Goal: Information Seeking & Learning: Learn about a topic

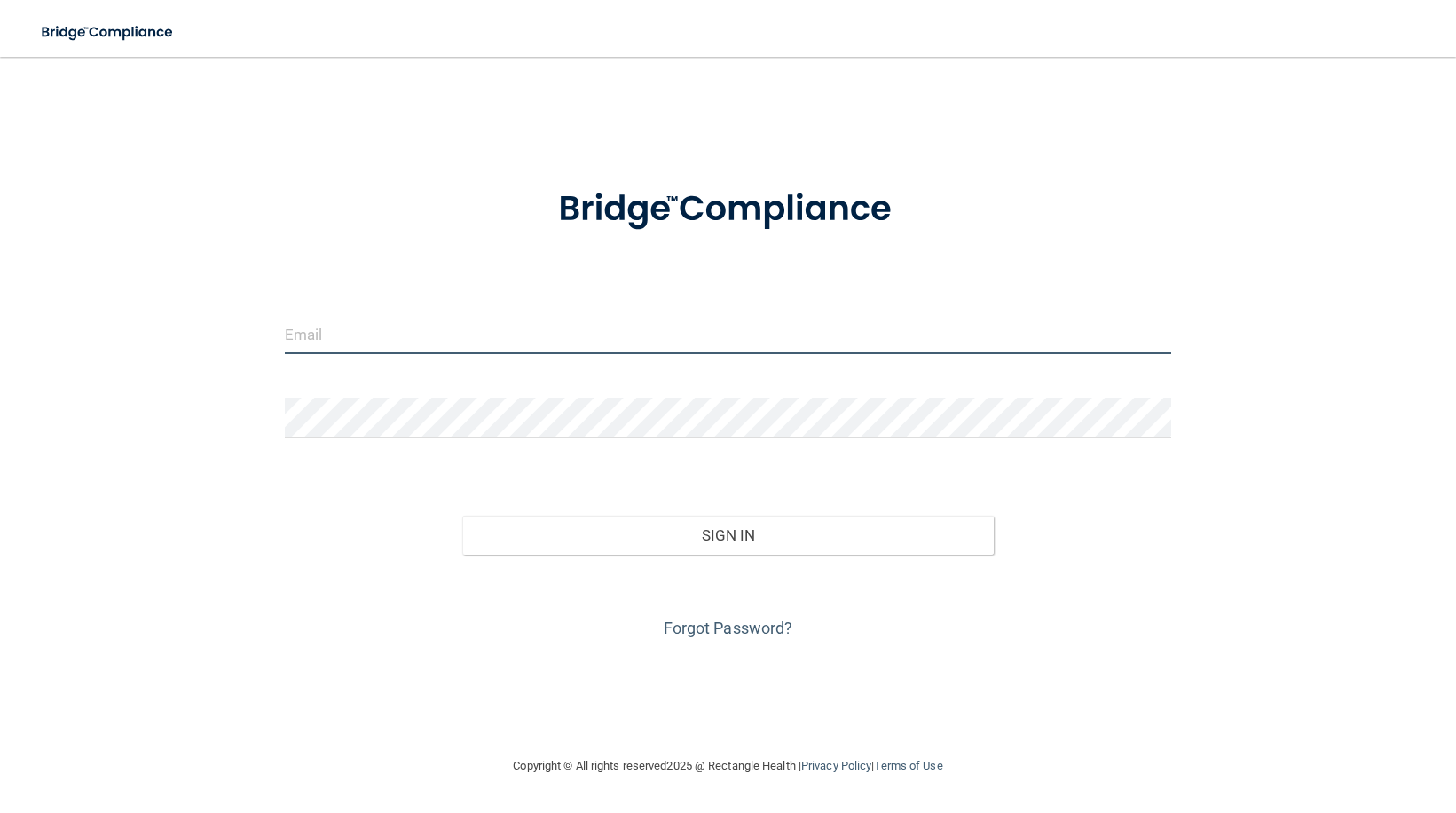
click at [344, 352] on input "email" at bounding box center [728, 334] width 887 height 40
type input "[EMAIL_ADDRESS][DOMAIN_NAME]"
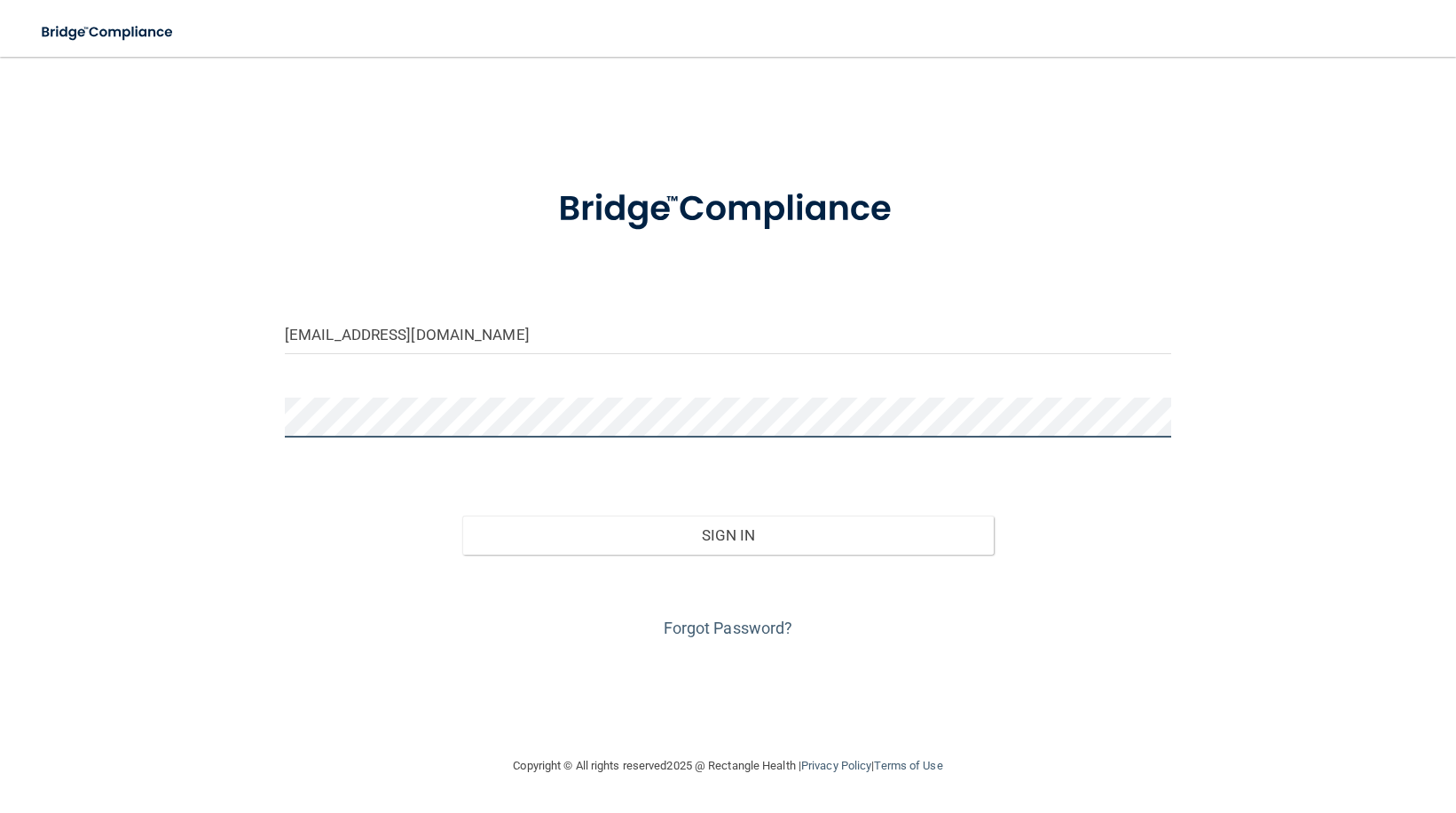
click at [463, 516] on button "Sign In" at bounding box center [728, 536] width 532 height 39
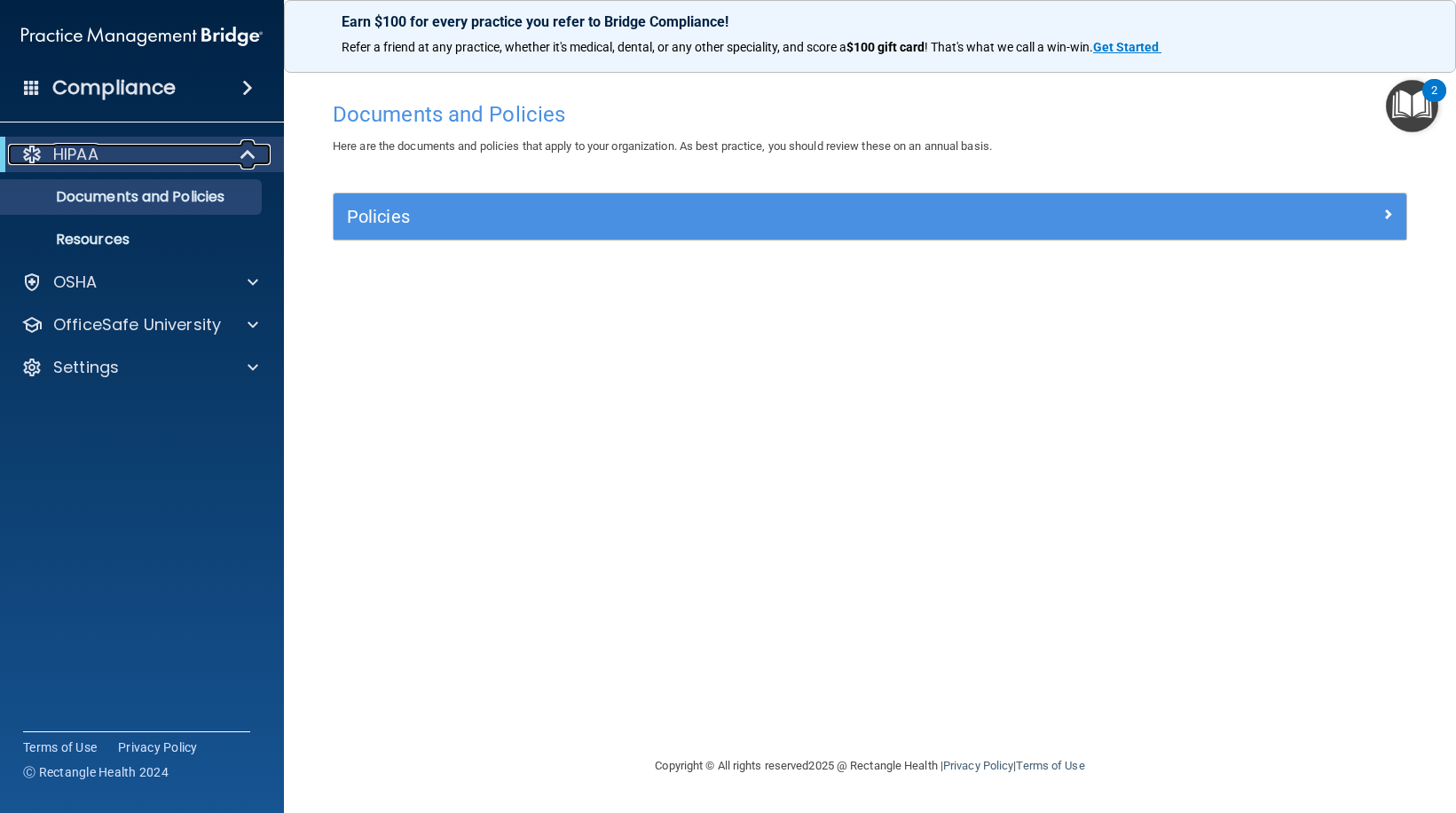
click at [172, 160] on div "HIPAA" at bounding box center [117, 154] width 219 height 21
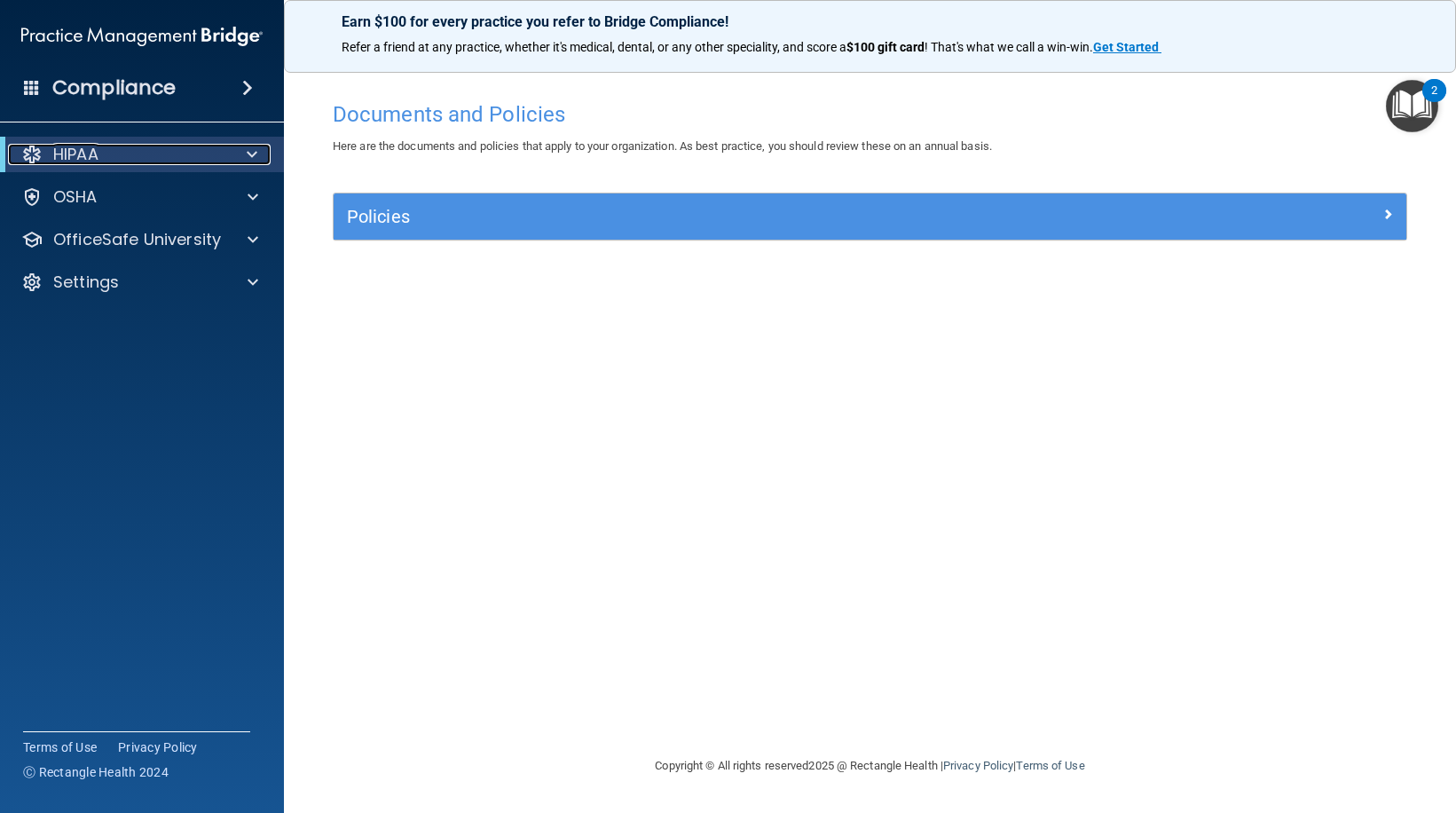
click at [258, 154] on div at bounding box center [248, 154] width 44 height 21
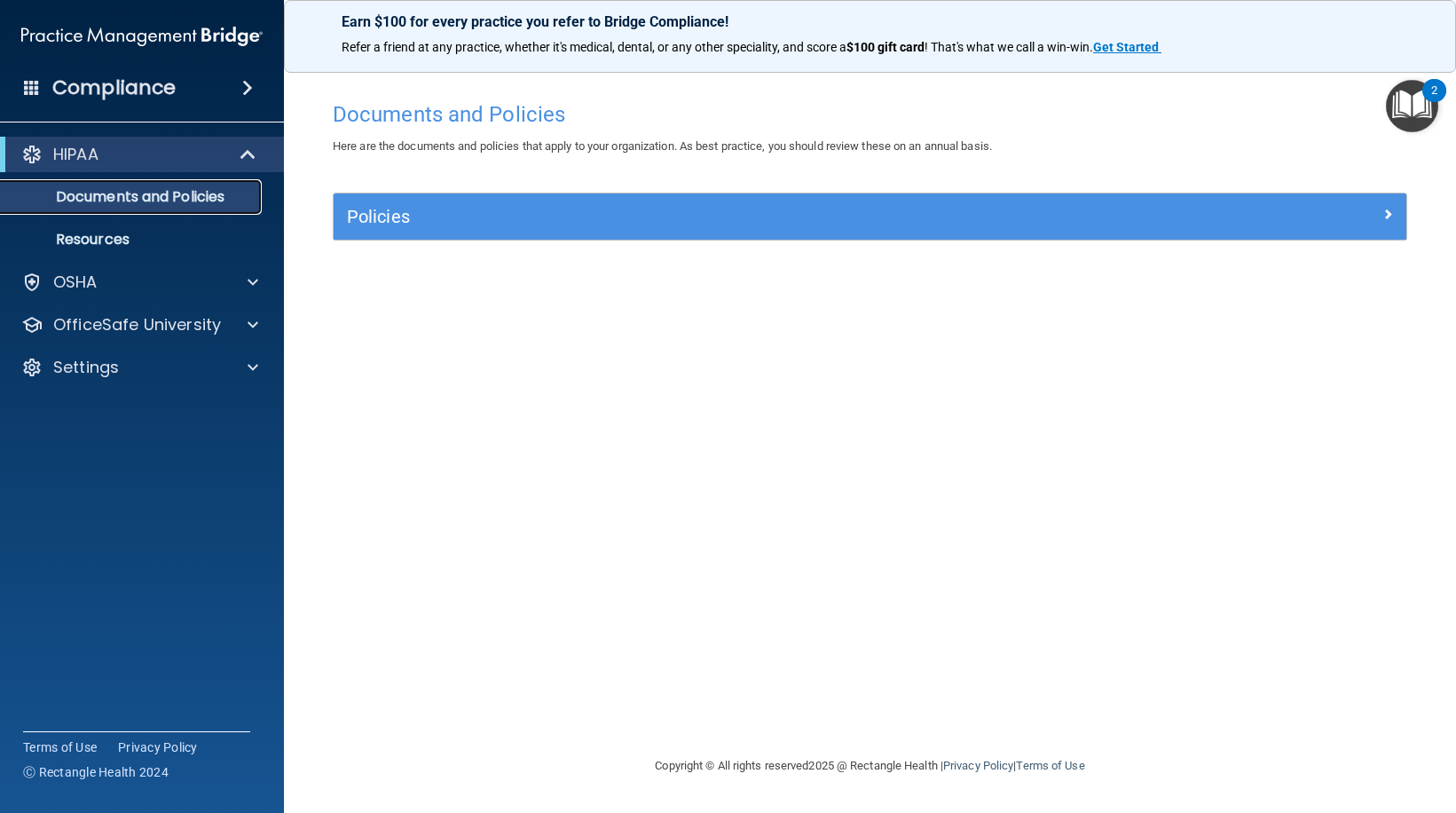
click at [183, 202] on p "Documents and Policies" at bounding box center [133, 197] width 243 height 17
click at [125, 243] on p "Resources" at bounding box center [133, 240] width 243 height 17
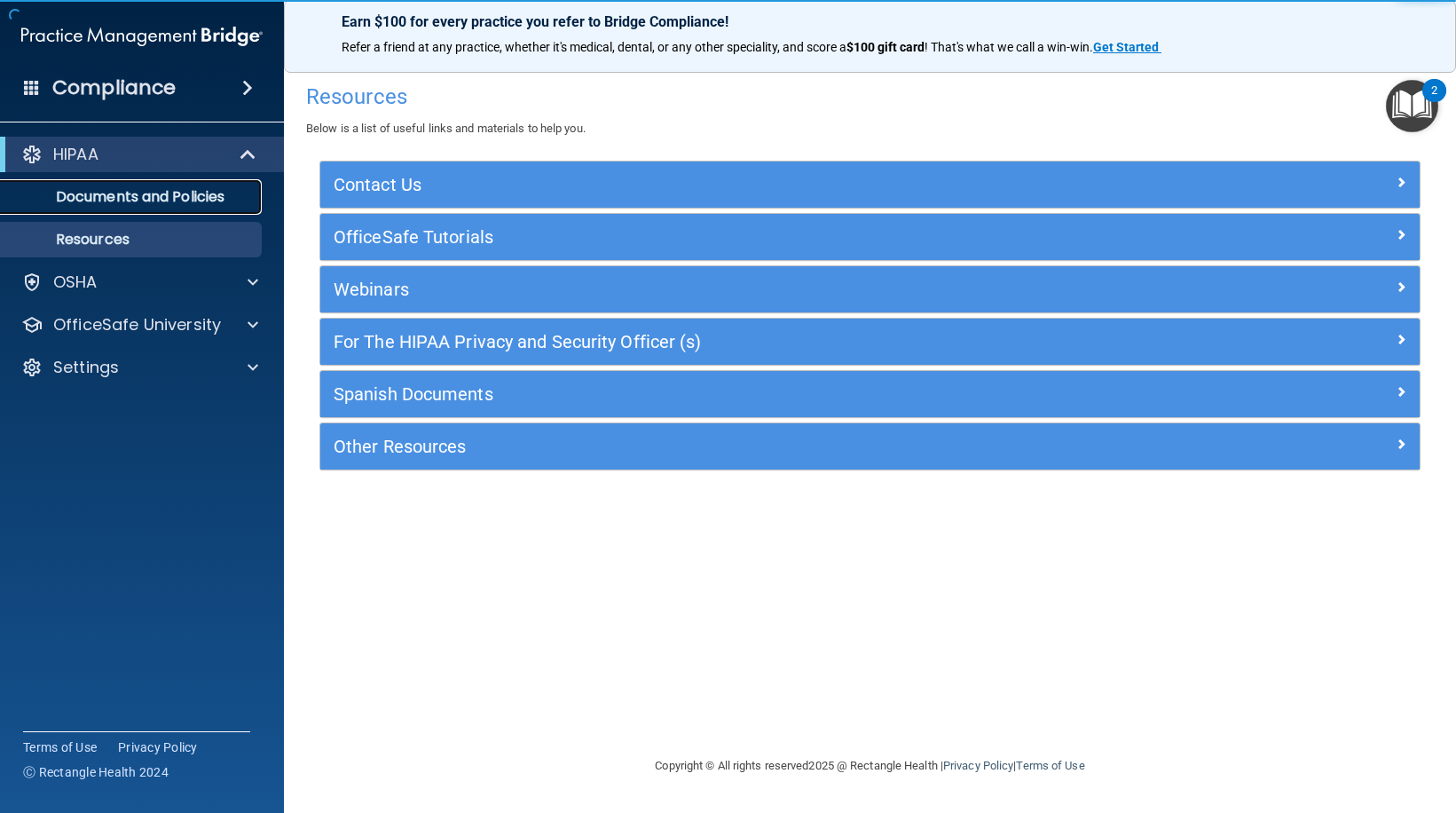
click at [180, 205] on p "Documents and Policies" at bounding box center [133, 197] width 243 height 17
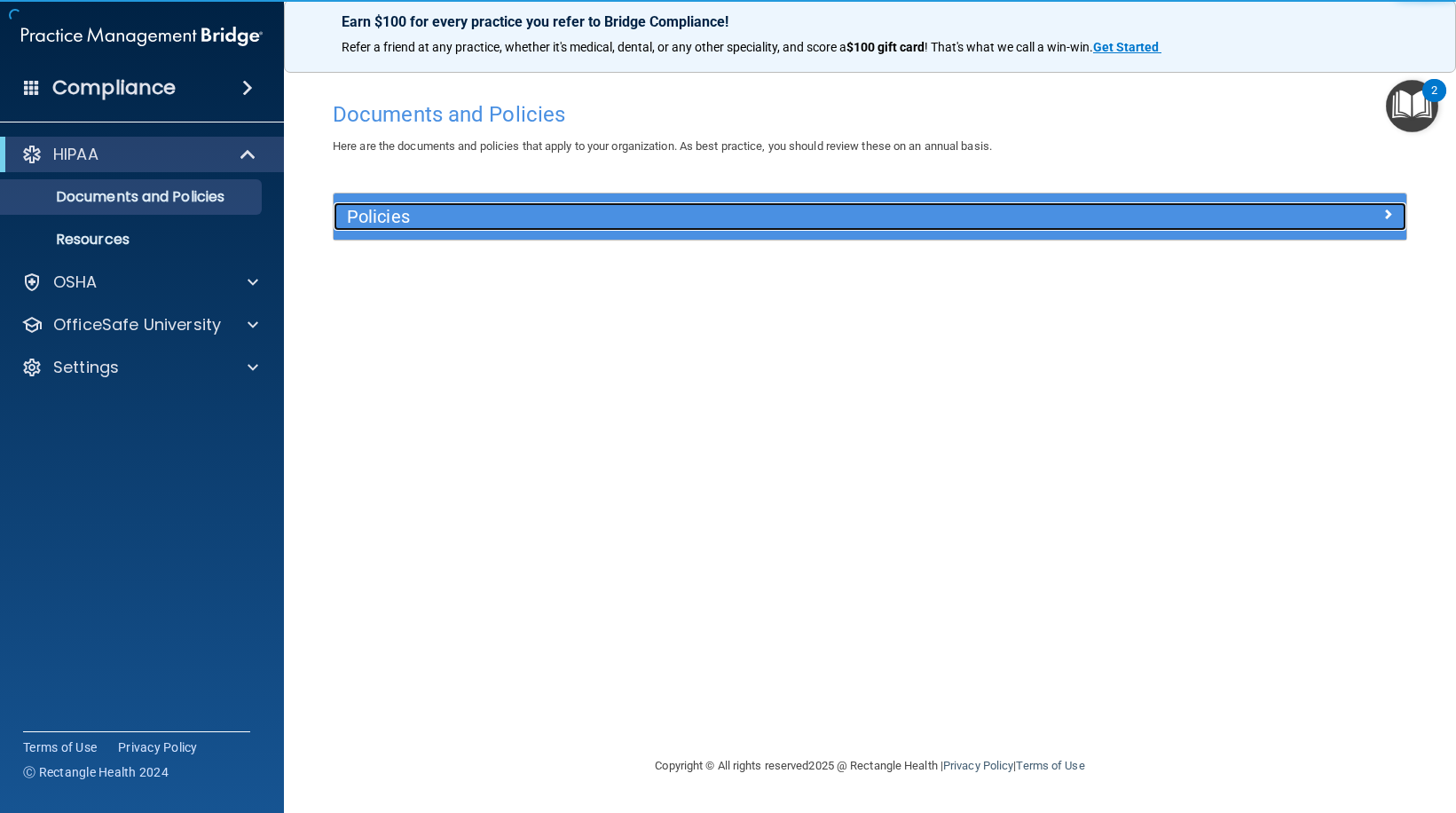
click at [1380, 211] on div at bounding box center [1273, 213] width 268 height 21
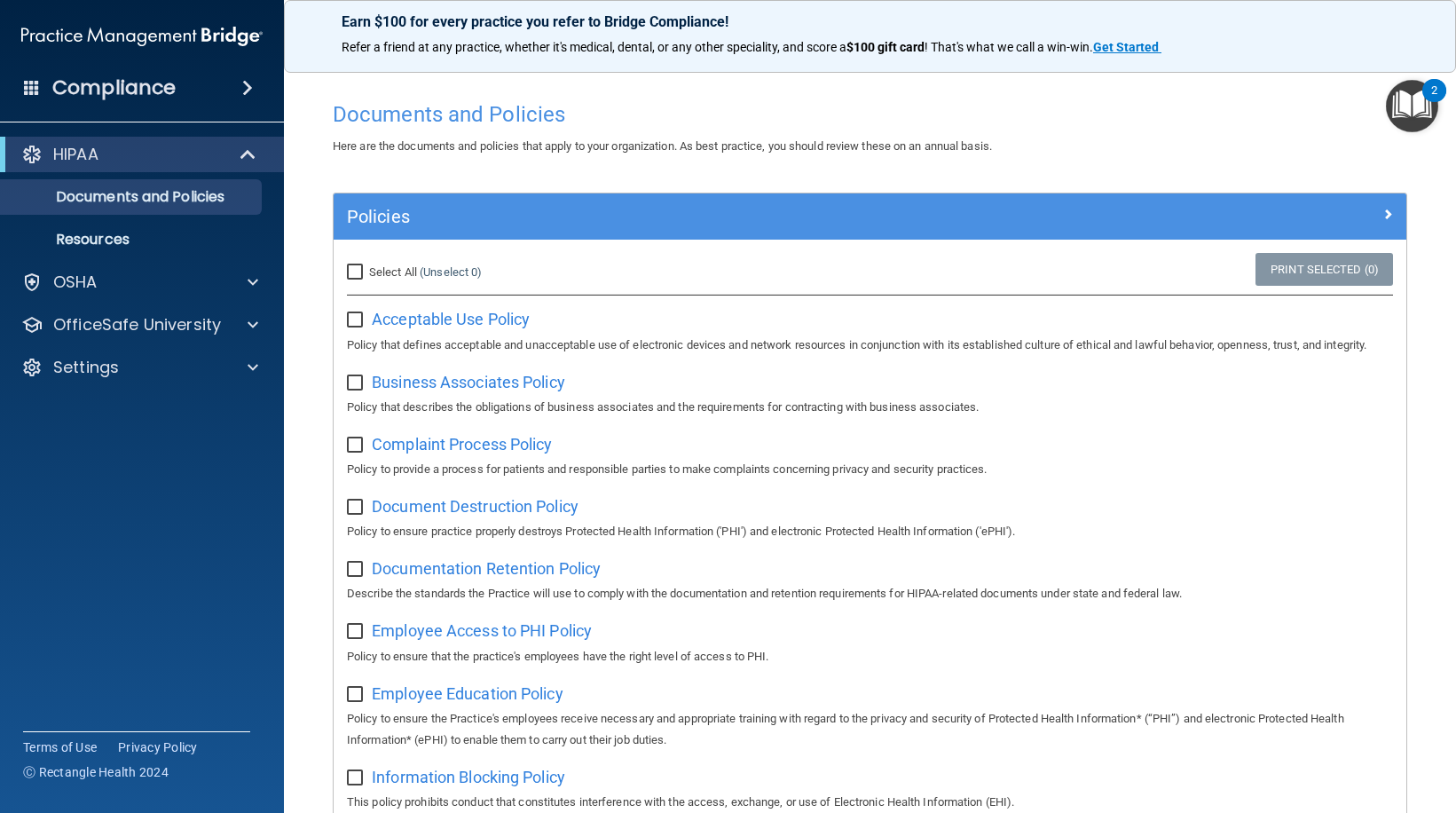
click at [351, 274] on input "Select All (Unselect 0) Unselect All" at bounding box center [357, 273] width 20 height 15
checkbox input "true"
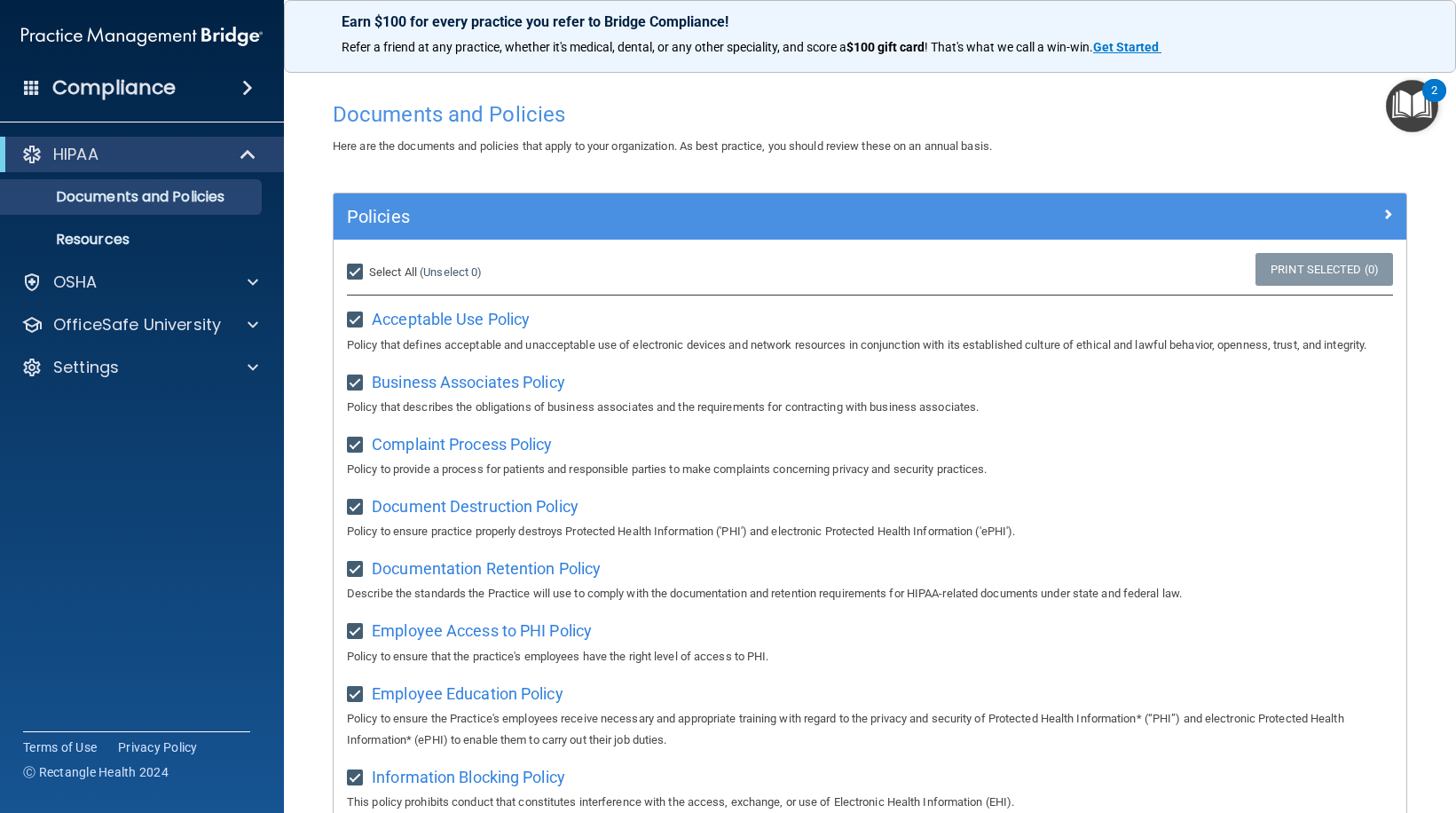
checkbox input "true"
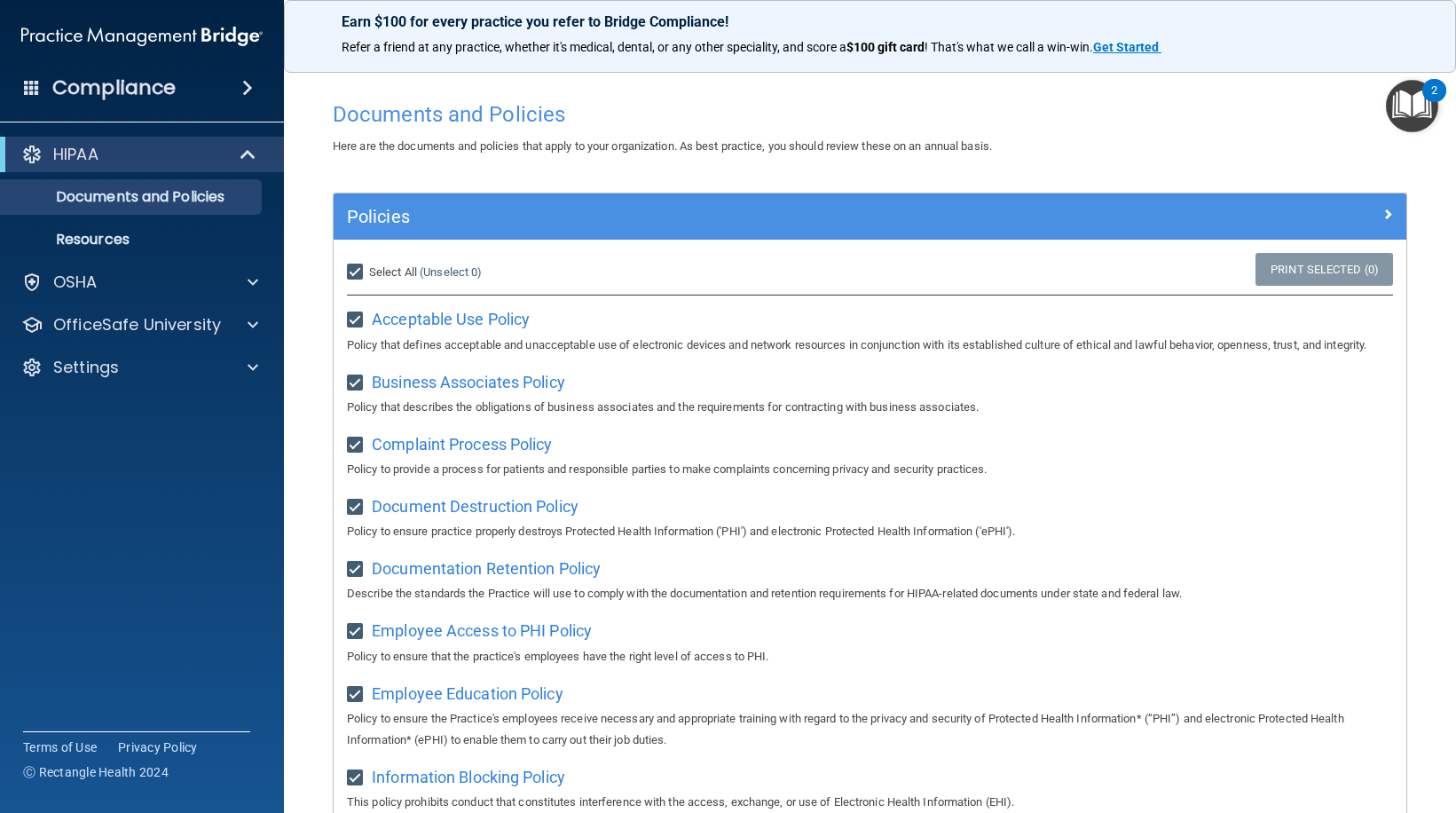
checkbox input "true"
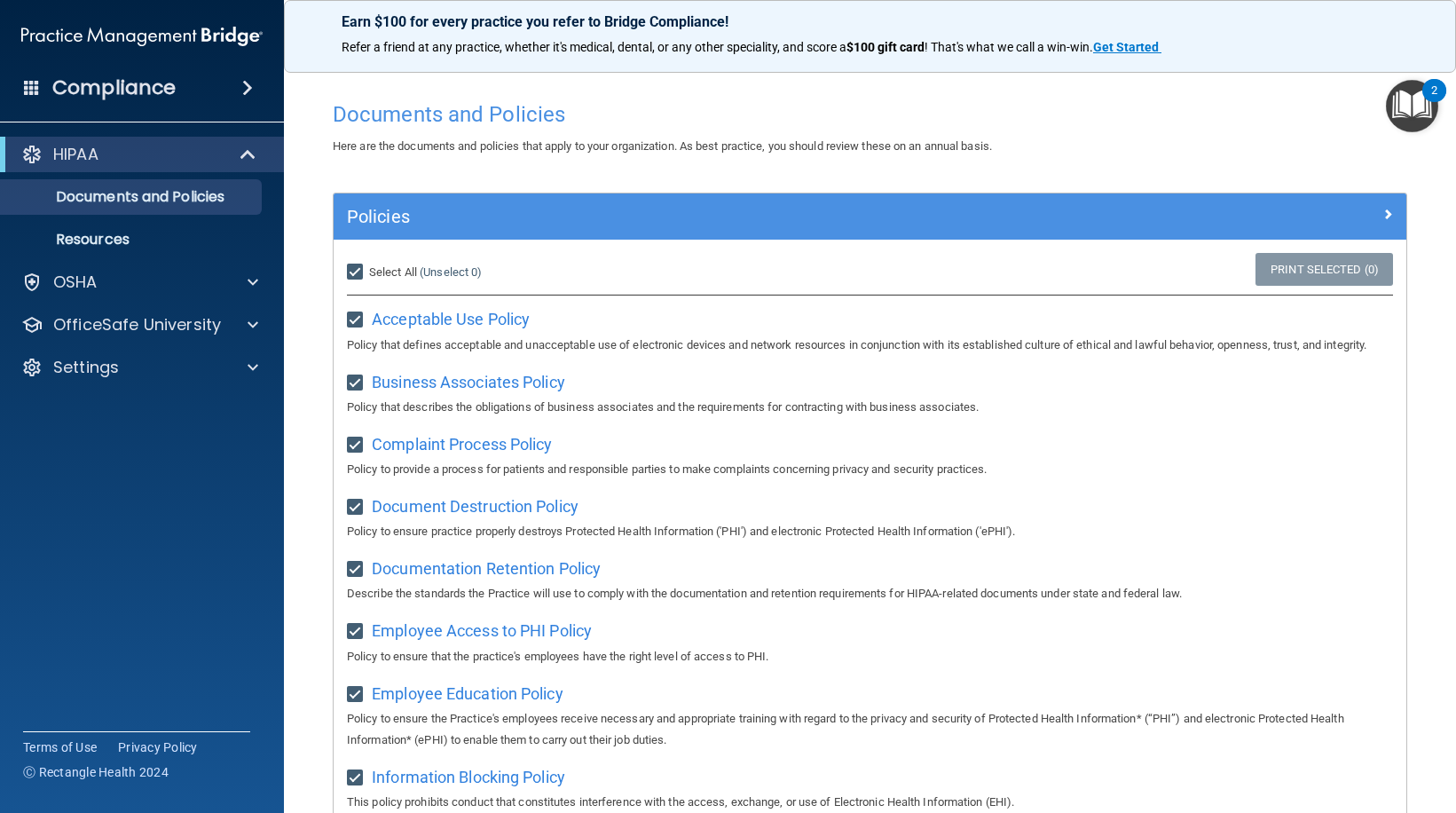
checkbox input "true"
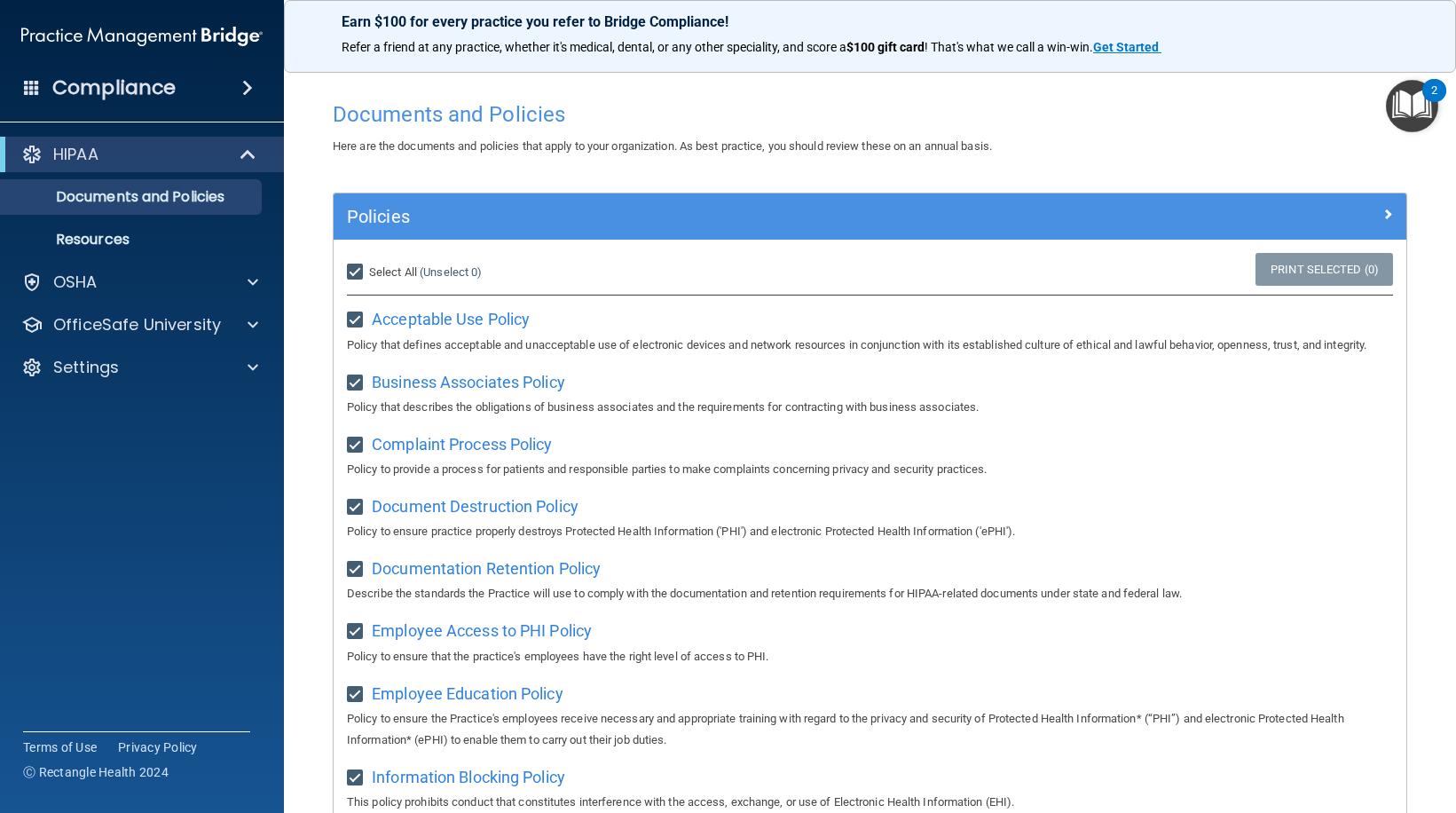
checkbox input "true"
click at [349, 270] on input "Select All (Unselect 21) Unselect All" at bounding box center [357, 273] width 20 height 15
checkbox input "false"
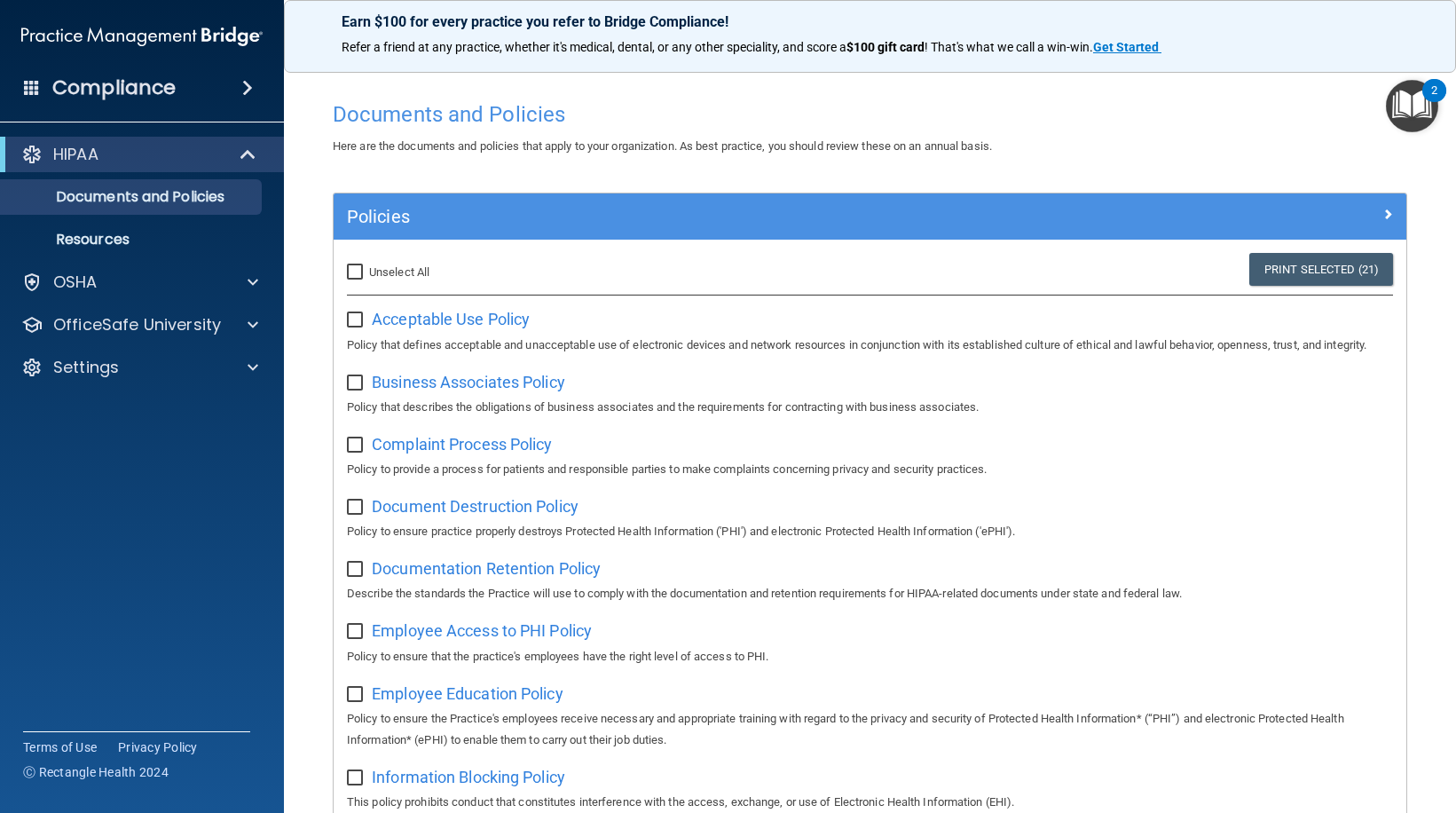
checkbox input "false"
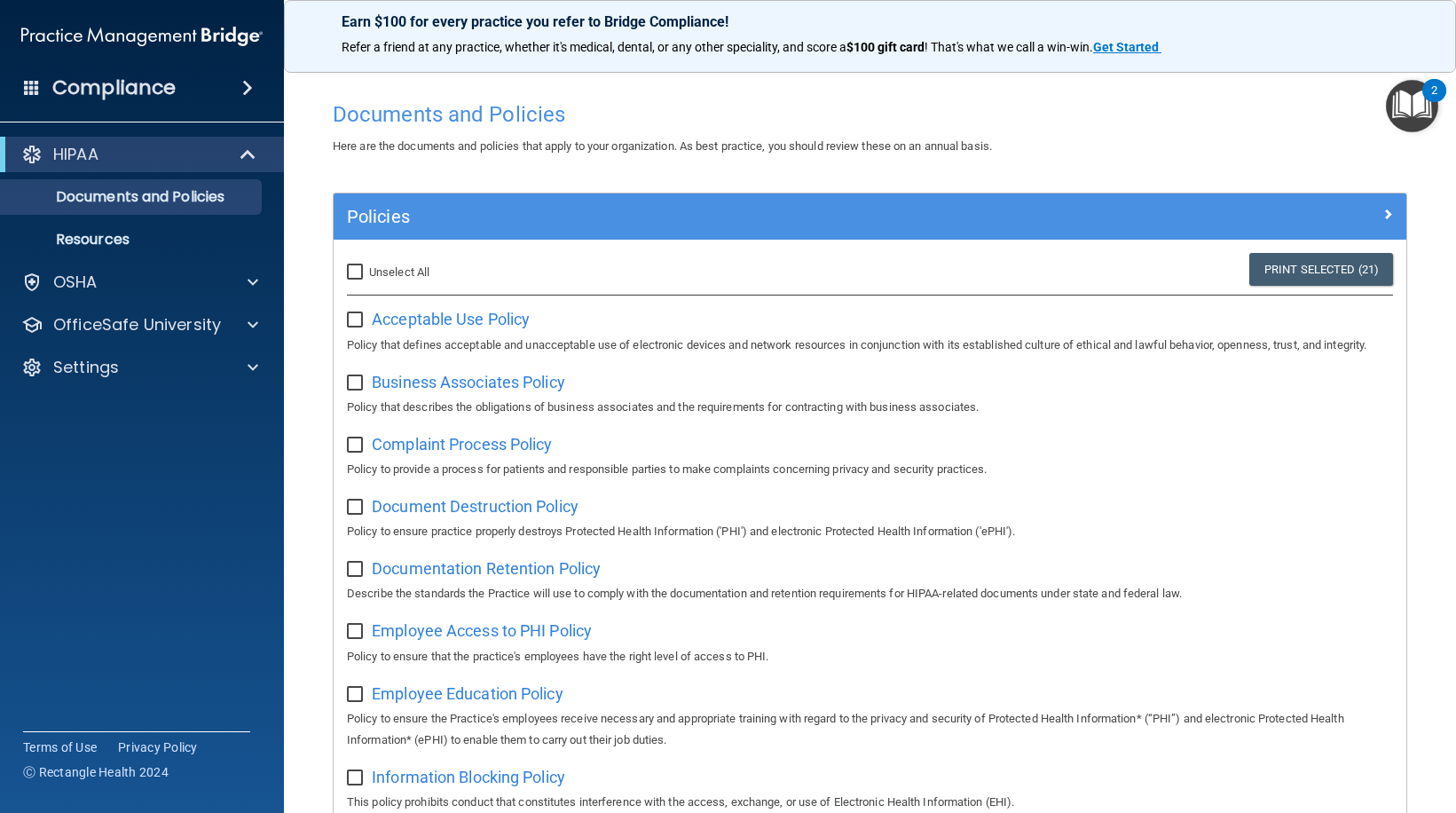
checkbox input "false"
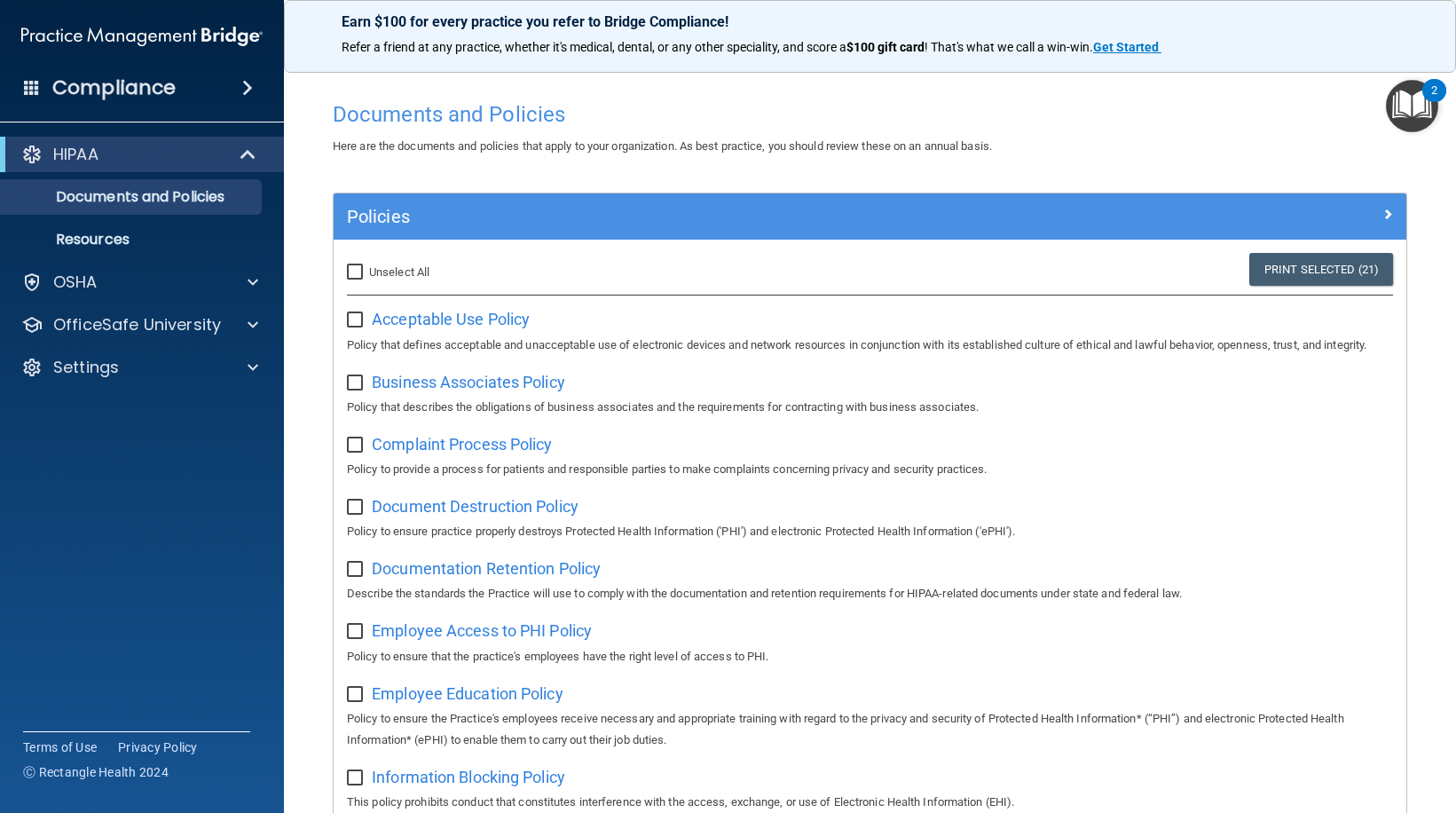
checkbox input "false"
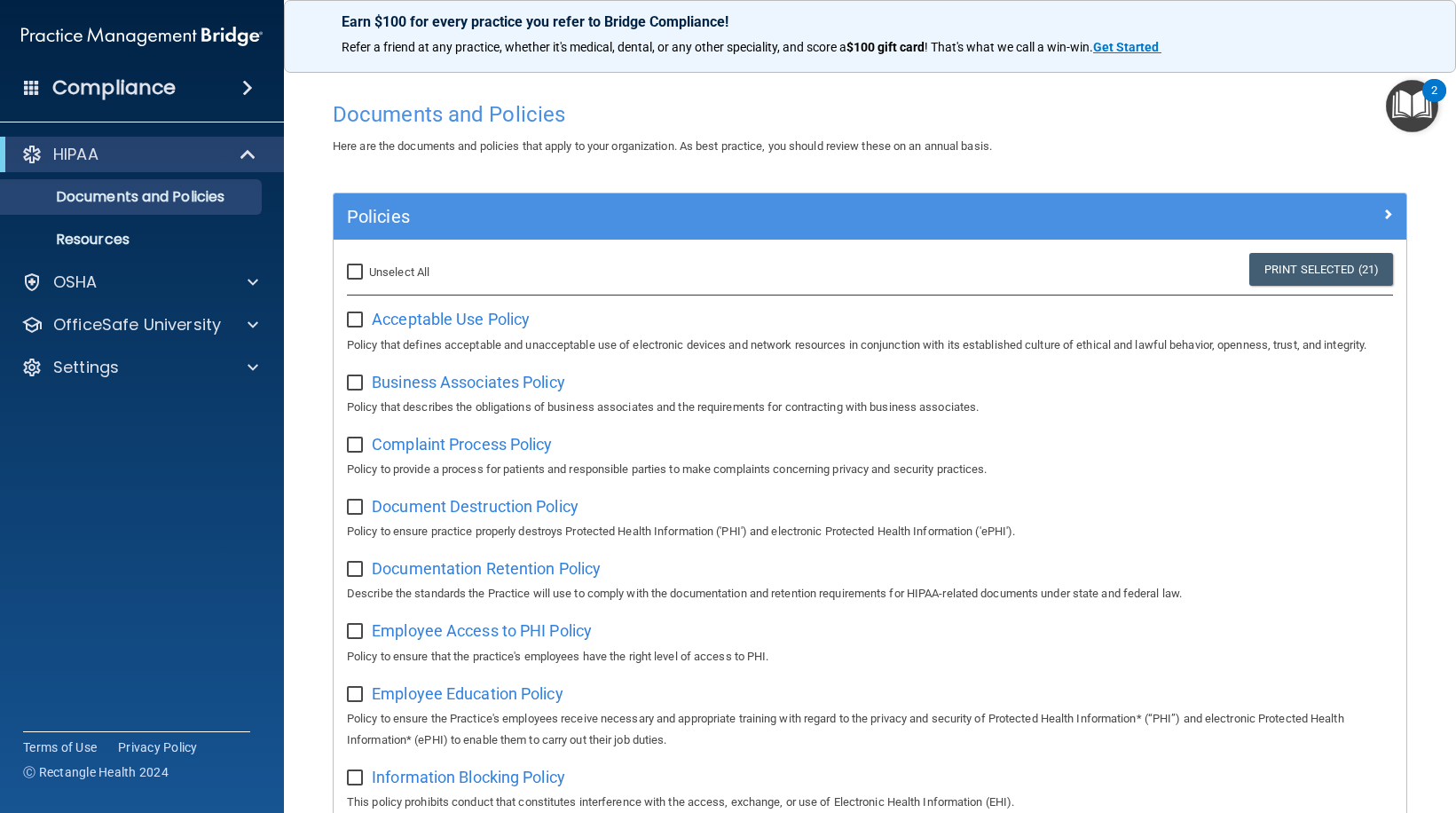
checkbox input "false"
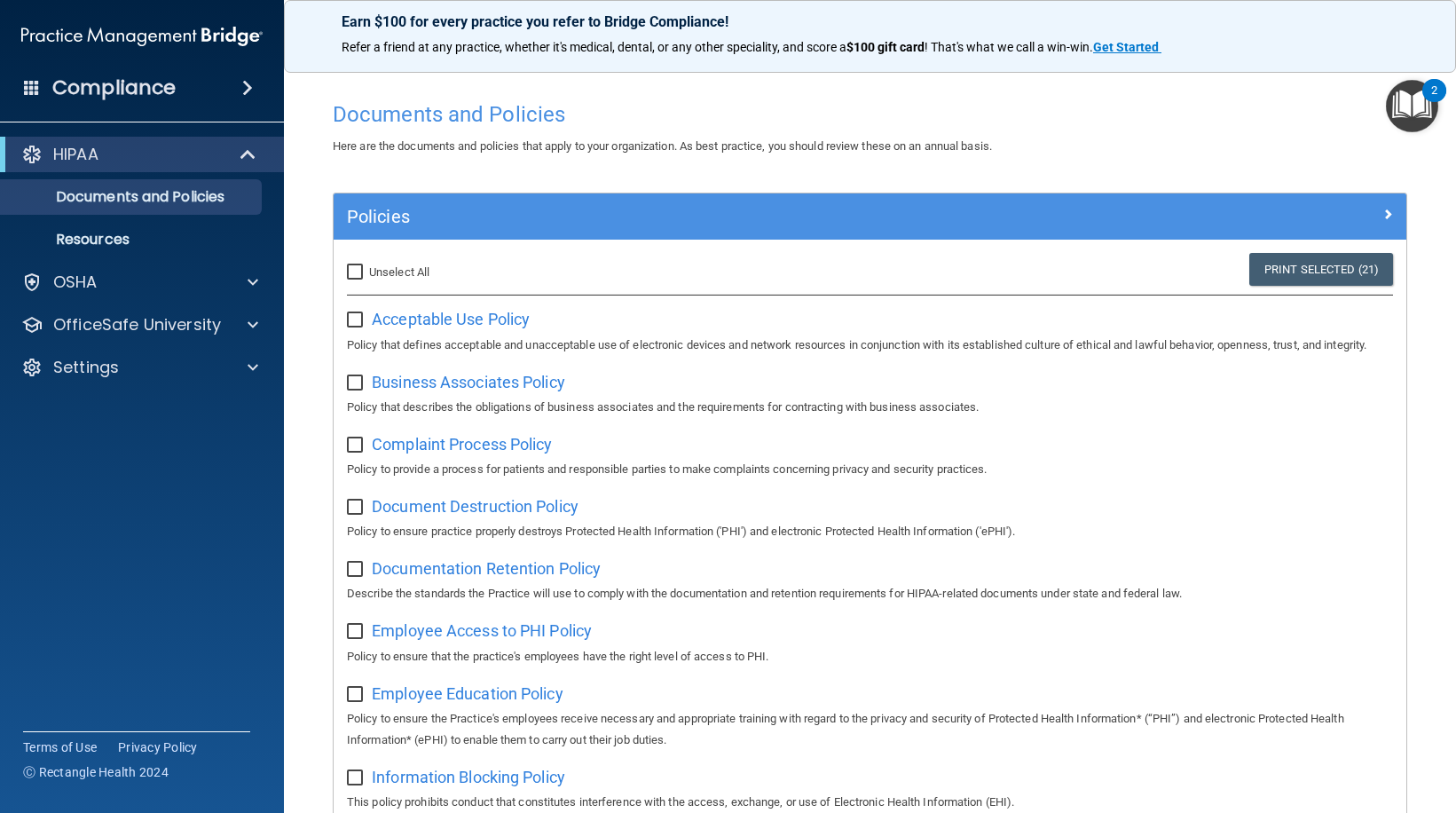
checkbox input "false"
click at [478, 321] on span "Acceptable Use Policy" at bounding box center [450, 318] width 158 height 18
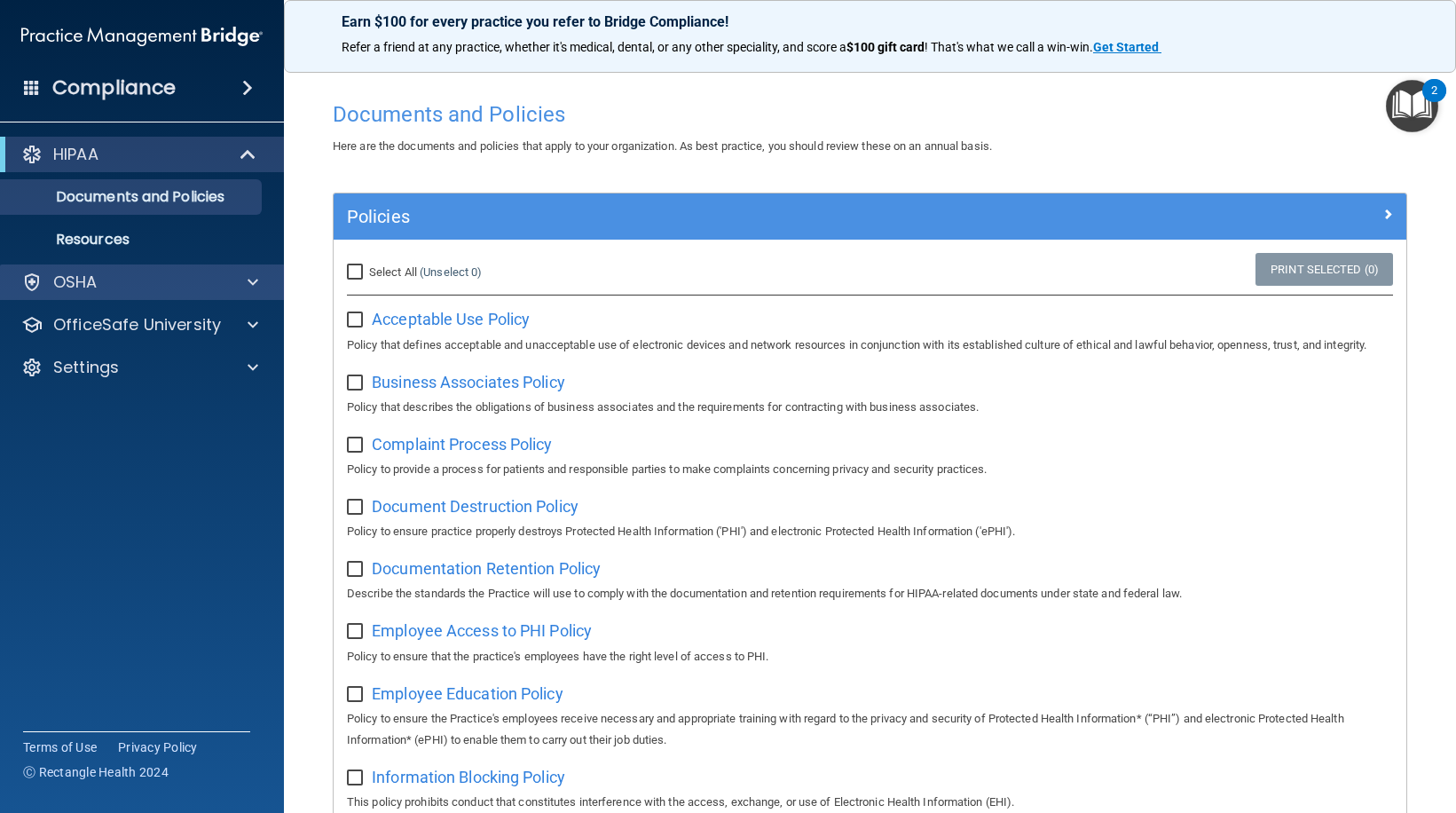
click at [125, 299] on div "OSHA" at bounding box center [143, 282] width 285 height 36
click at [259, 285] on div at bounding box center [250, 282] width 45 height 21
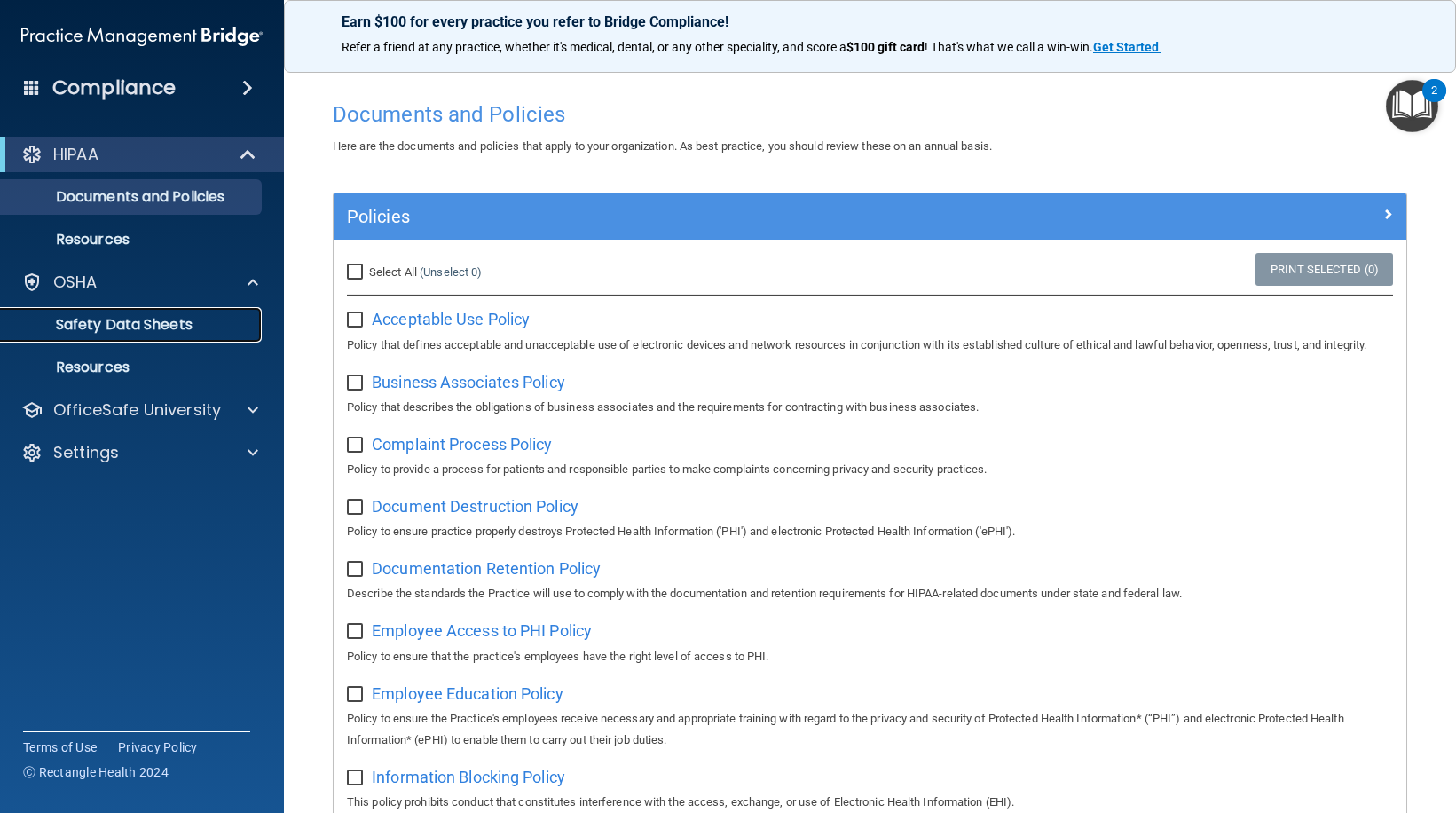
click at [164, 324] on p "Safety Data Sheets" at bounding box center [133, 325] width 243 height 17
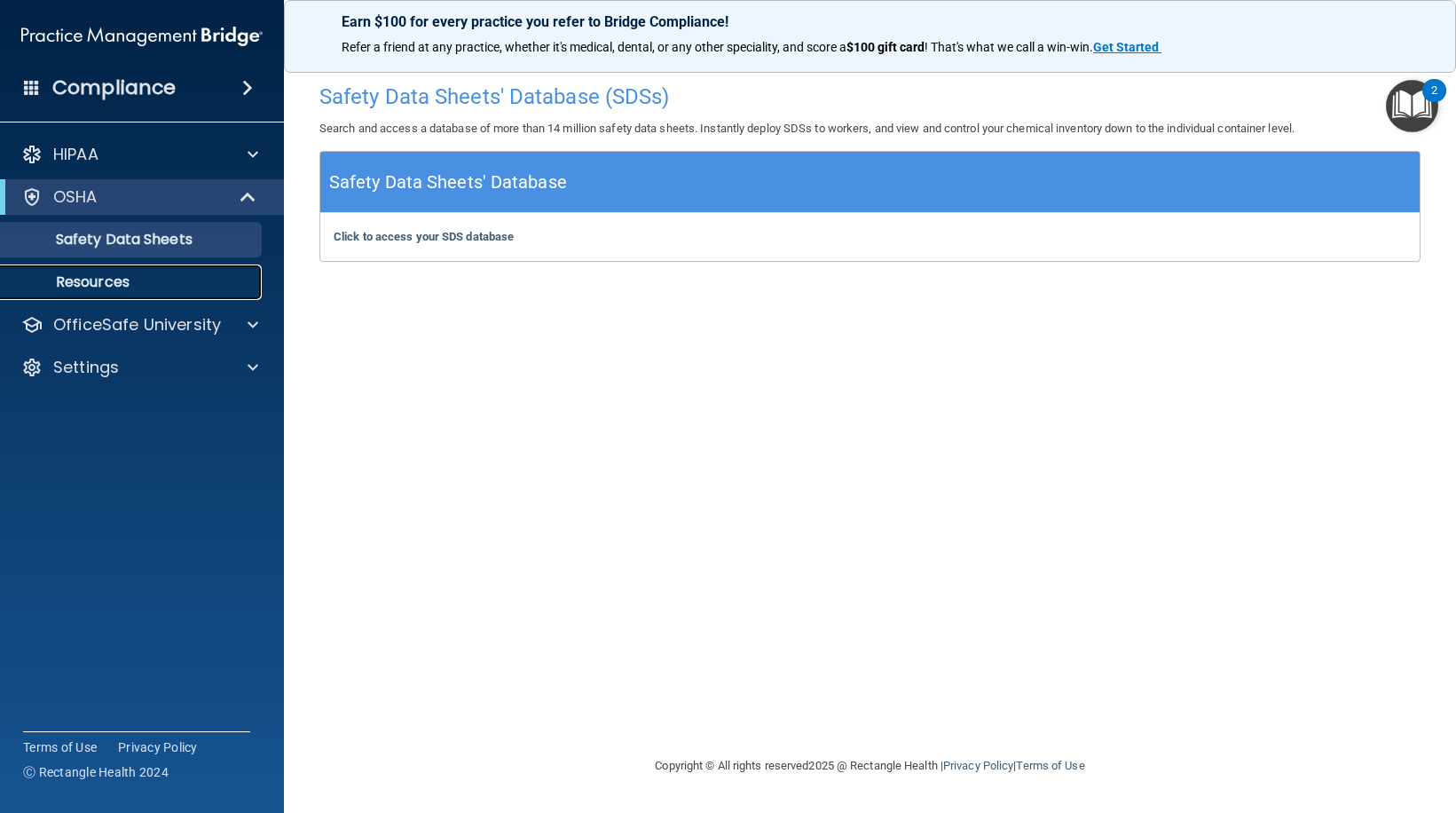
click at [94, 285] on p "Resources" at bounding box center [133, 282] width 243 height 17
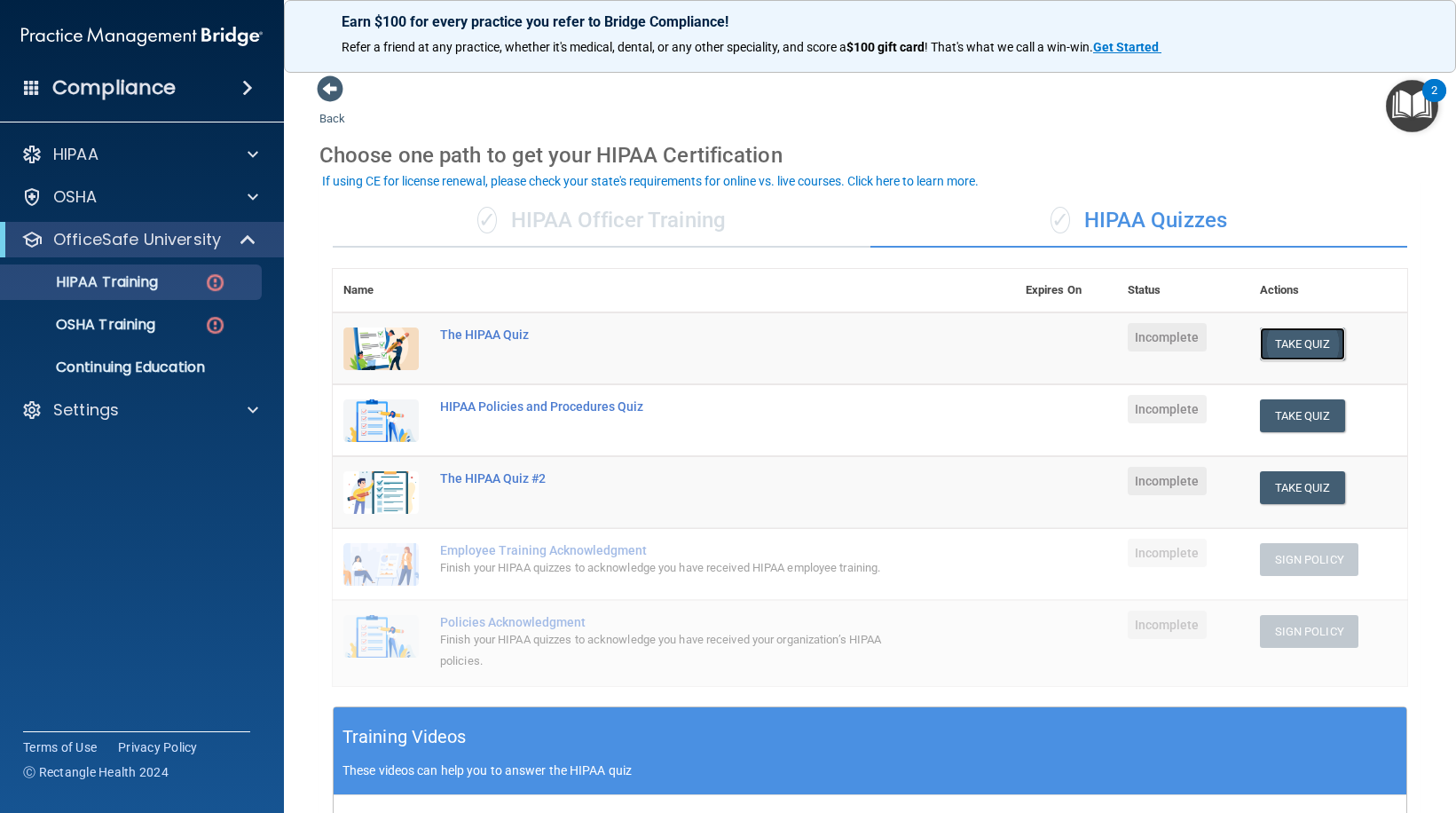
click at [1280, 346] on button "Take Quiz" at bounding box center [1303, 344] width 85 height 33
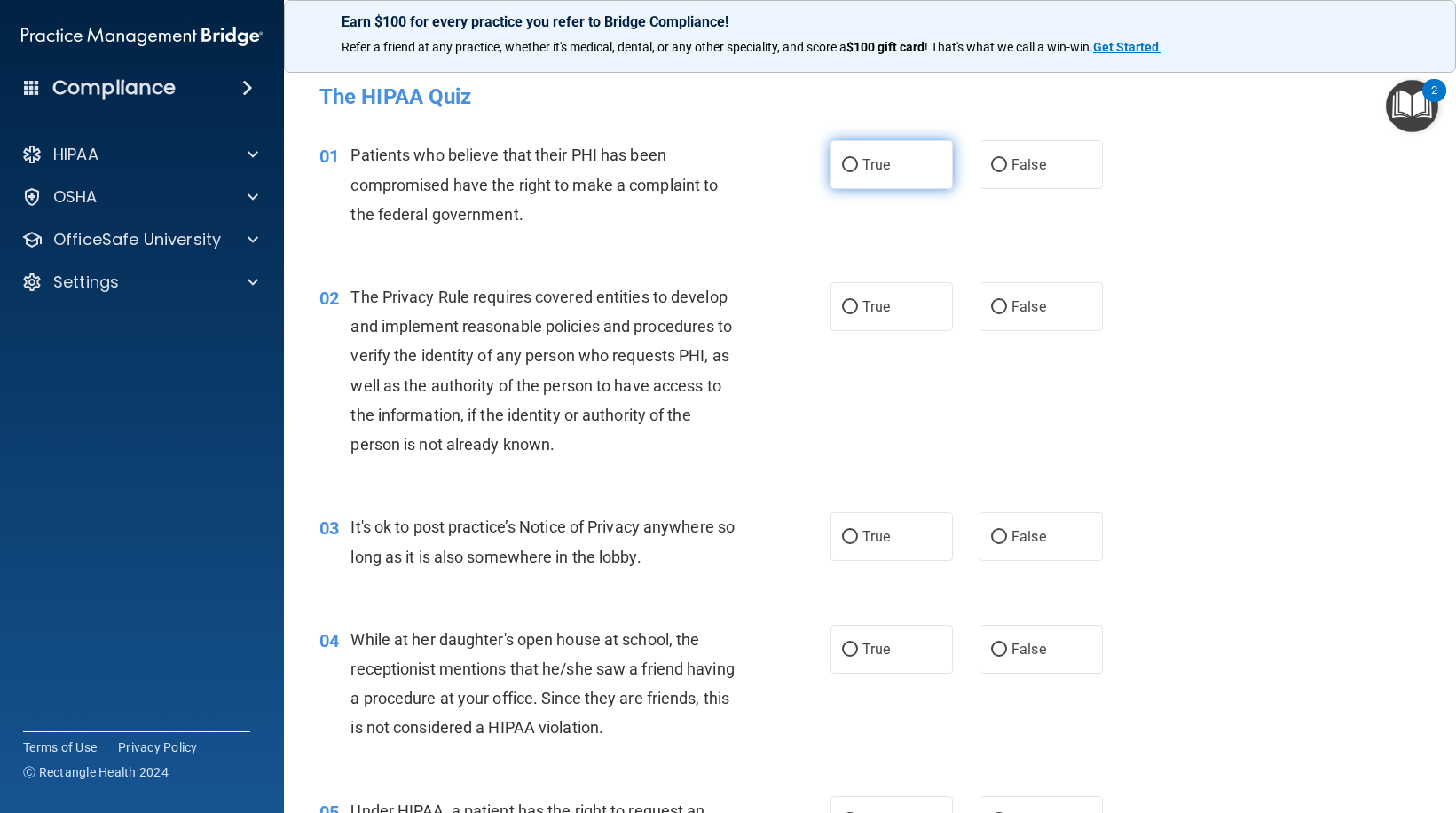
click at [842, 168] on input "True" at bounding box center [850, 166] width 16 height 14
radio input "true"
click at [847, 307] on input "True" at bounding box center [850, 308] width 16 height 14
radio input "true"
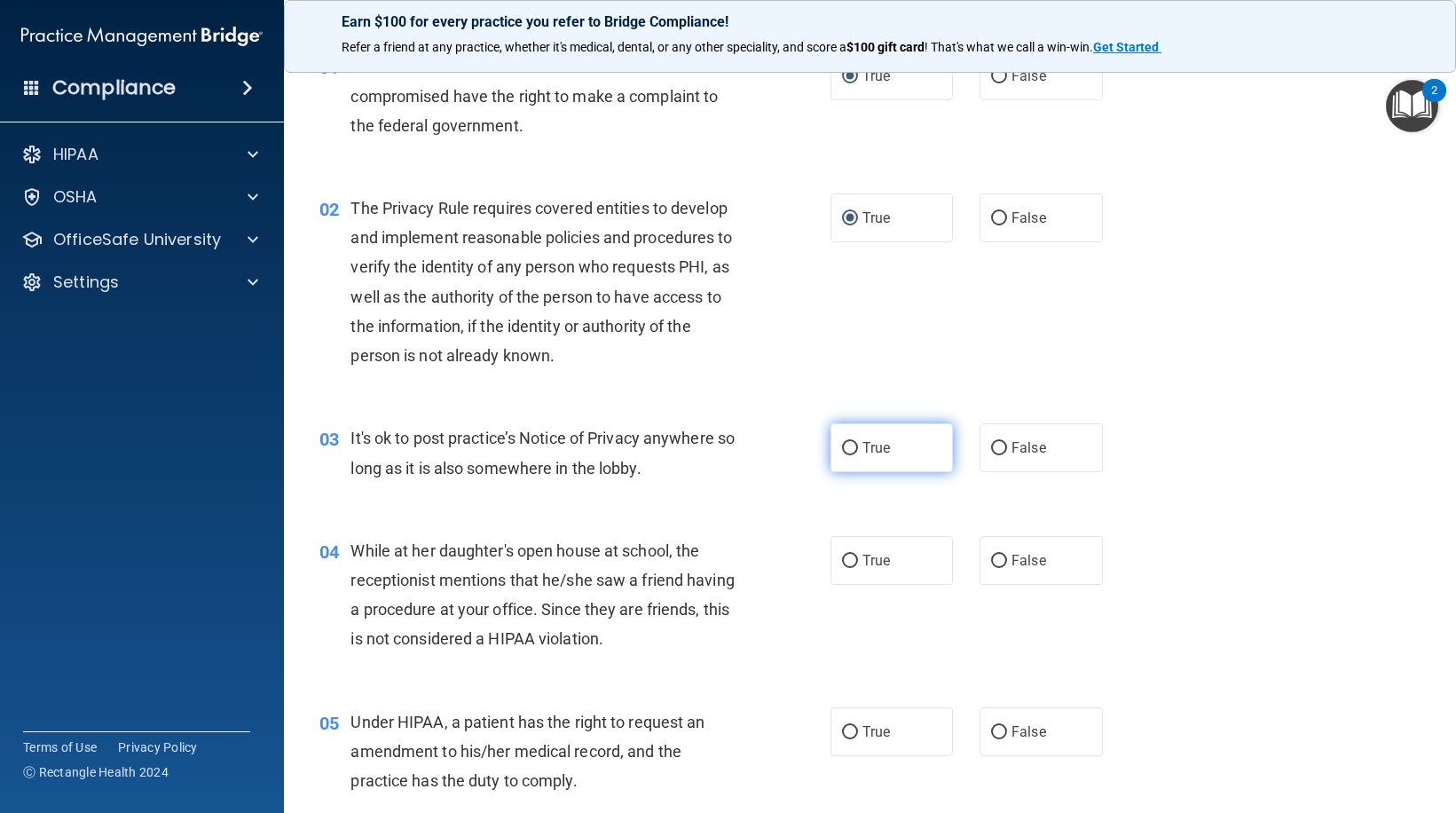
click at [844, 448] on input "True" at bounding box center [850, 449] width 16 height 14
radio input "true"
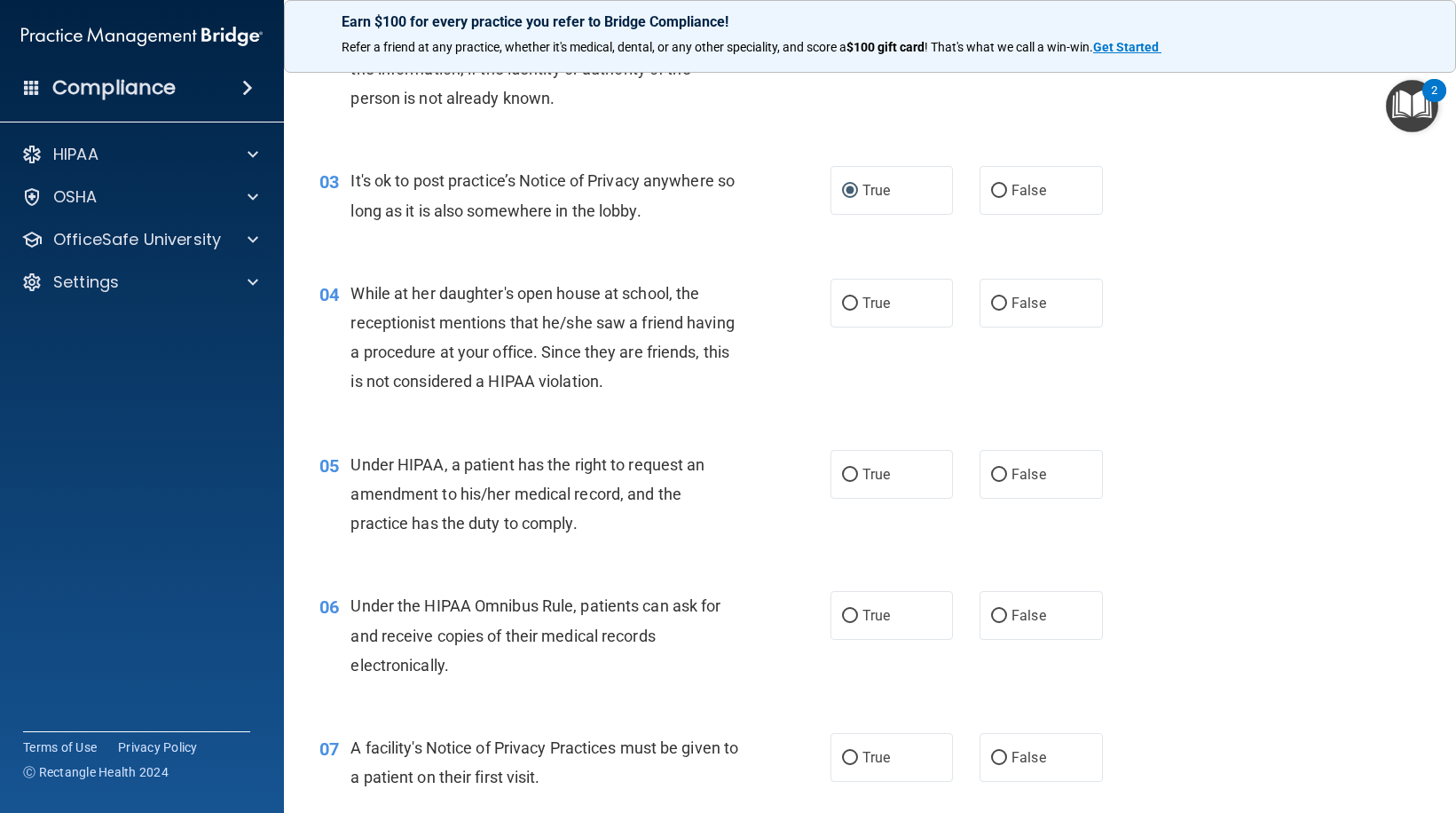
scroll to position [355, 0]
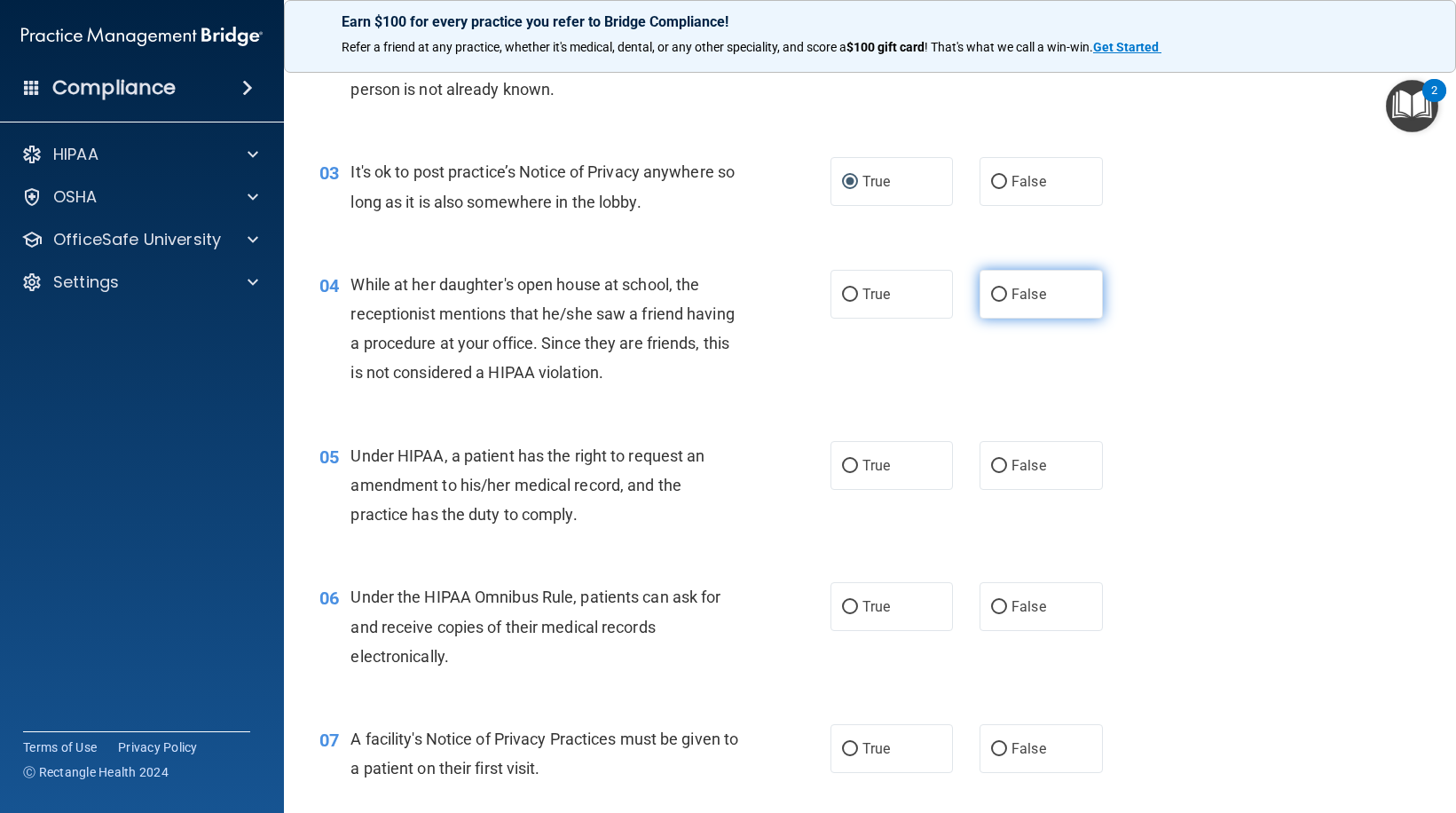
click at [996, 296] on input "False" at bounding box center [999, 295] width 16 height 14
radio input "true"
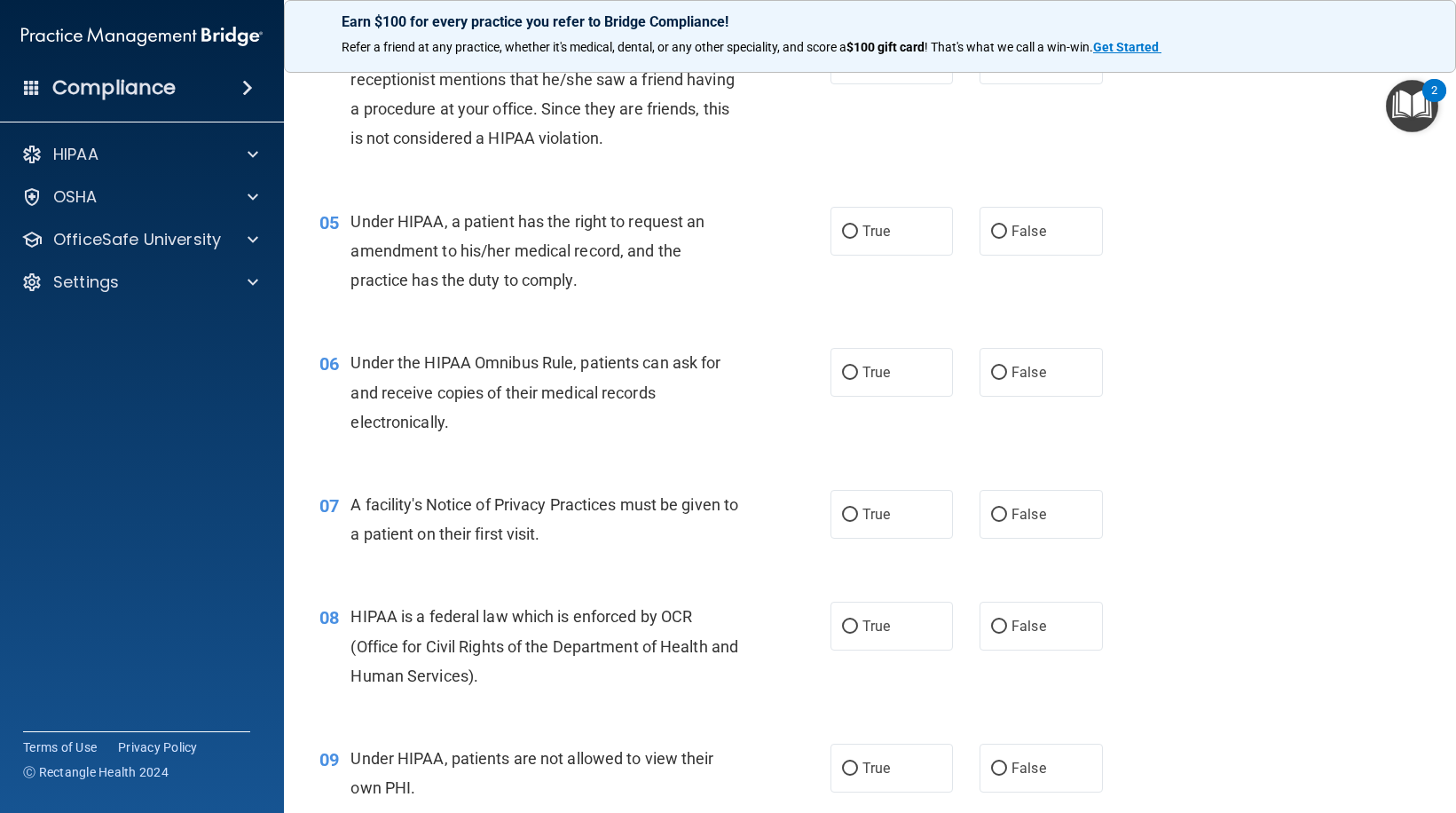
scroll to position [621, 0]
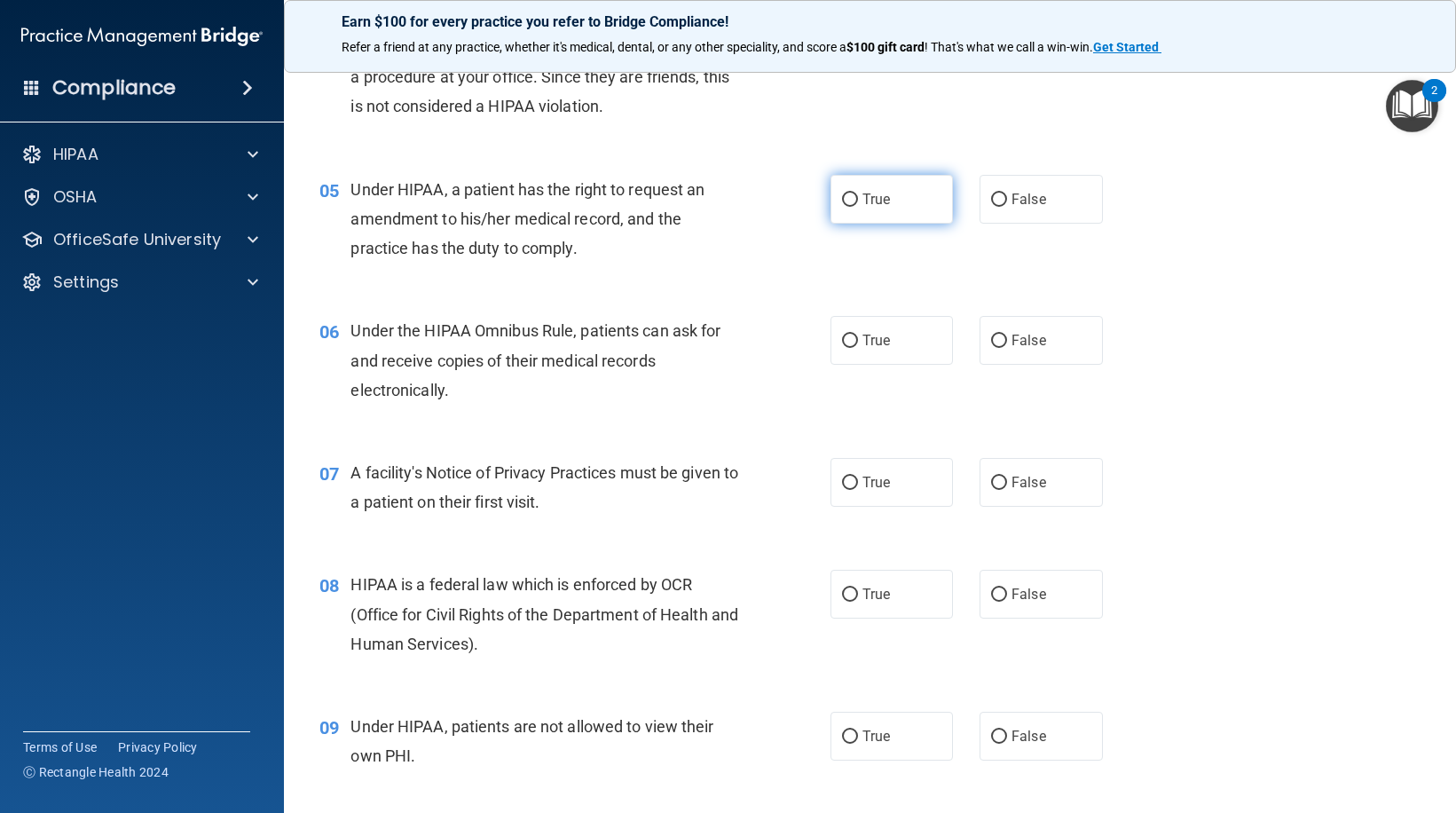
click at [844, 197] on input "True" at bounding box center [850, 200] width 16 height 14
radio input "true"
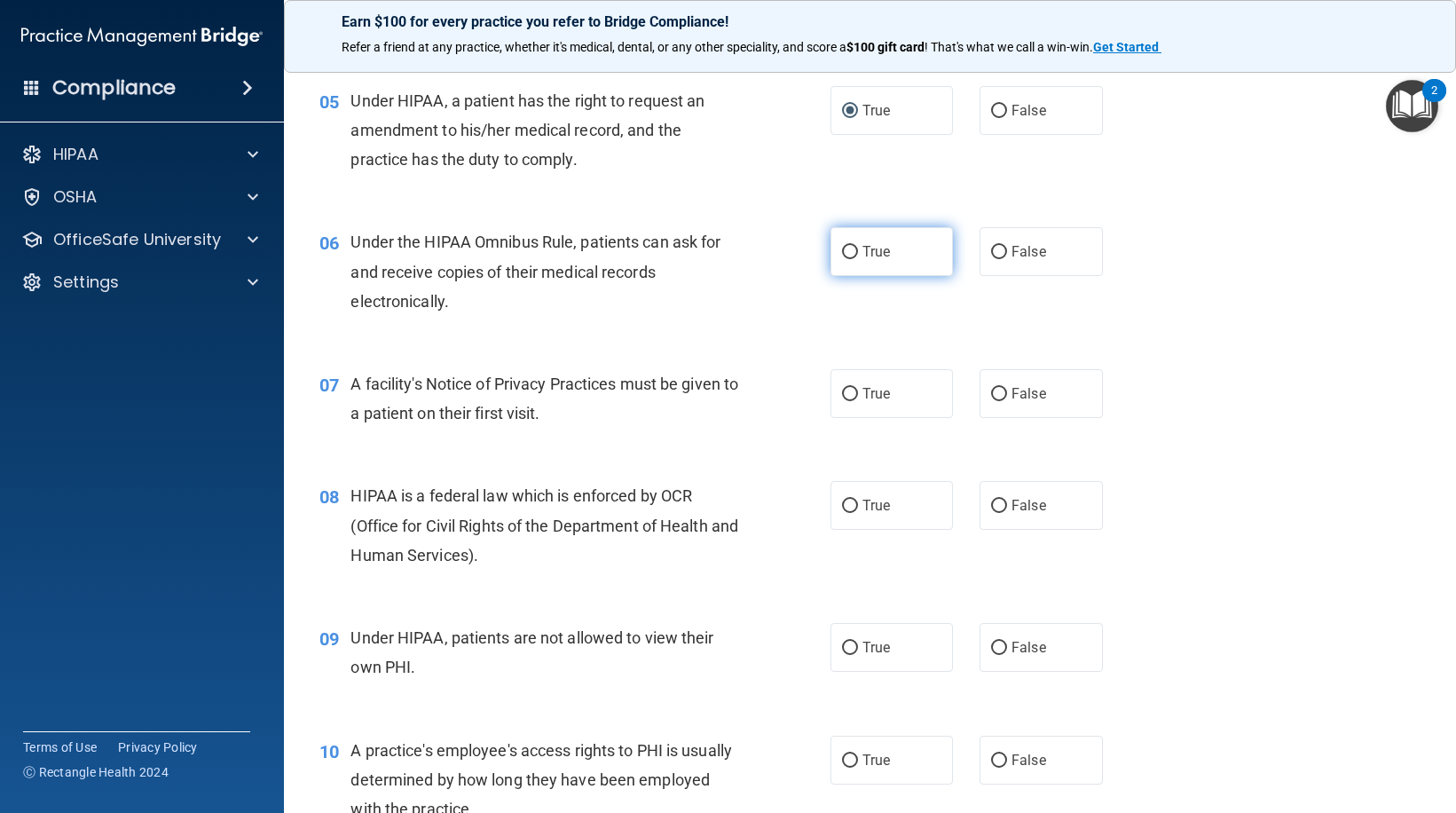
click at [850, 257] on input "True" at bounding box center [850, 252] width 16 height 14
radio input "true"
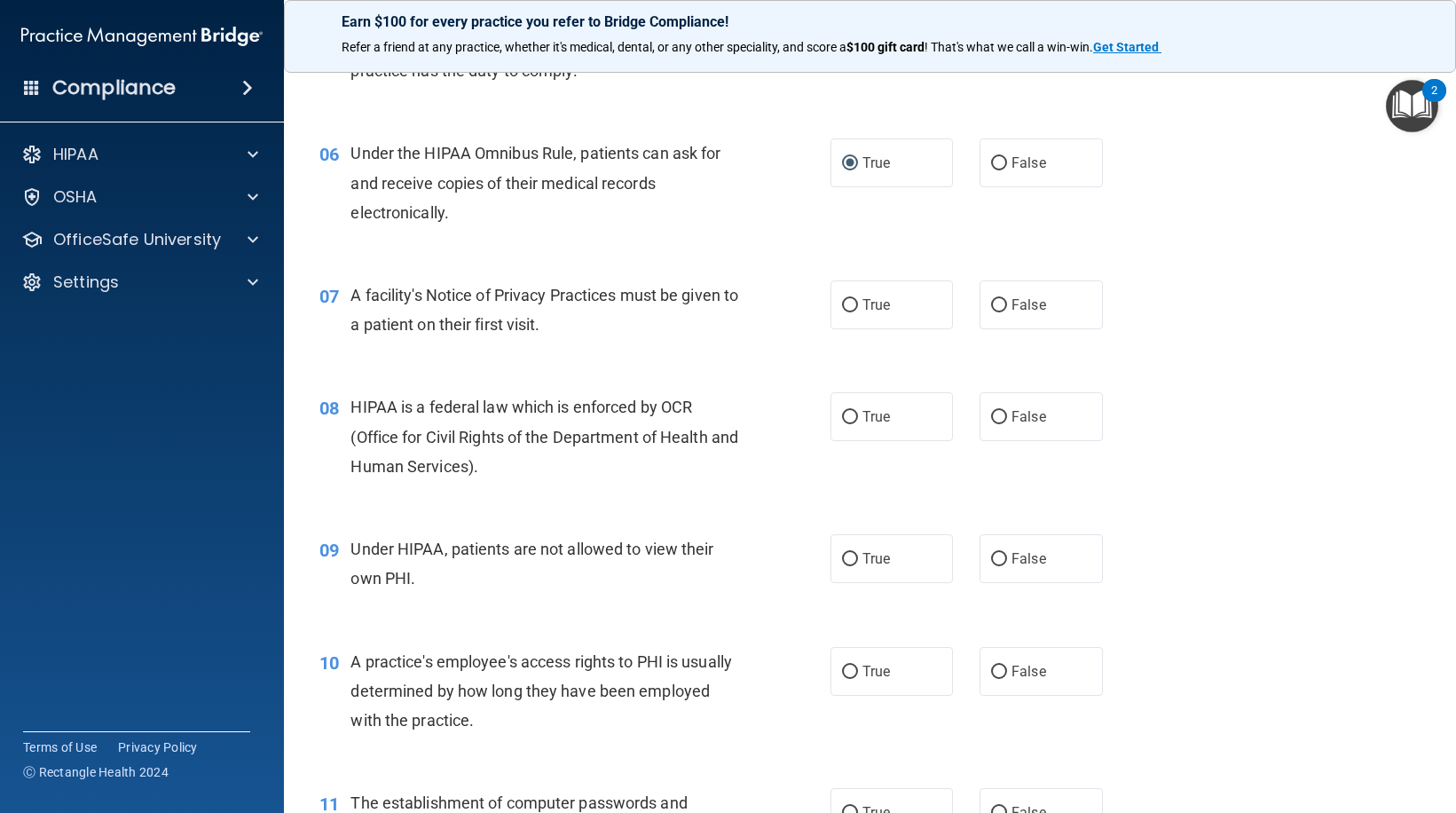
scroll to position [888, 0]
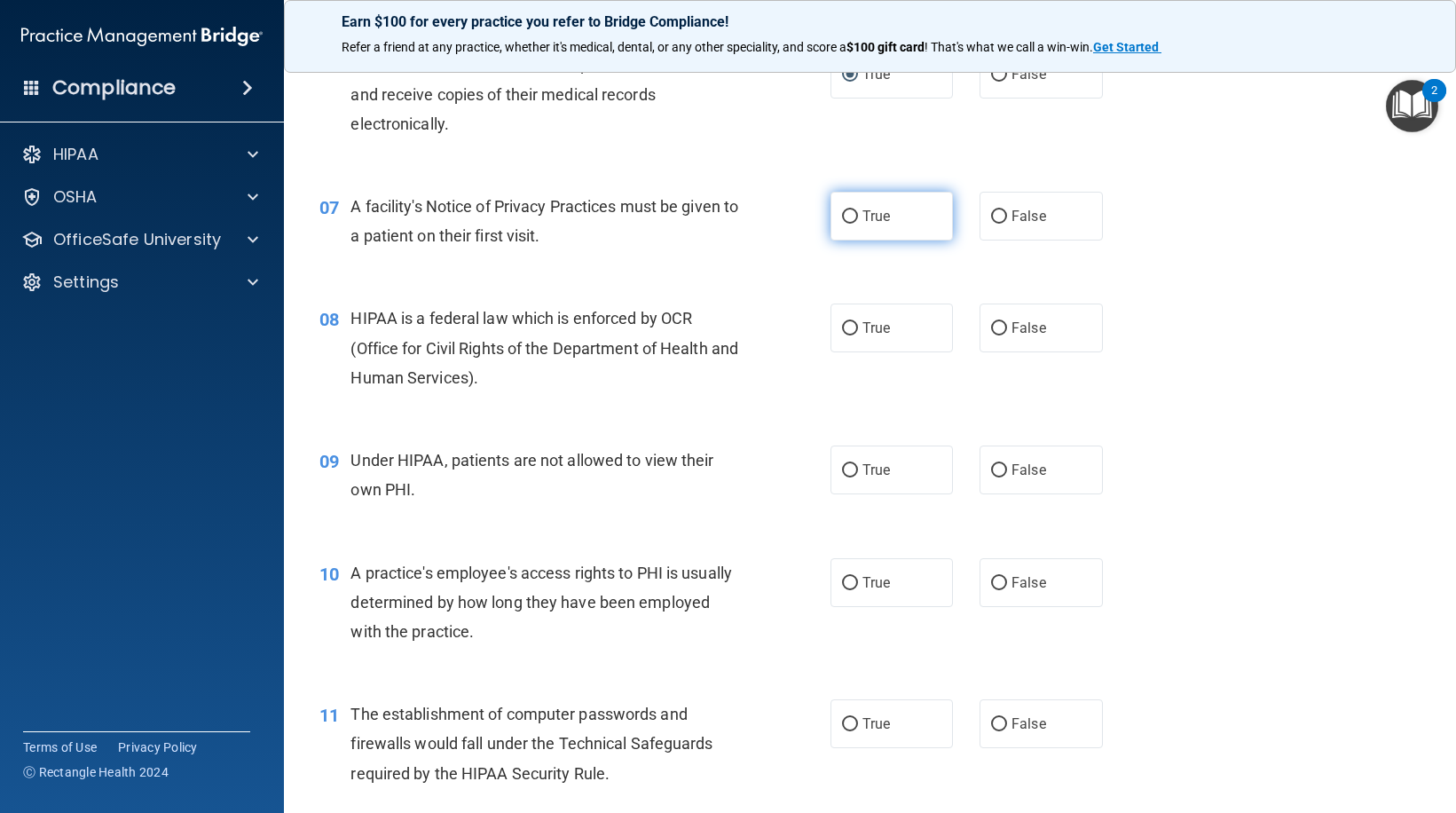
click at [842, 213] on input "True" at bounding box center [850, 217] width 16 height 14
radio input "true"
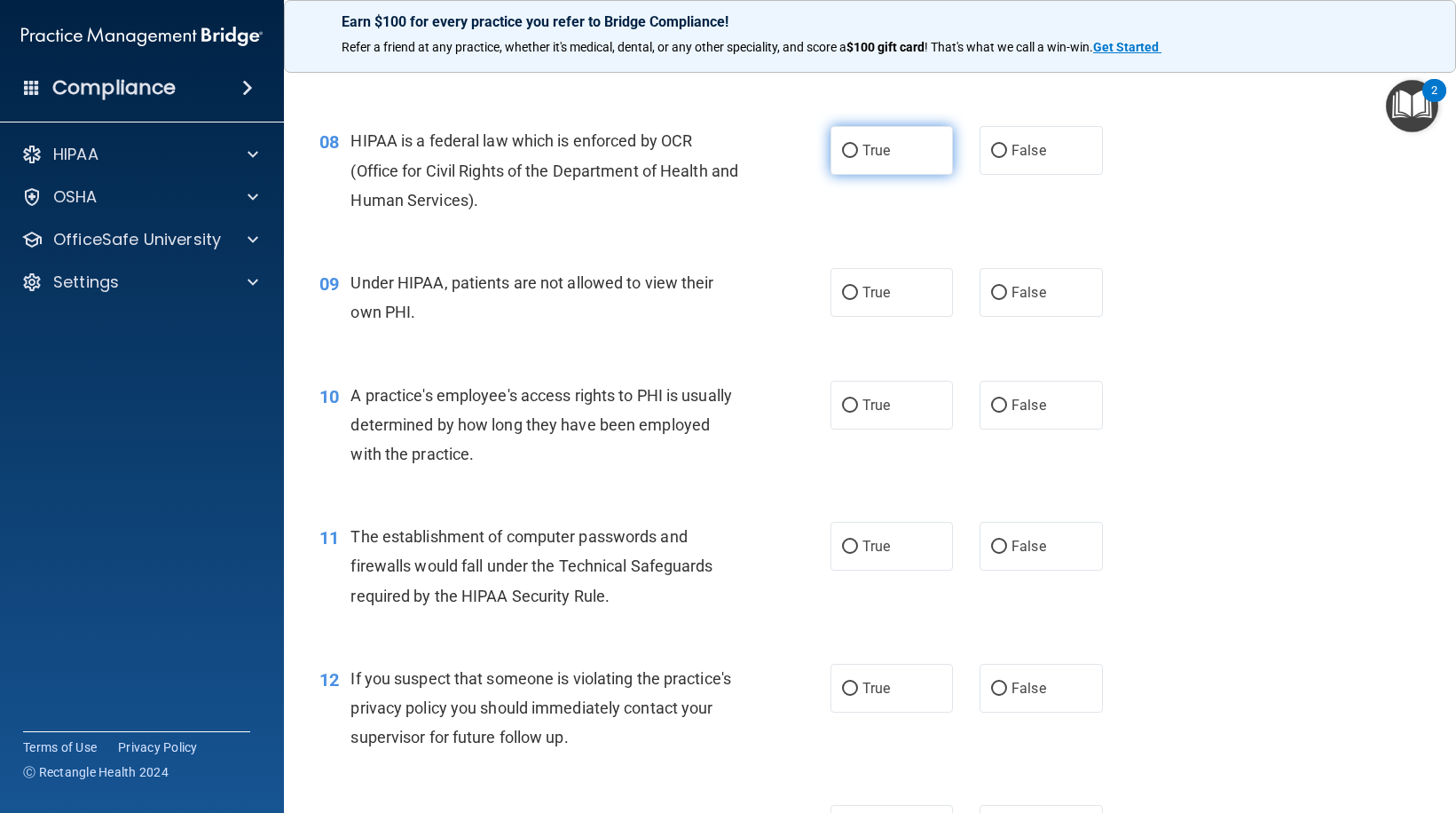
click at [842, 150] on input "True" at bounding box center [850, 151] width 16 height 14
radio input "true"
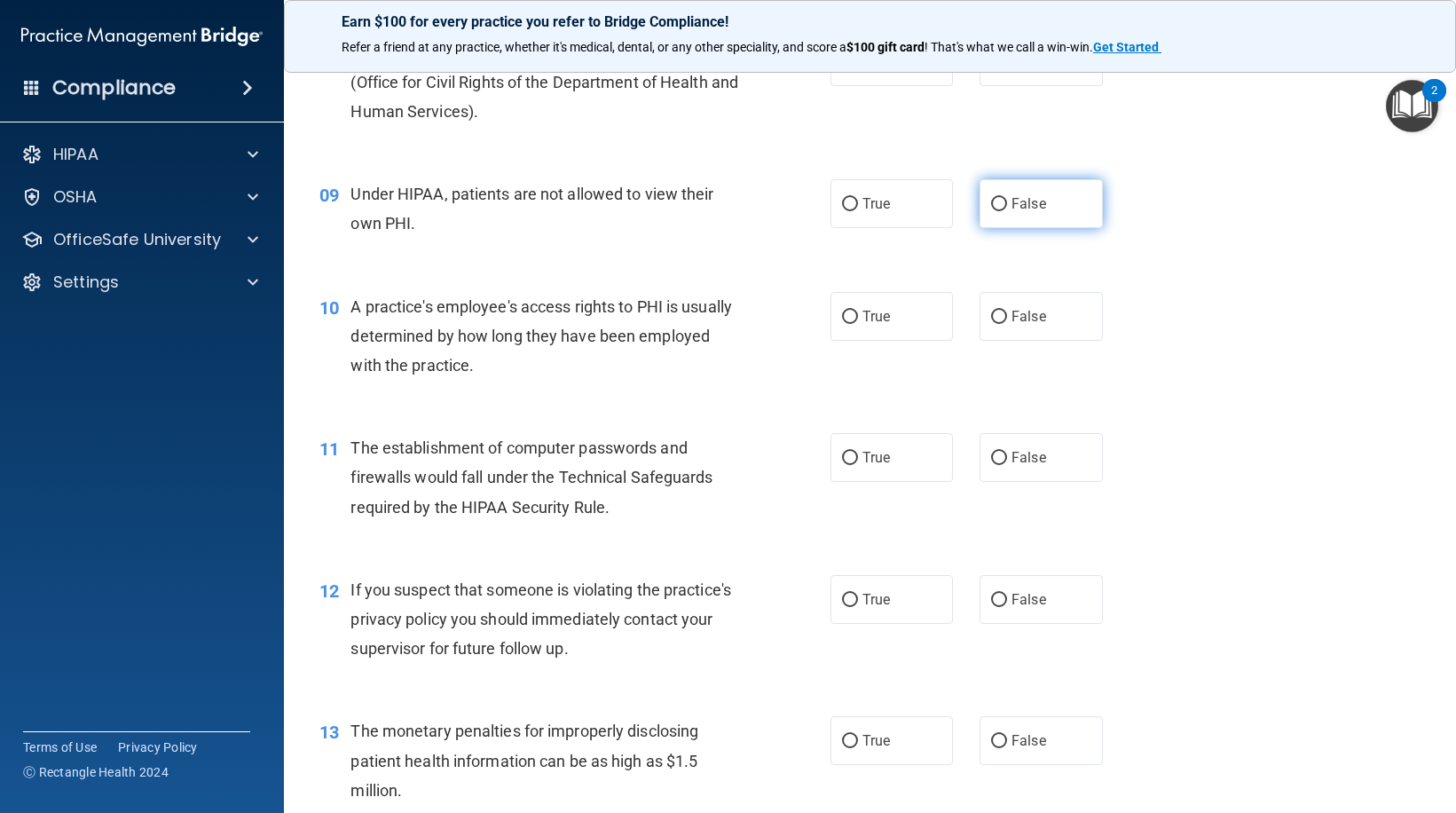
click at [991, 207] on input "False" at bounding box center [999, 205] width 16 height 14
radio input "true"
click at [992, 318] on input "False" at bounding box center [999, 317] width 16 height 14
radio input "true"
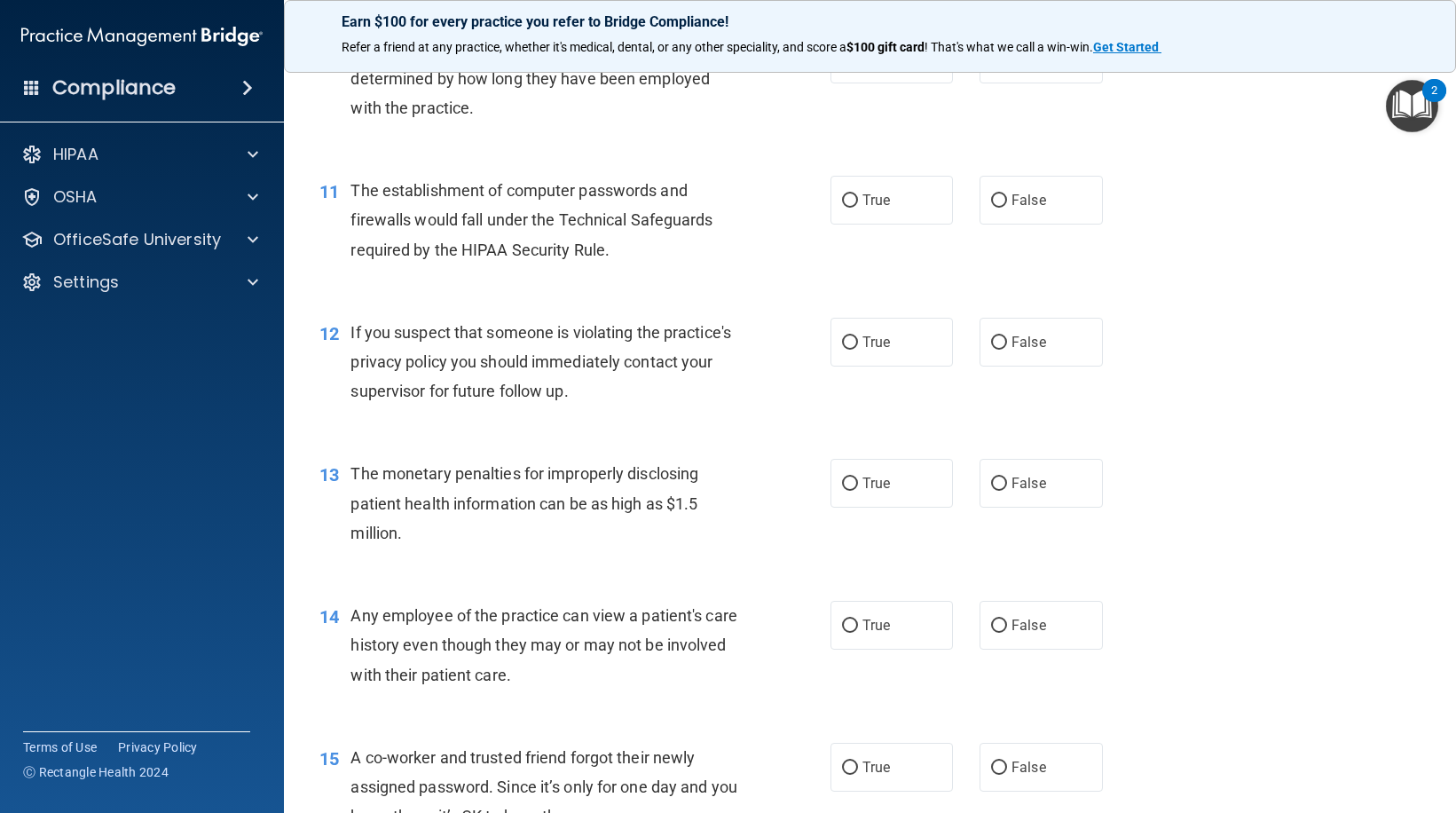
scroll to position [1420, 0]
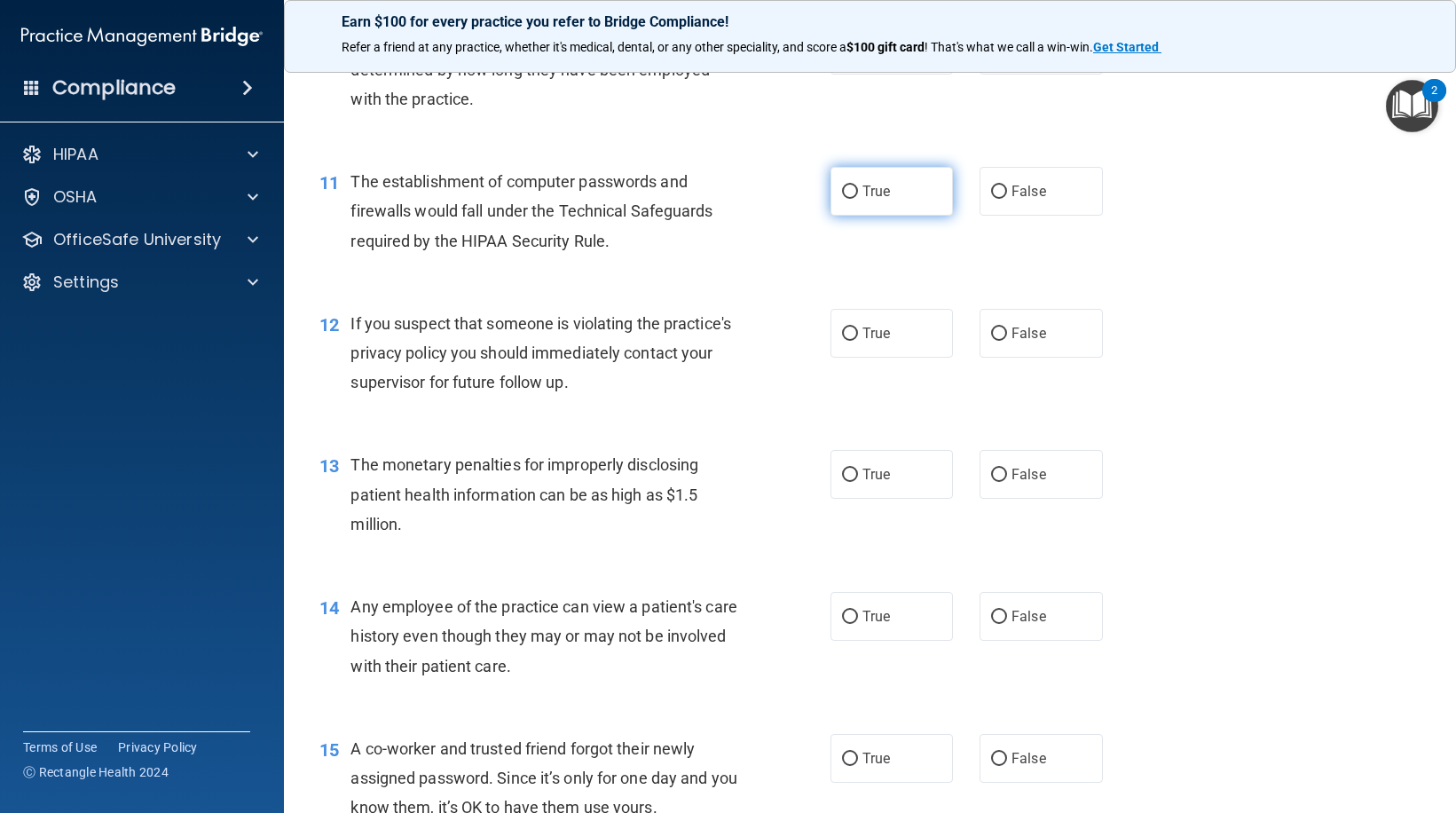
click at [842, 193] on input "True" at bounding box center [850, 192] width 16 height 14
radio input "true"
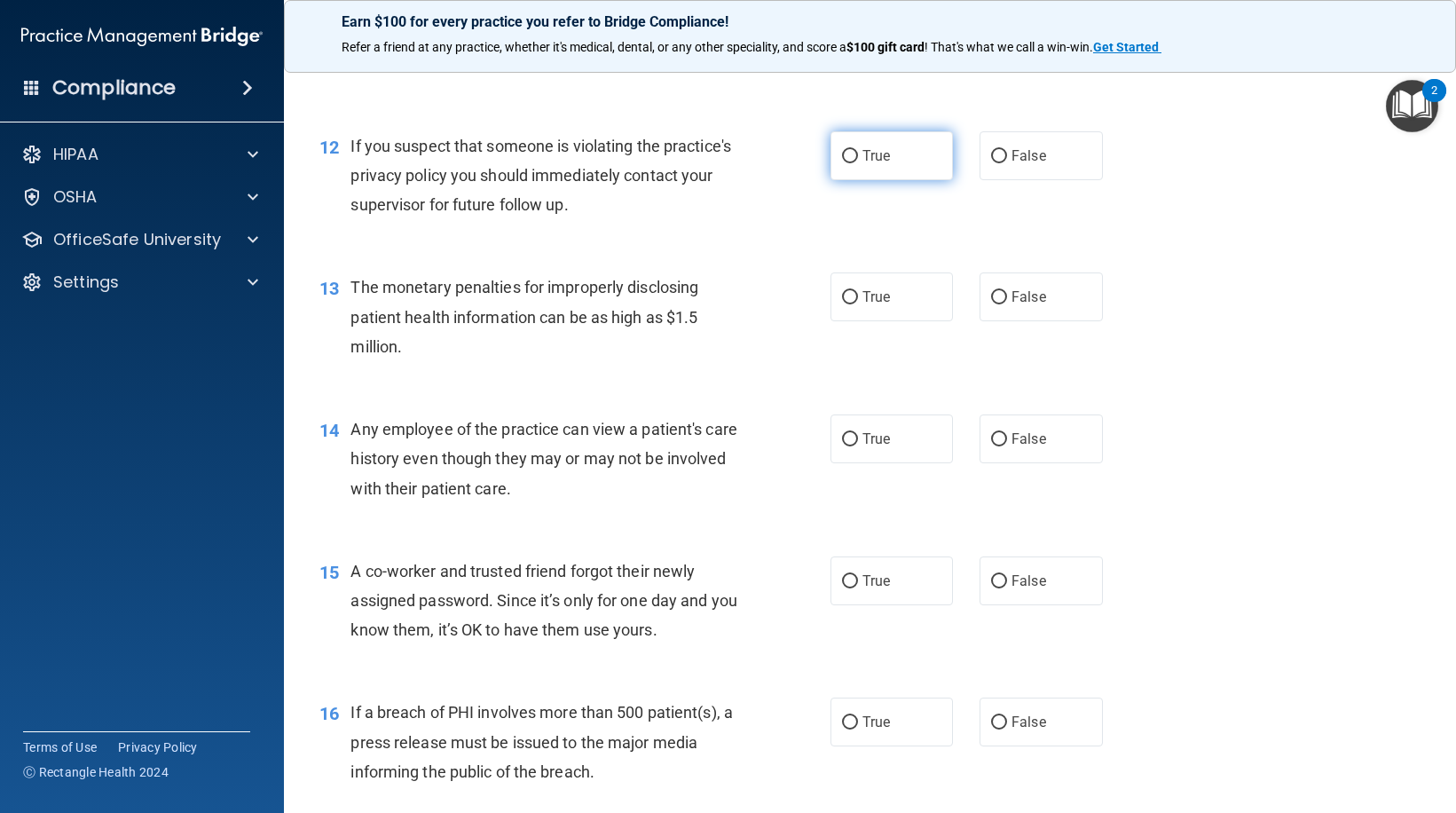
click at [845, 159] on input "True" at bounding box center [850, 157] width 16 height 14
radio input "true"
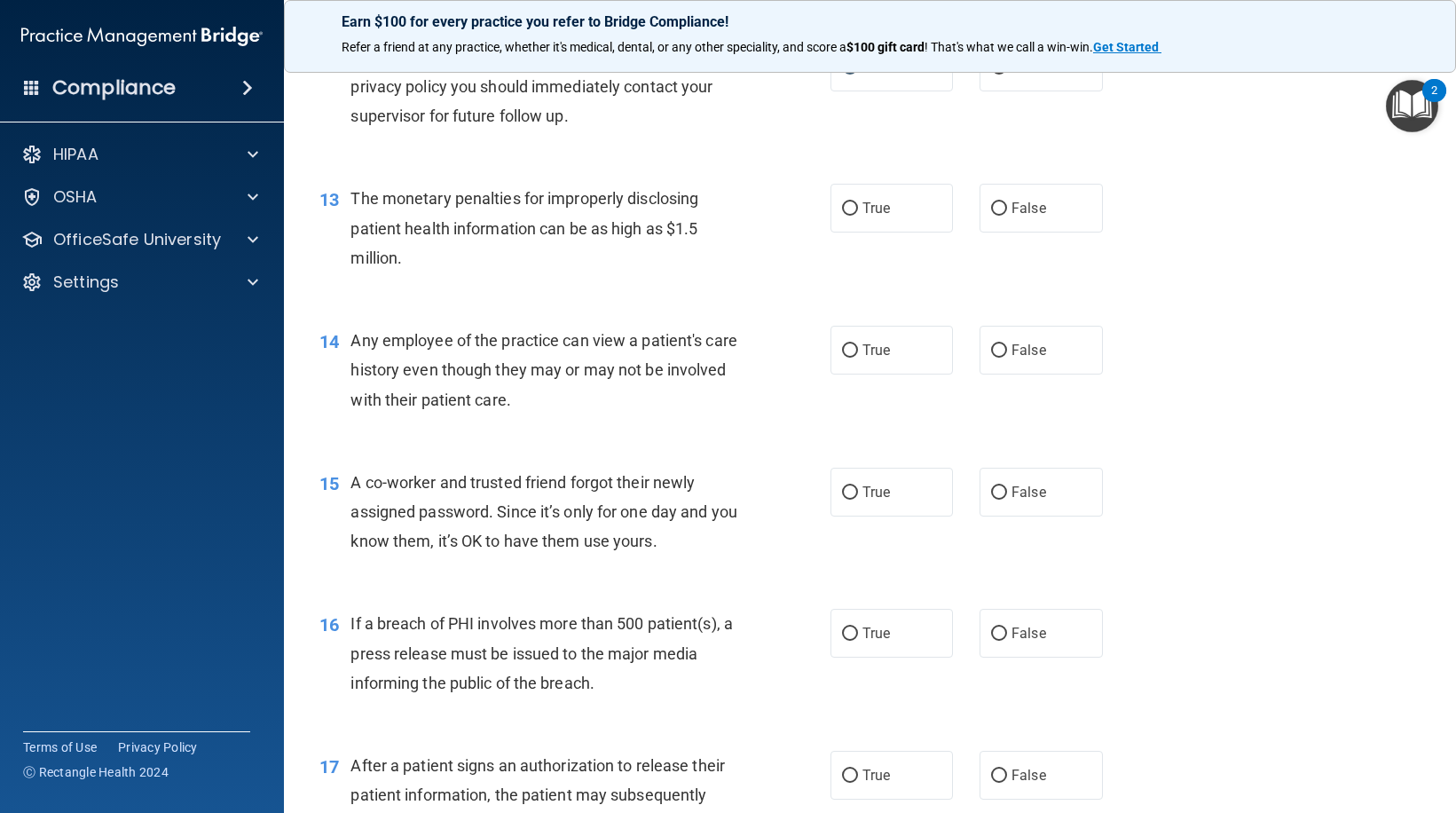
scroll to position [1775, 0]
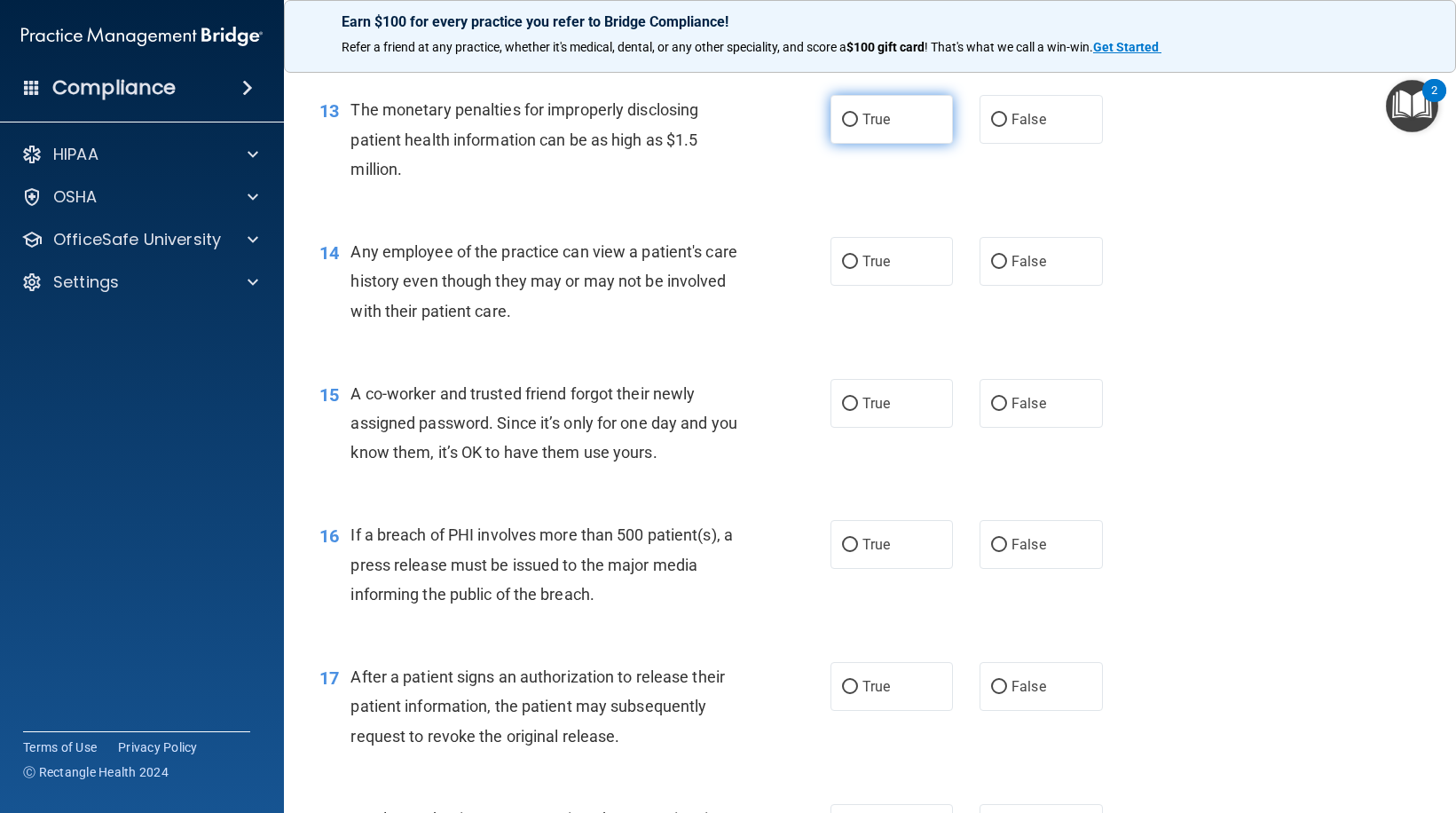
click at [831, 117] on label "True" at bounding box center [891, 119] width 123 height 49
click at [842, 117] on input "True" at bounding box center [850, 120] width 16 height 14
radio input "true"
click at [991, 262] on input "False" at bounding box center [999, 262] width 16 height 14
radio input "true"
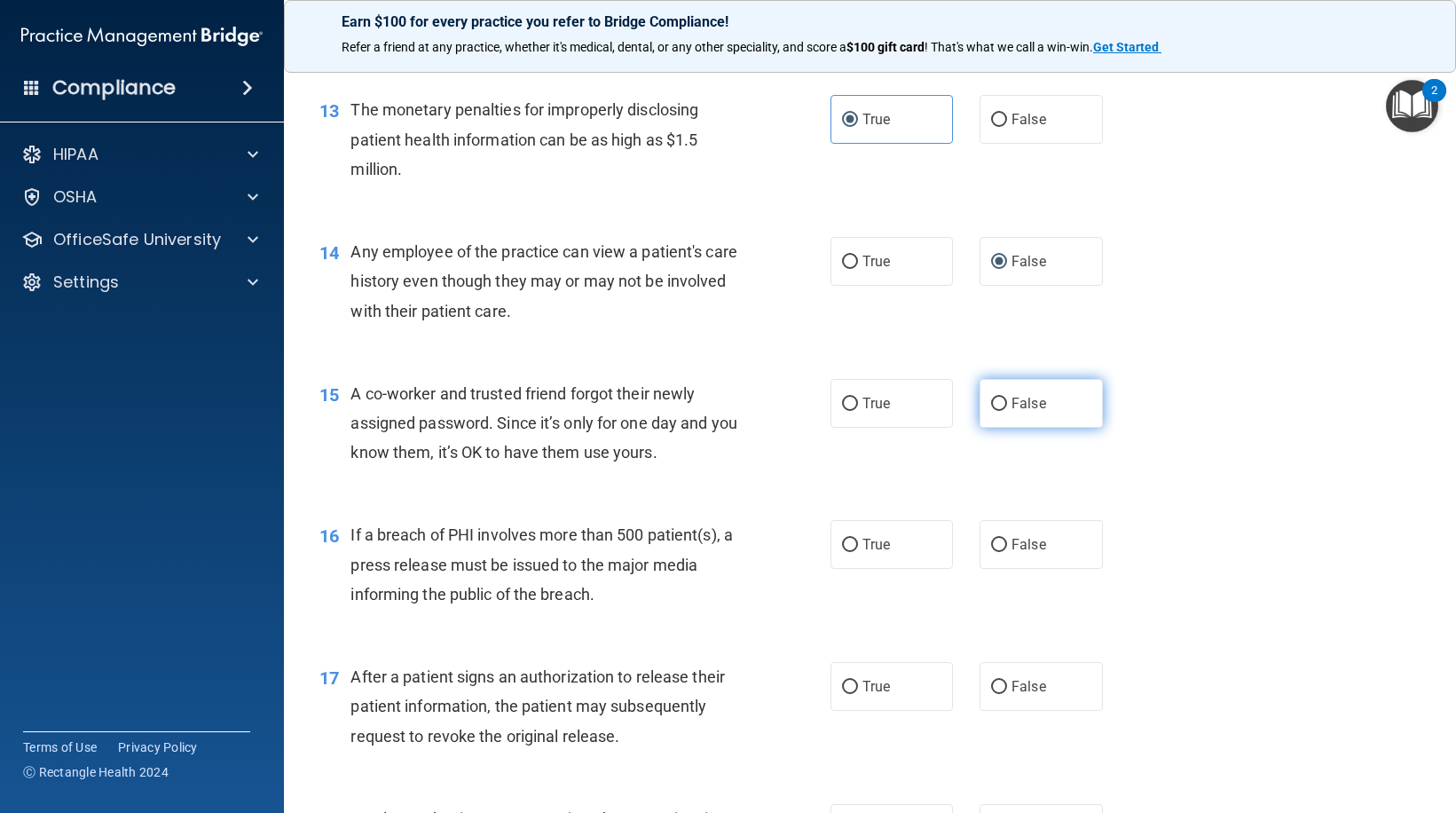
click at [996, 396] on label "False" at bounding box center [1041, 404] width 123 height 49
click at [996, 398] on input "False" at bounding box center [999, 405] width 16 height 14
radio input "true"
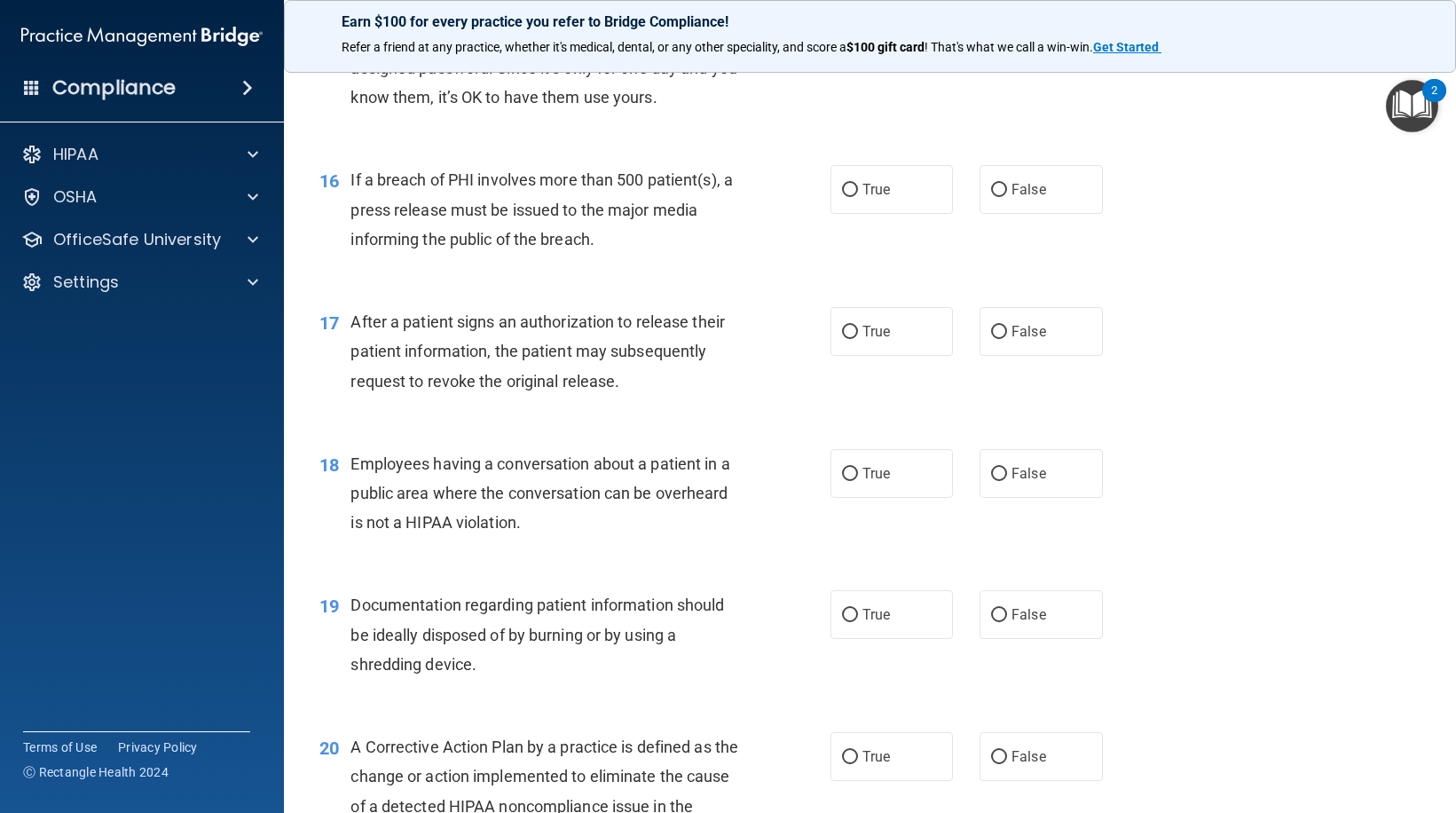
scroll to position [2219, 0]
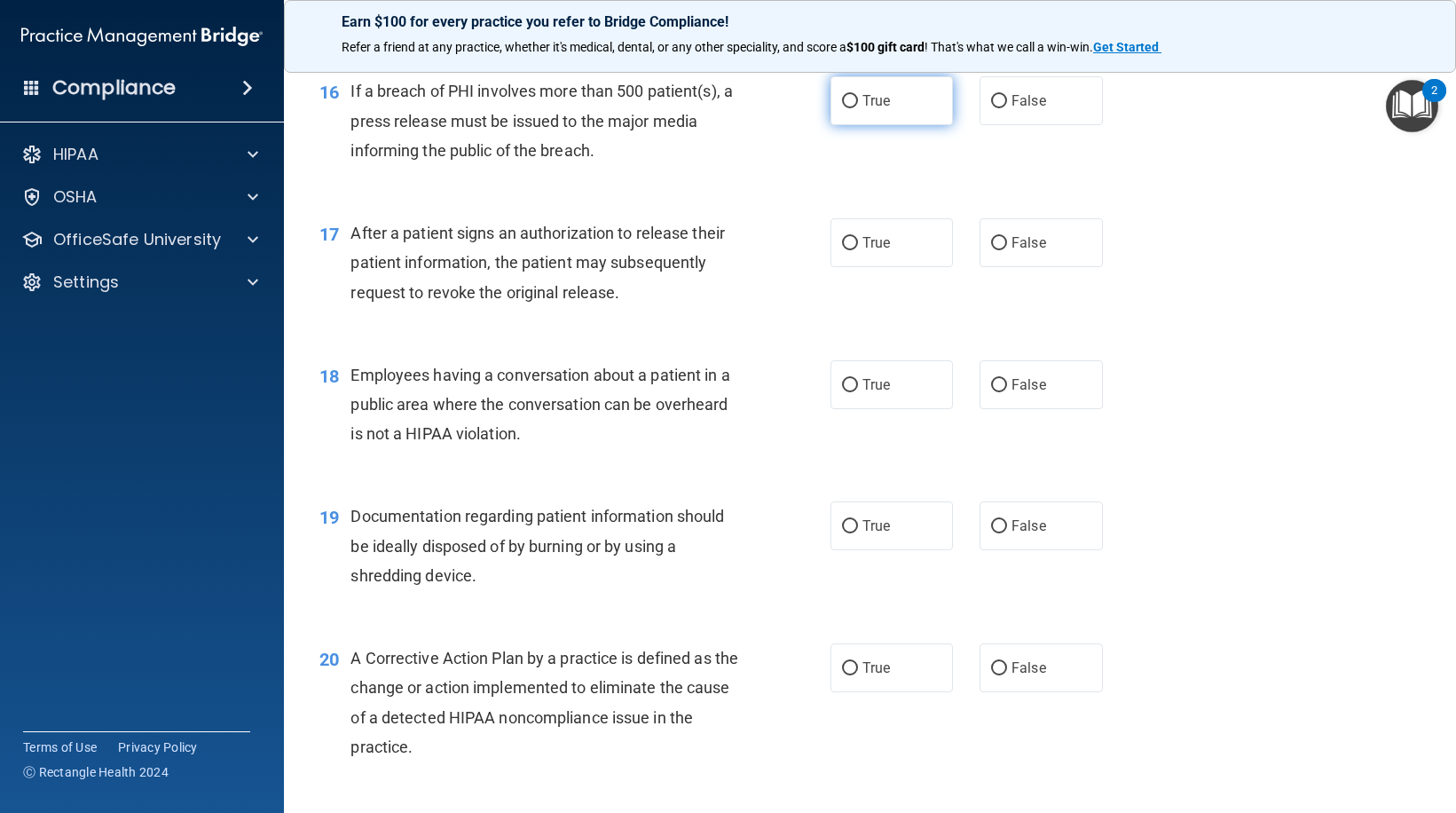
click at [842, 104] on input "True" at bounding box center [850, 102] width 16 height 14
radio input "true"
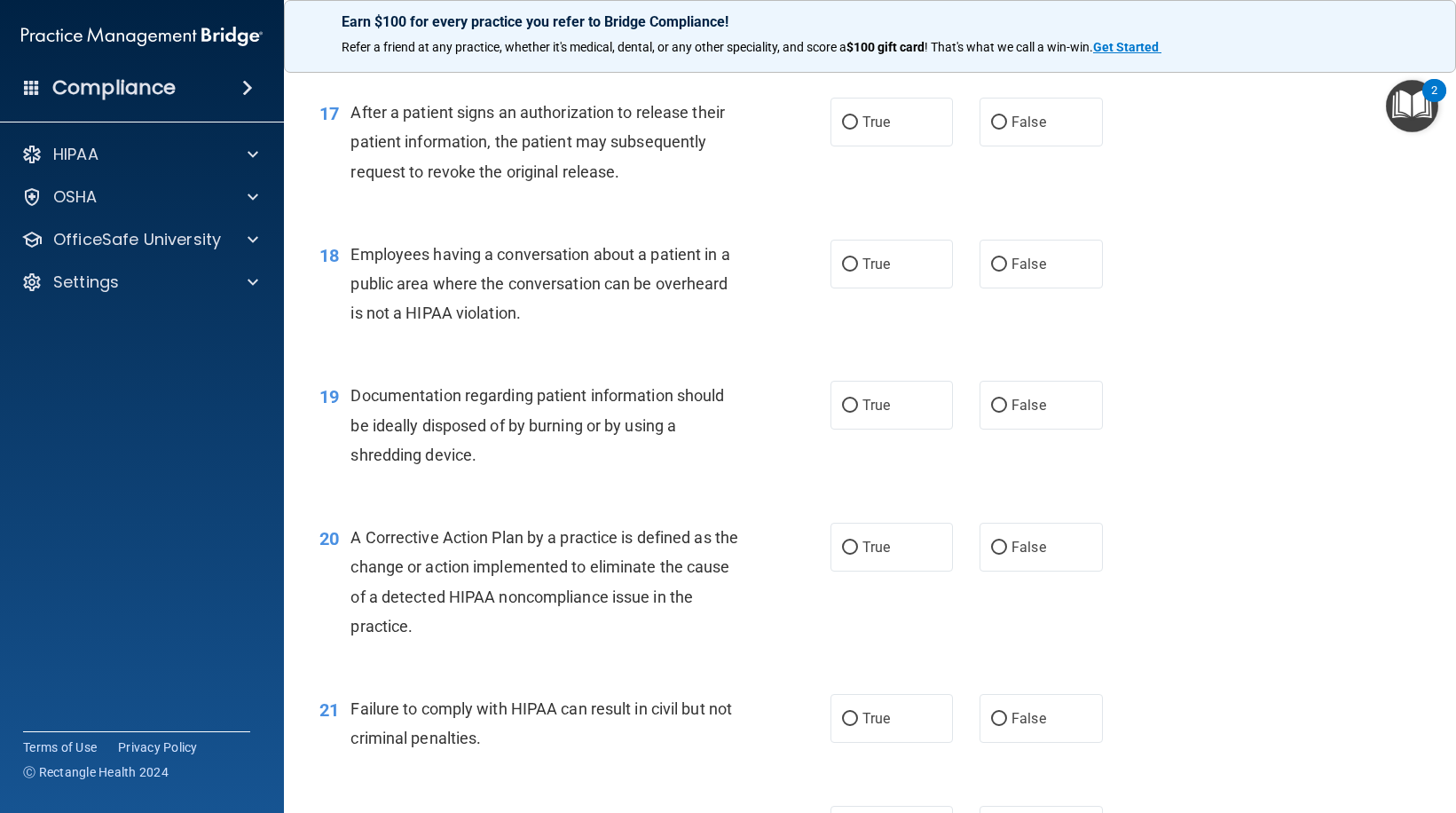
scroll to position [2308, 0]
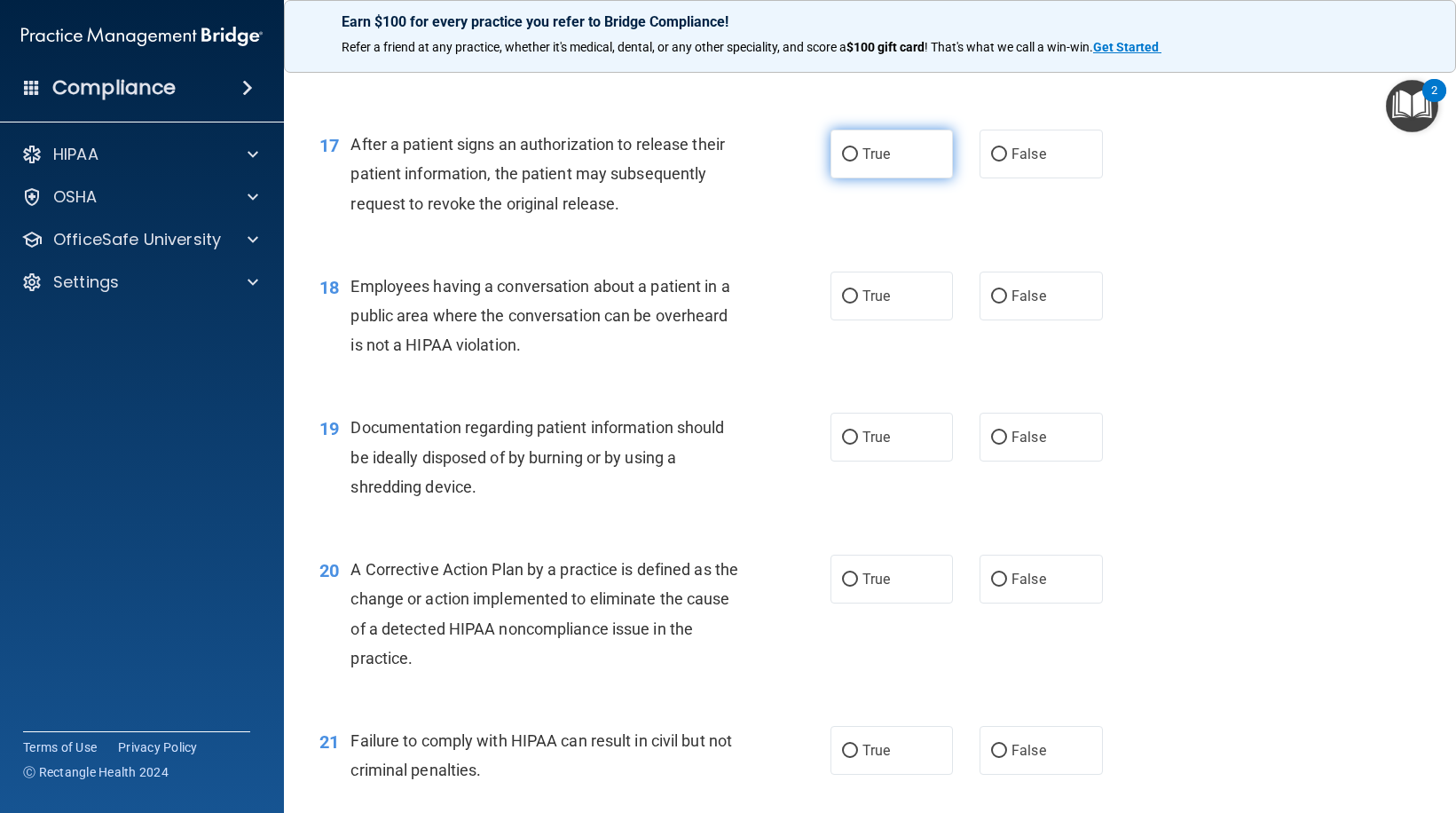
click at [842, 150] on input "True" at bounding box center [850, 155] width 16 height 14
radio input "true"
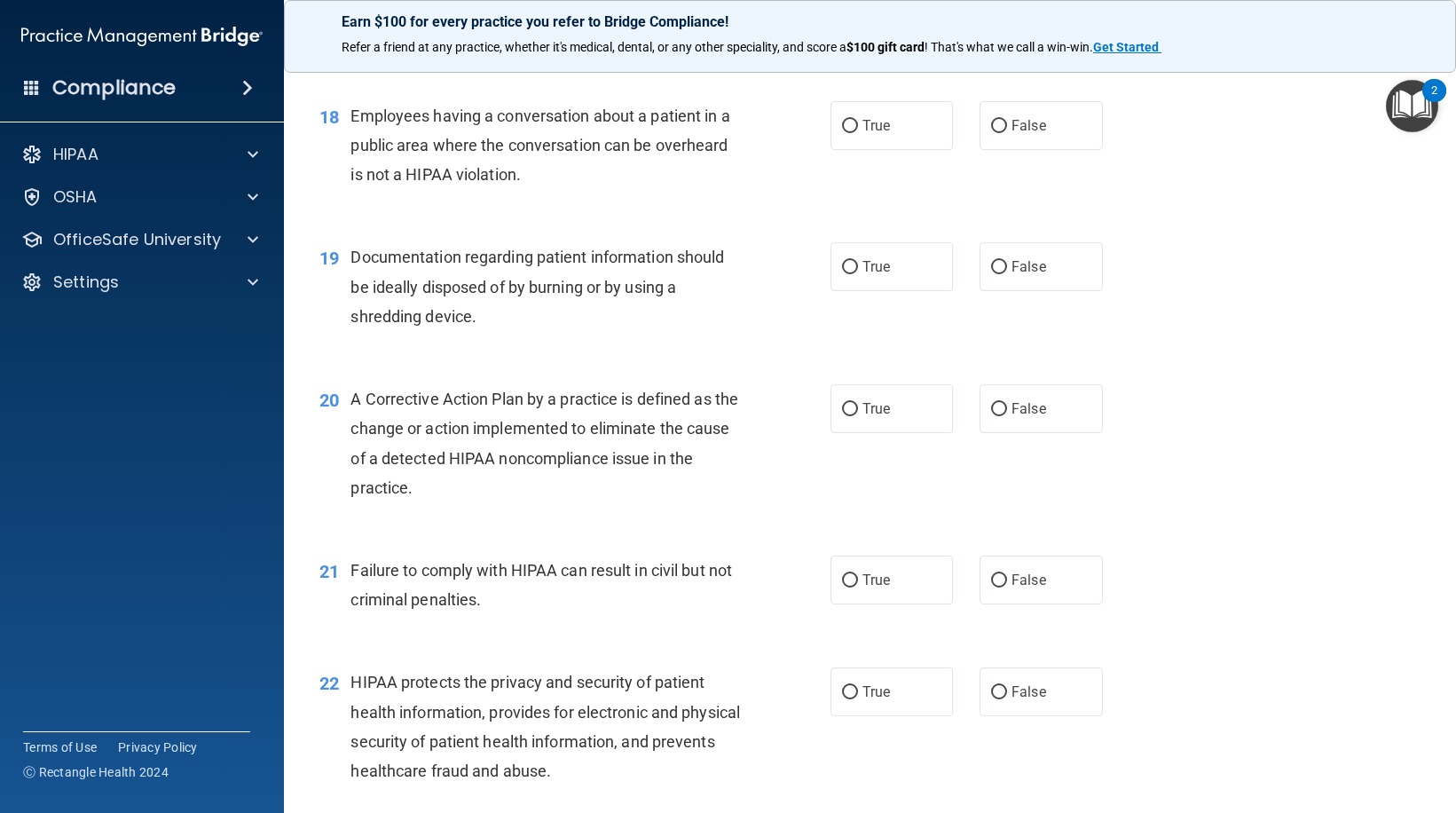
scroll to position [2486, 0]
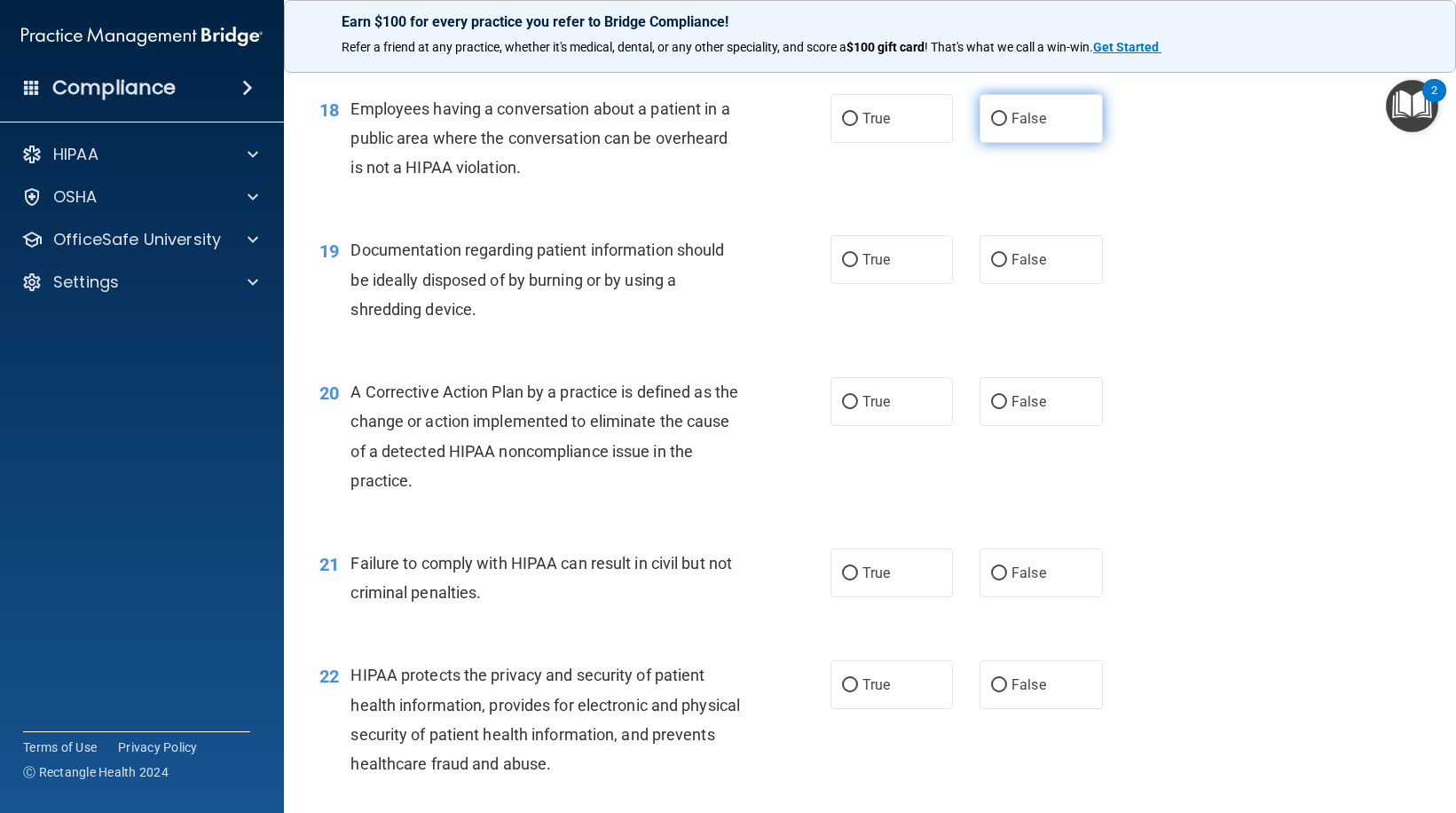
click at [991, 121] on input "False" at bounding box center [999, 119] width 16 height 14
radio input "true"
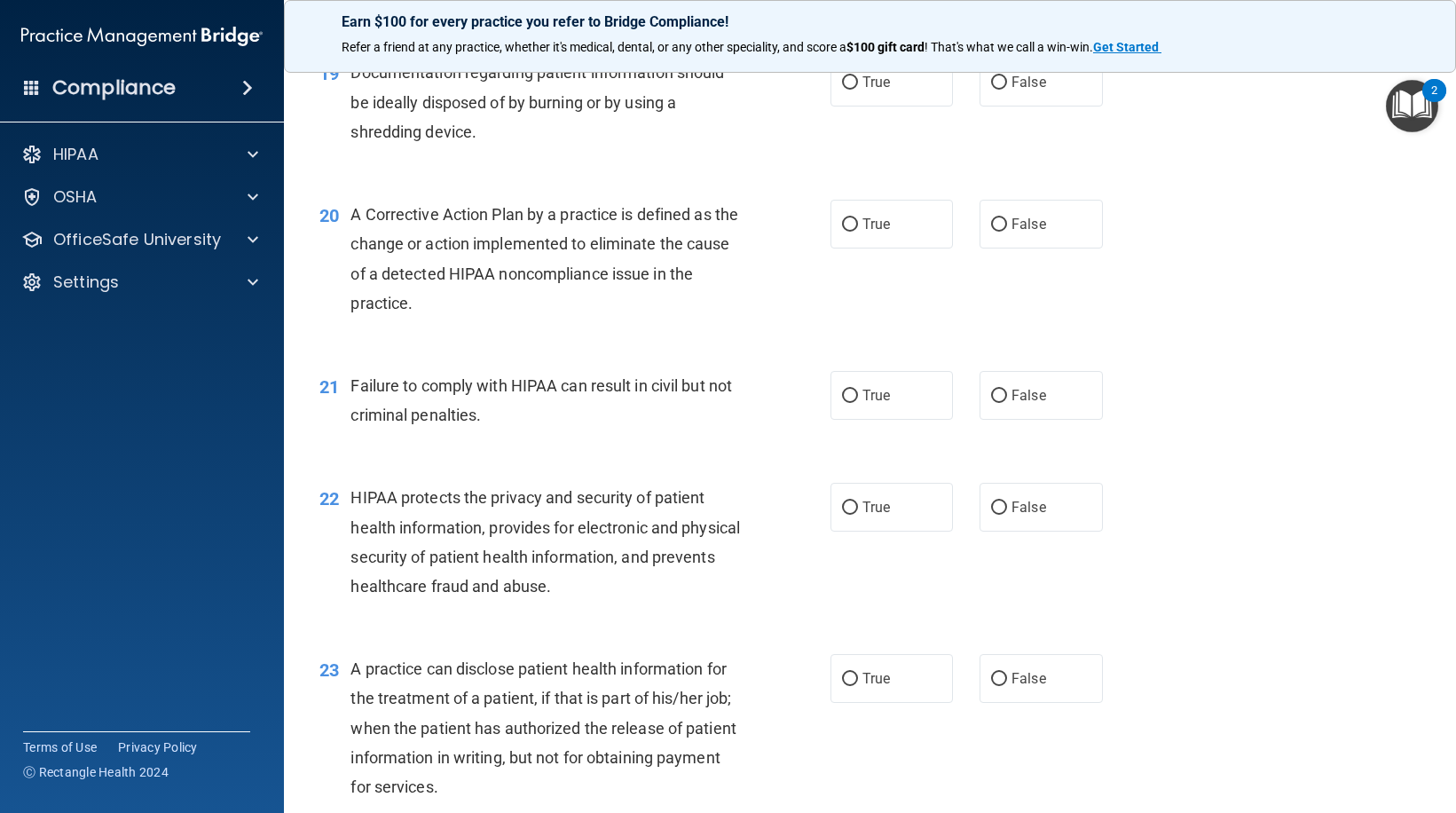
scroll to position [2574, 0]
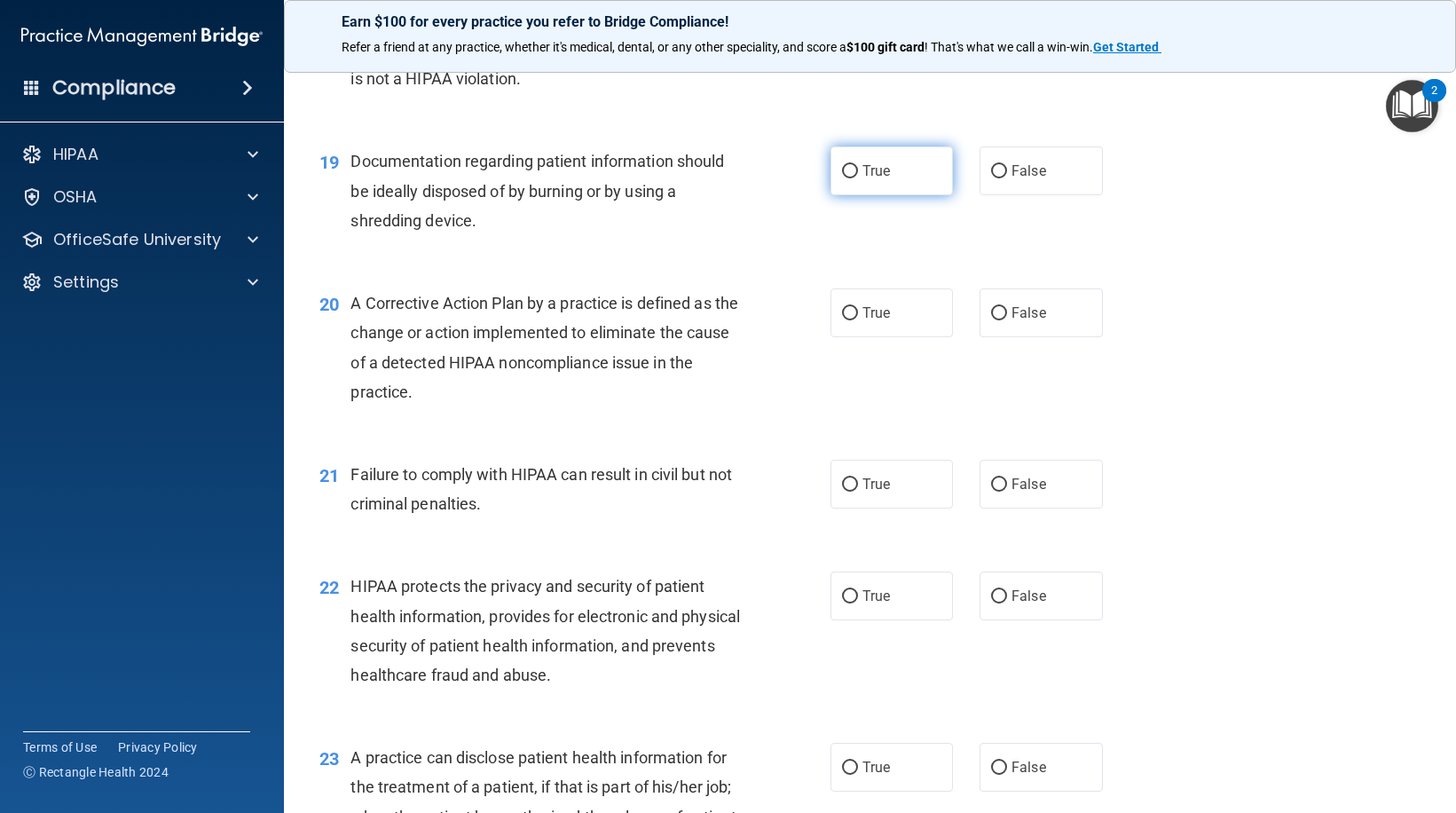
click at [849, 168] on input "True" at bounding box center [850, 172] width 16 height 14
radio input "true"
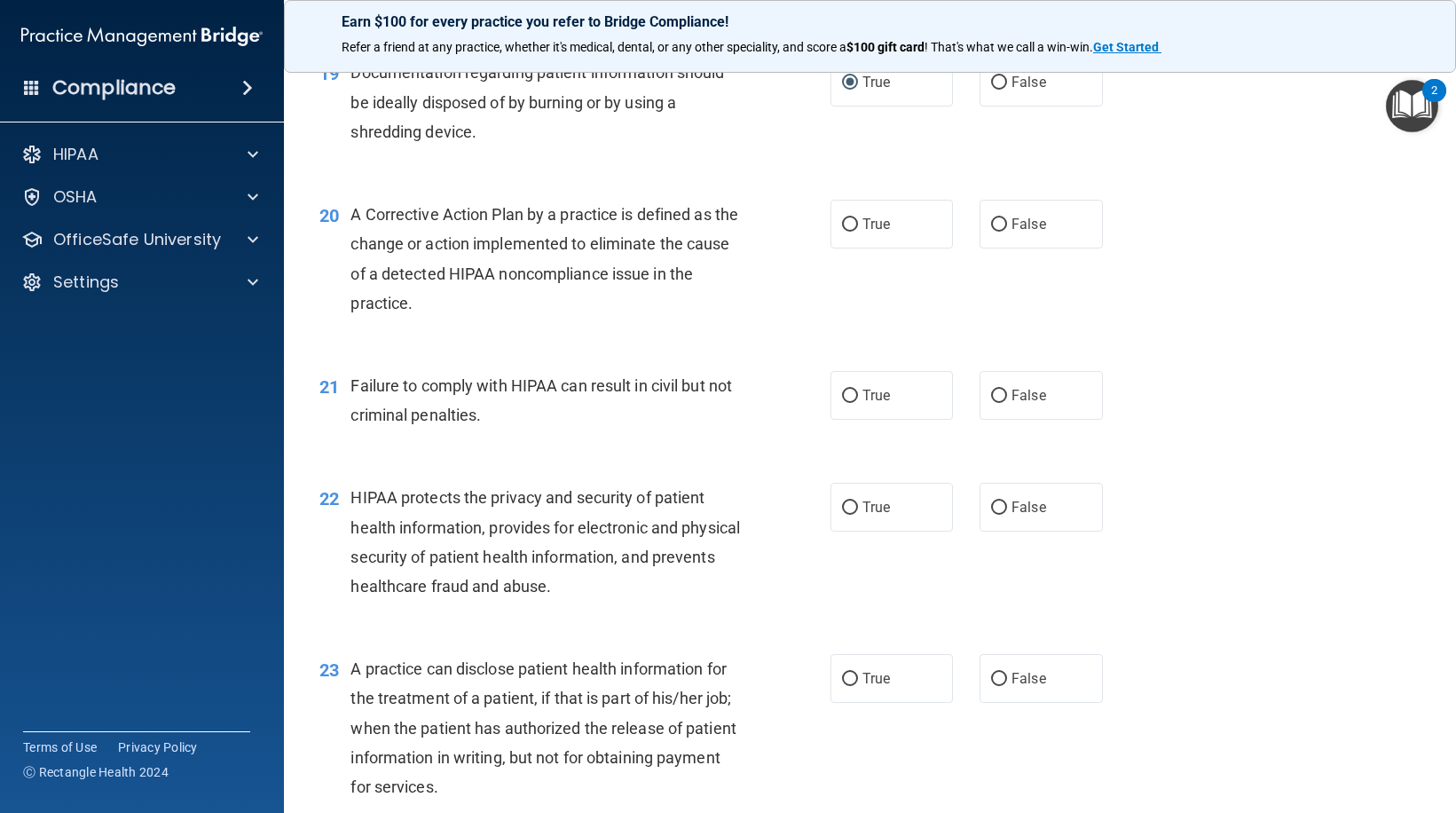
scroll to position [2751, 0]
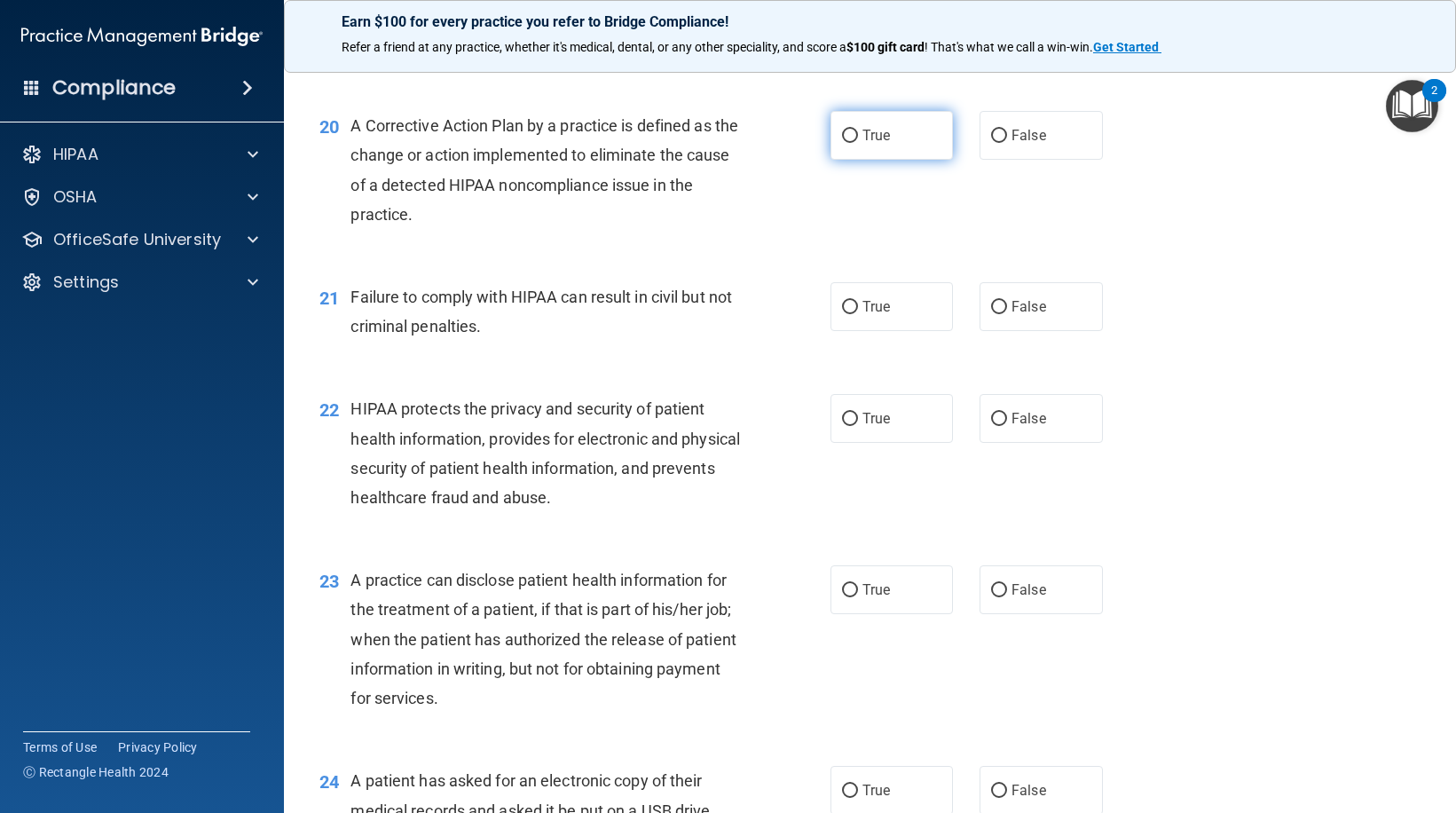
click at [844, 139] on input "True" at bounding box center [850, 137] width 16 height 14
radio input "true"
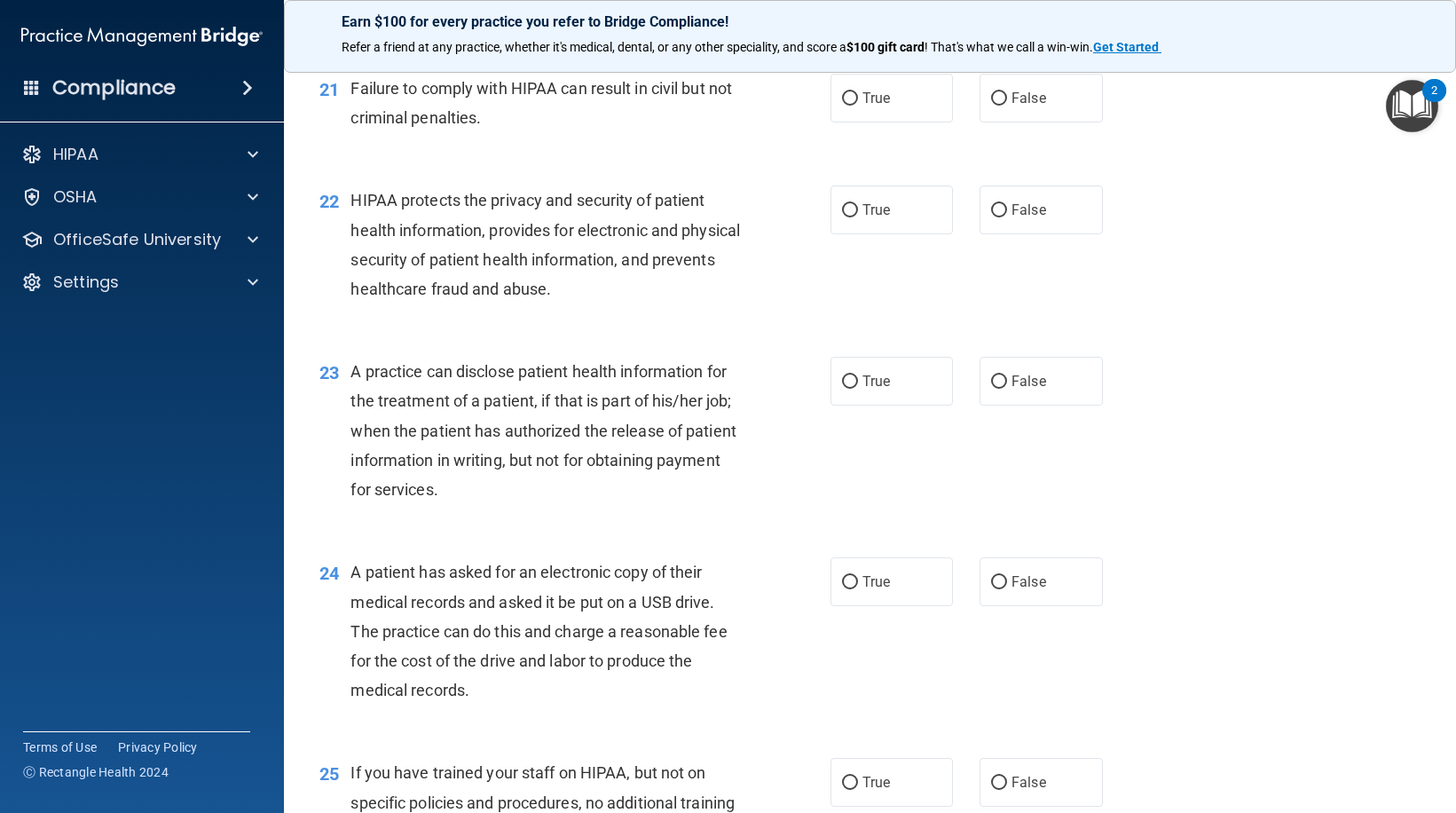
scroll to position [2929, 0]
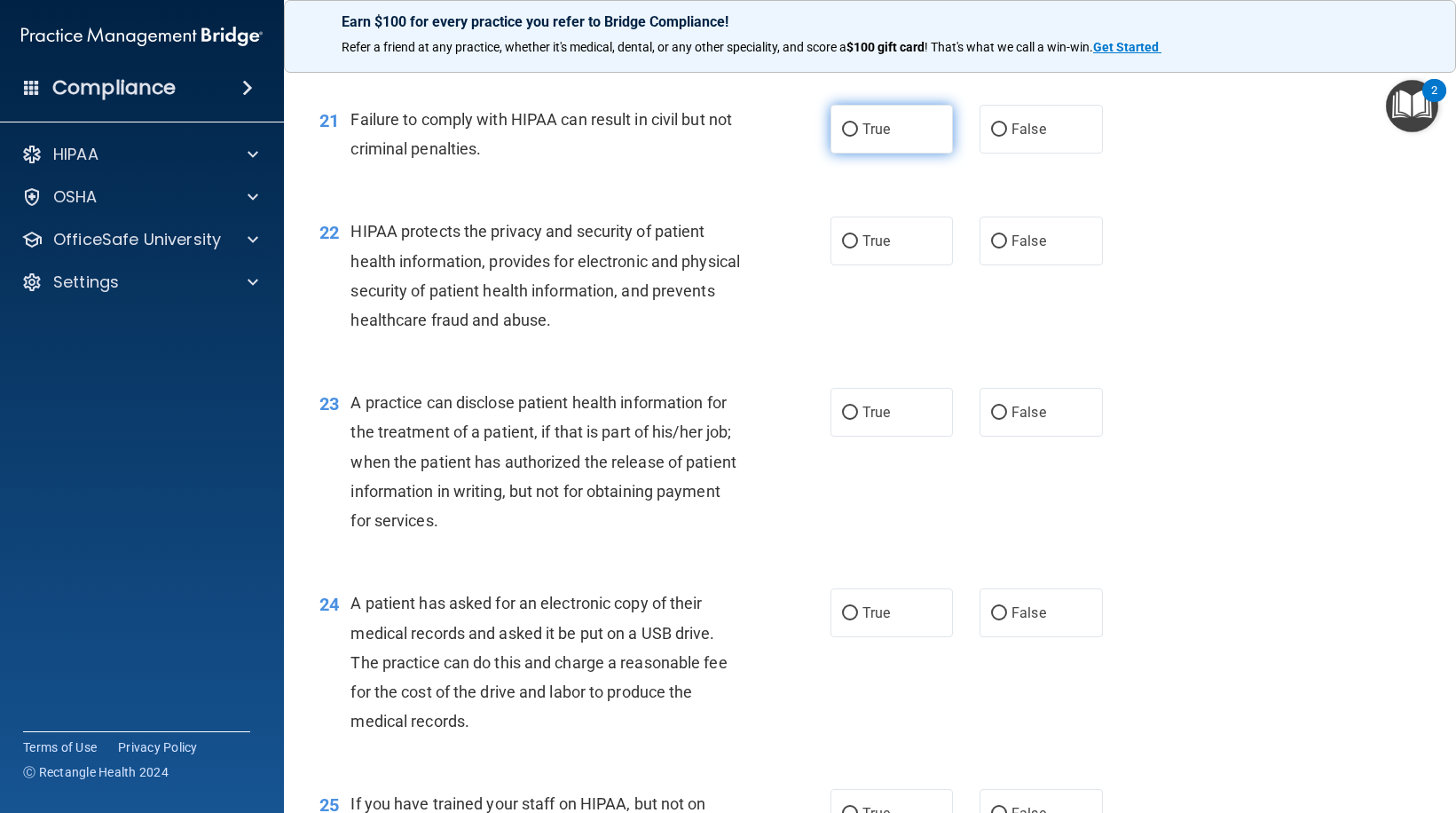
click at [852, 138] on label "True" at bounding box center [891, 129] width 123 height 49
click at [852, 137] on input "True" at bounding box center [850, 130] width 16 height 14
radio input "true"
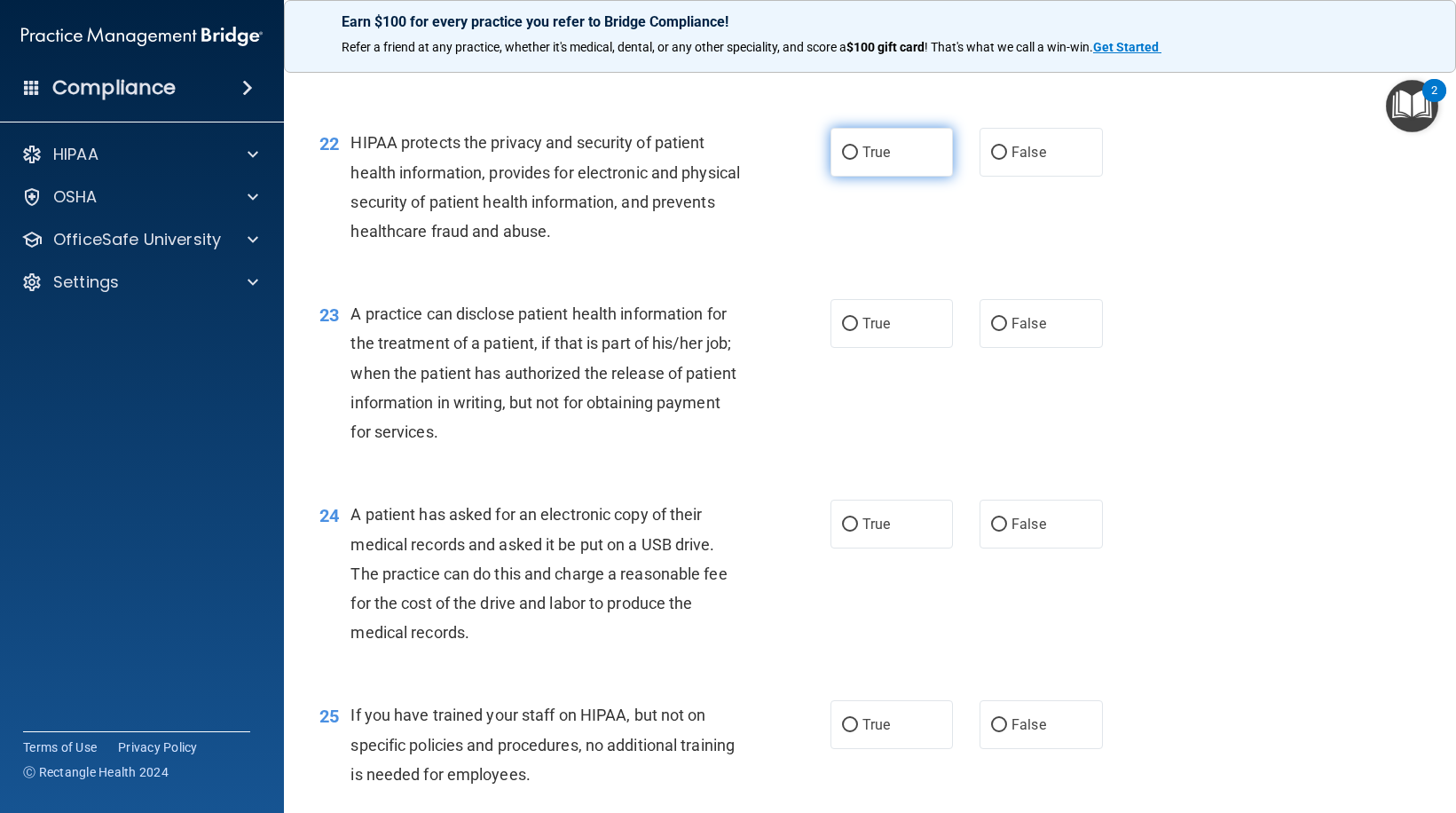
click at [849, 152] on input "True" at bounding box center [850, 153] width 16 height 14
radio input "true"
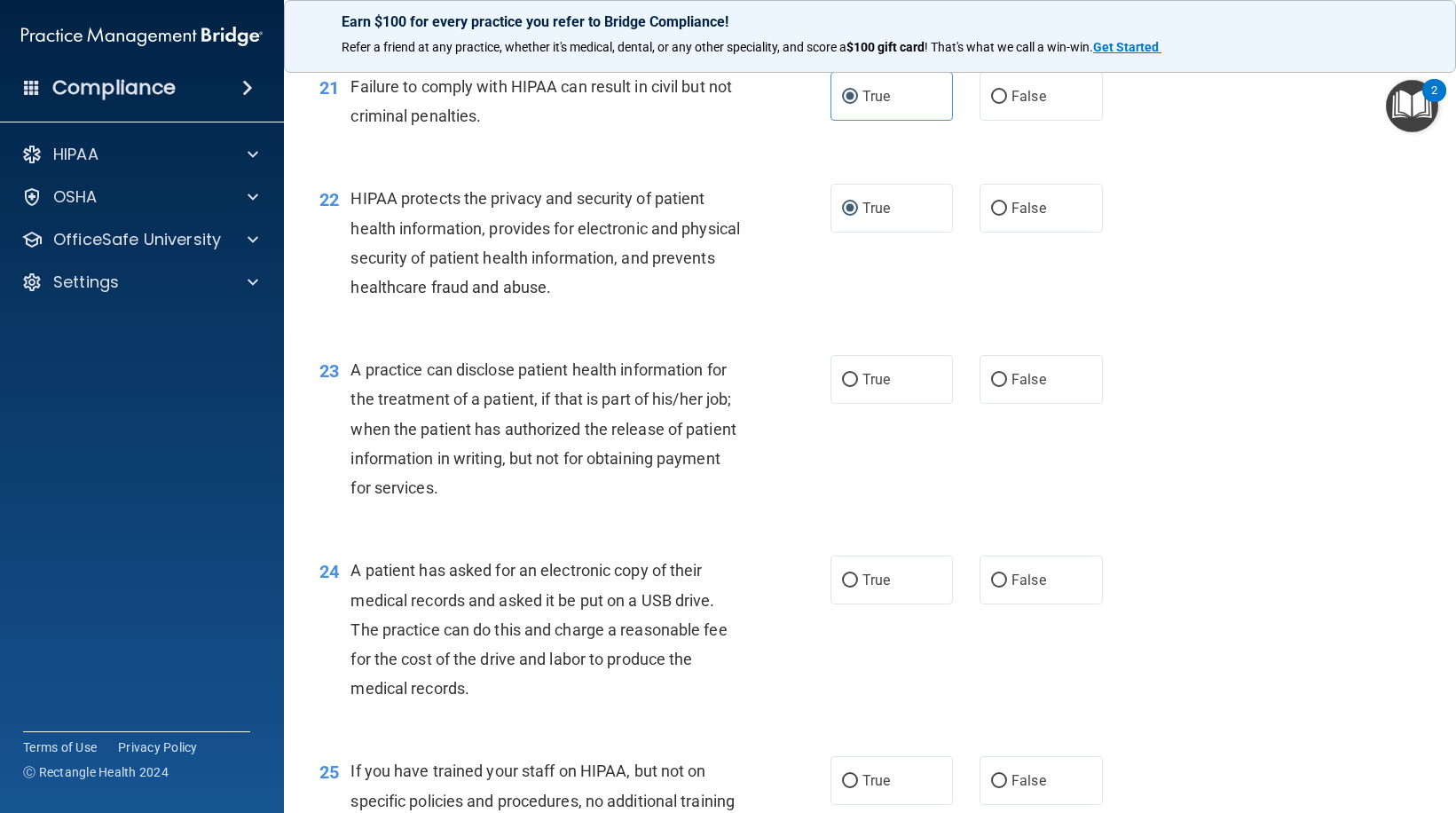
scroll to position [3228, 0]
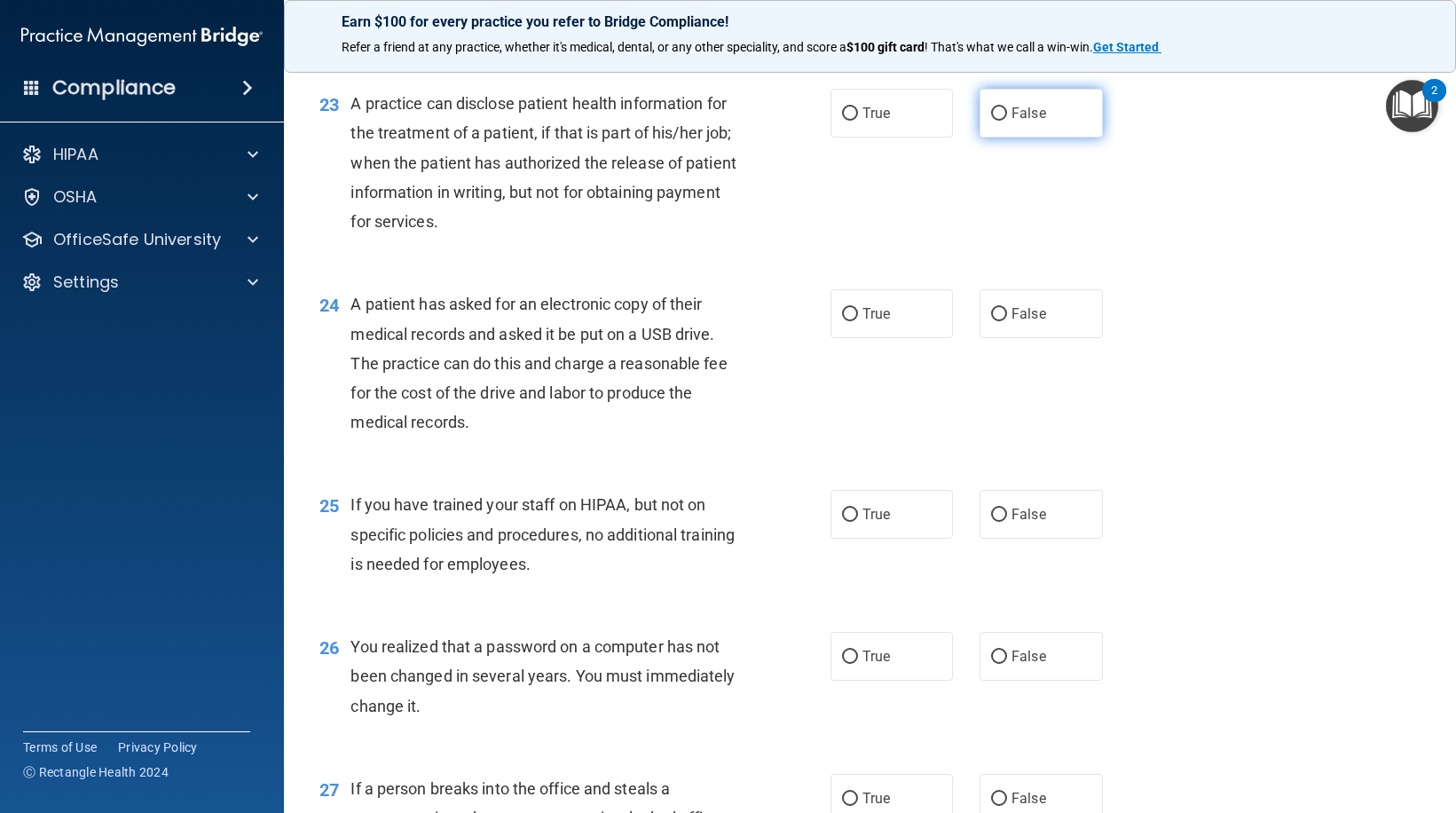
click at [991, 115] on input "False" at bounding box center [999, 114] width 16 height 14
radio input "true"
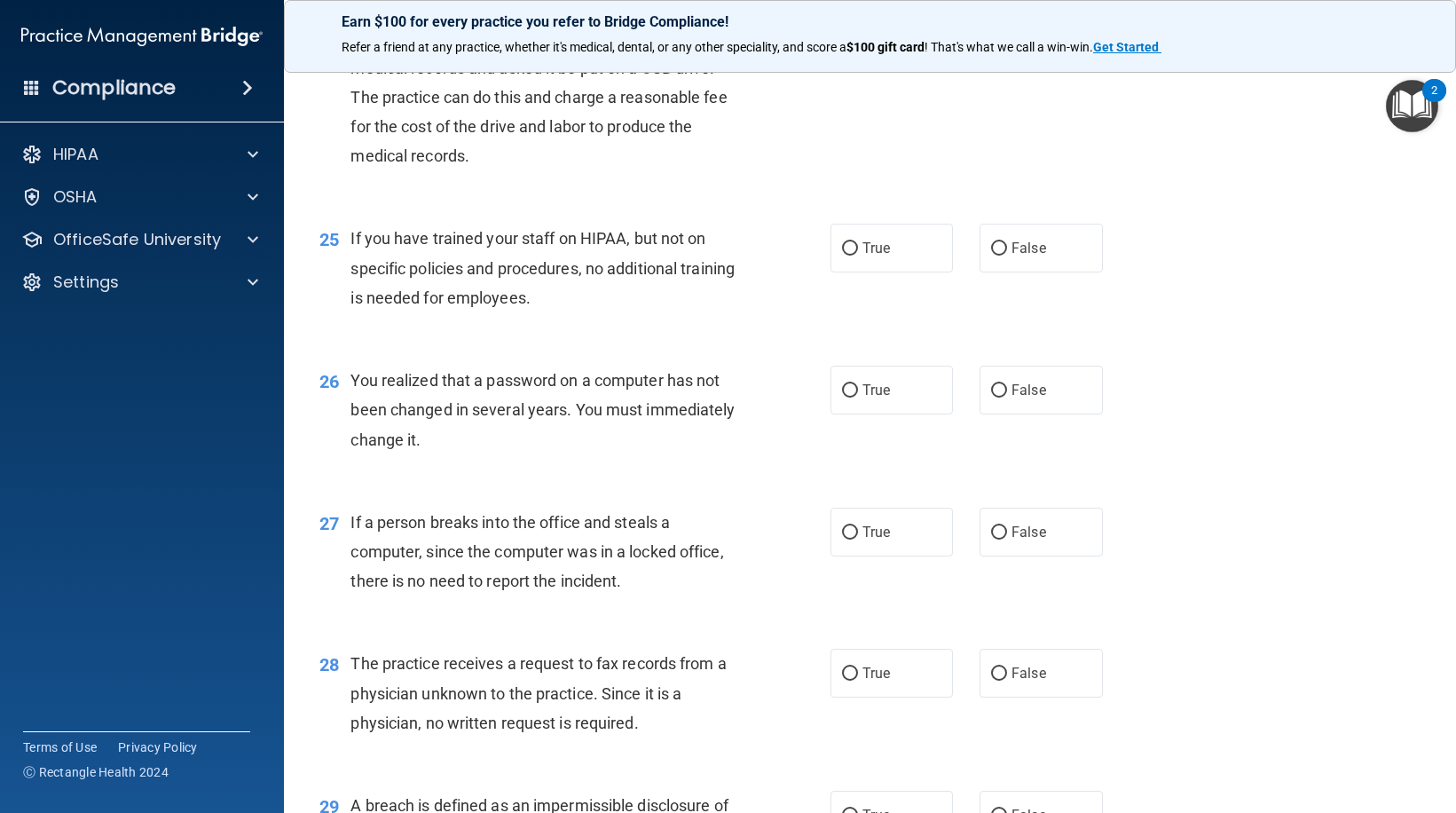
scroll to position [3405, 0]
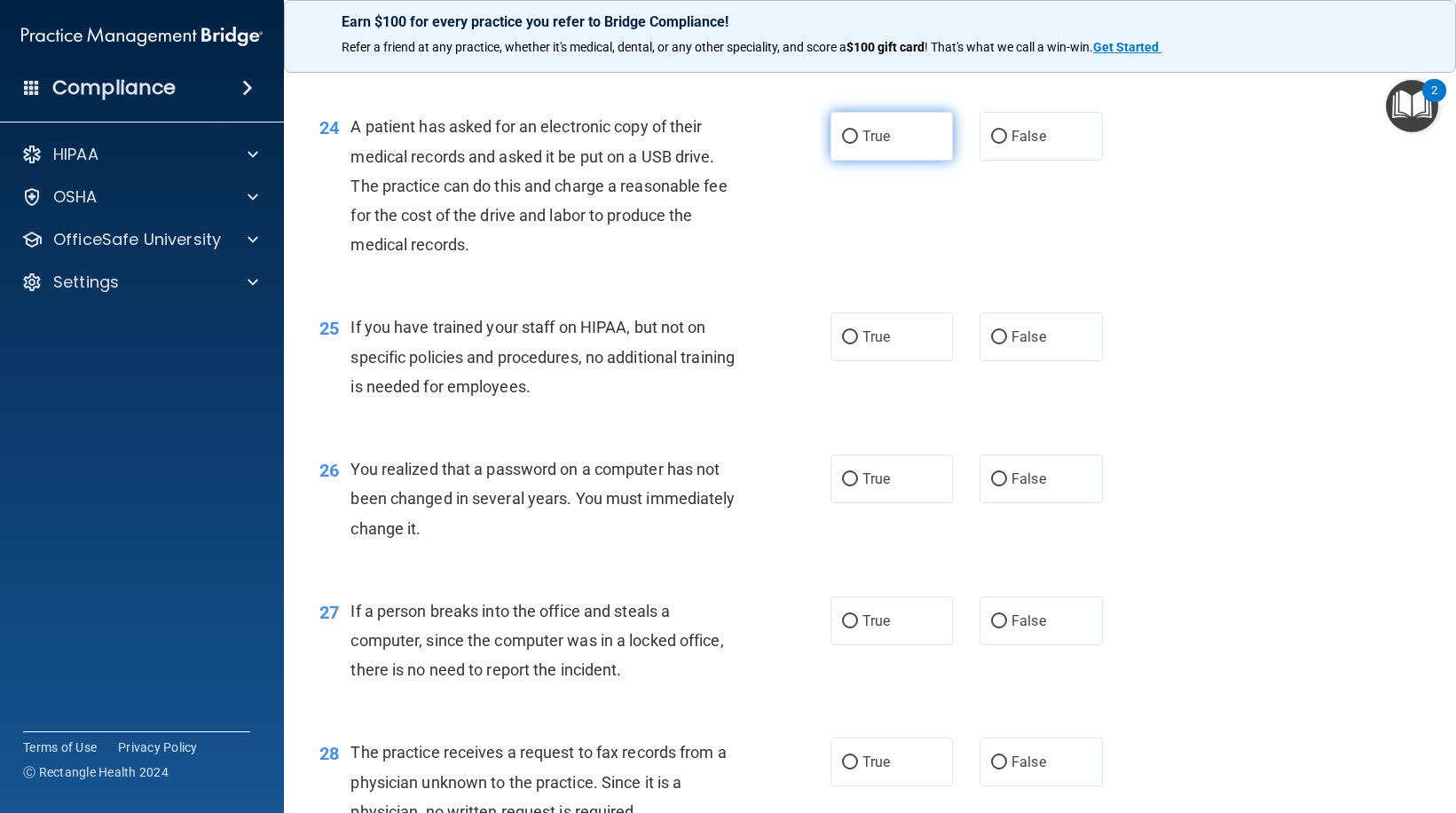
click at [845, 142] on input "True" at bounding box center [850, 137] width 16 height 14
radio input "true"
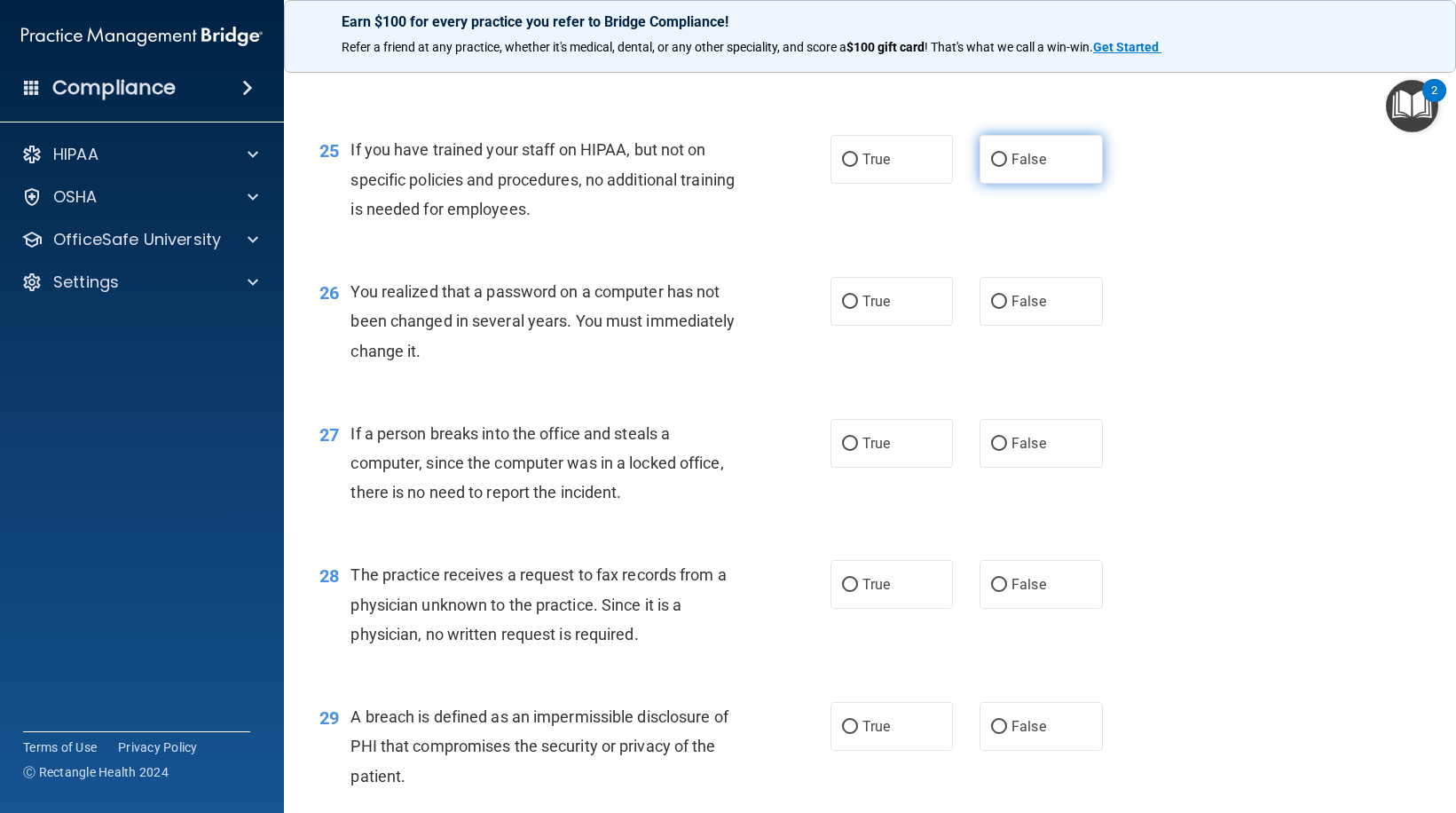
click at [1012, 163] on span "False" at bounding box center [1029, 159] width 35 height 16
click at [1004, 163] on input "False" at bounding box center [999, 160] width 16 height 14
radio input "true"
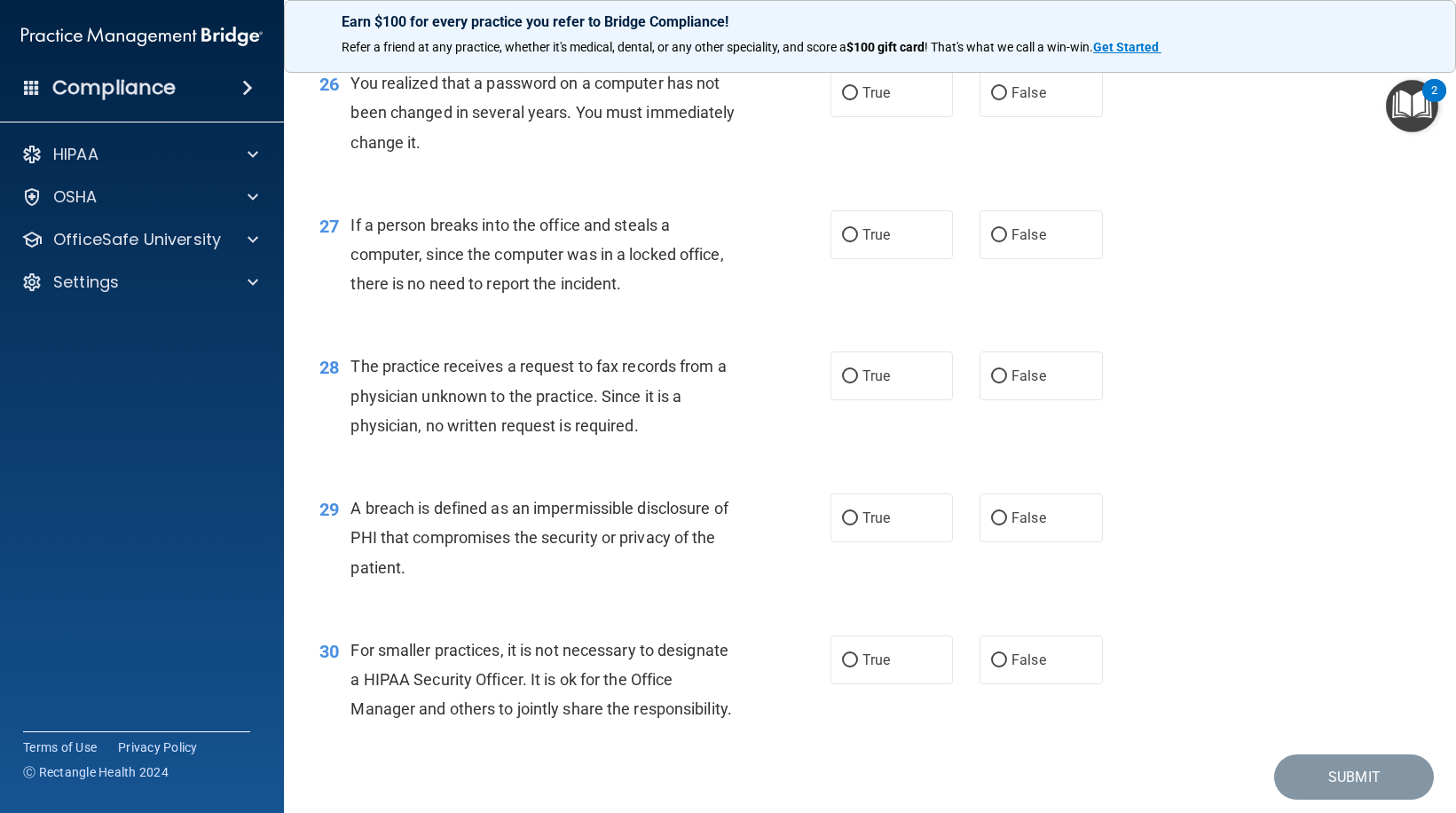
scroll to position [3760, 0]
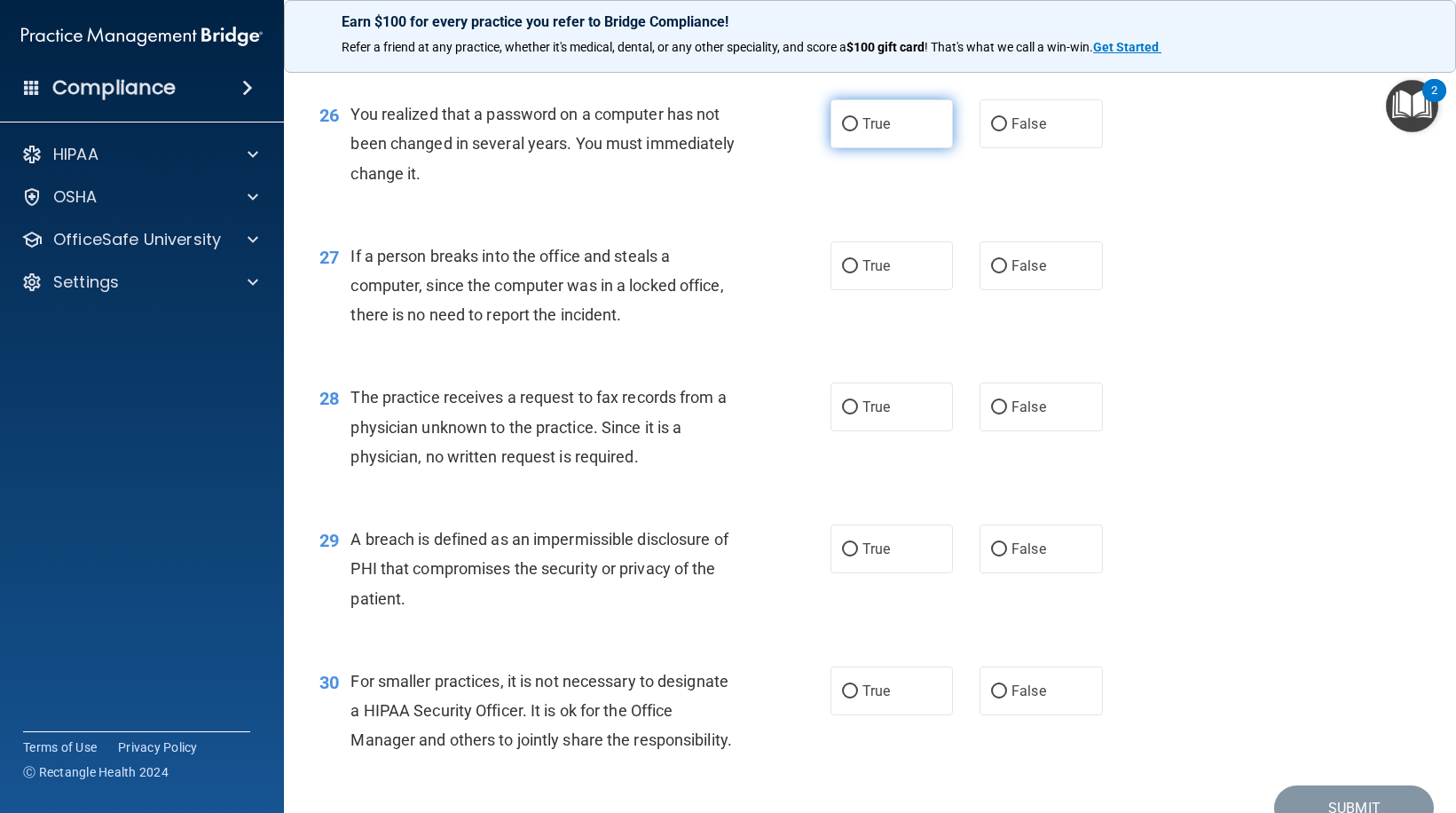
click at [846, 124] on input "True" at bounding box center [850, 125] width 16 height 14
radio input "true"
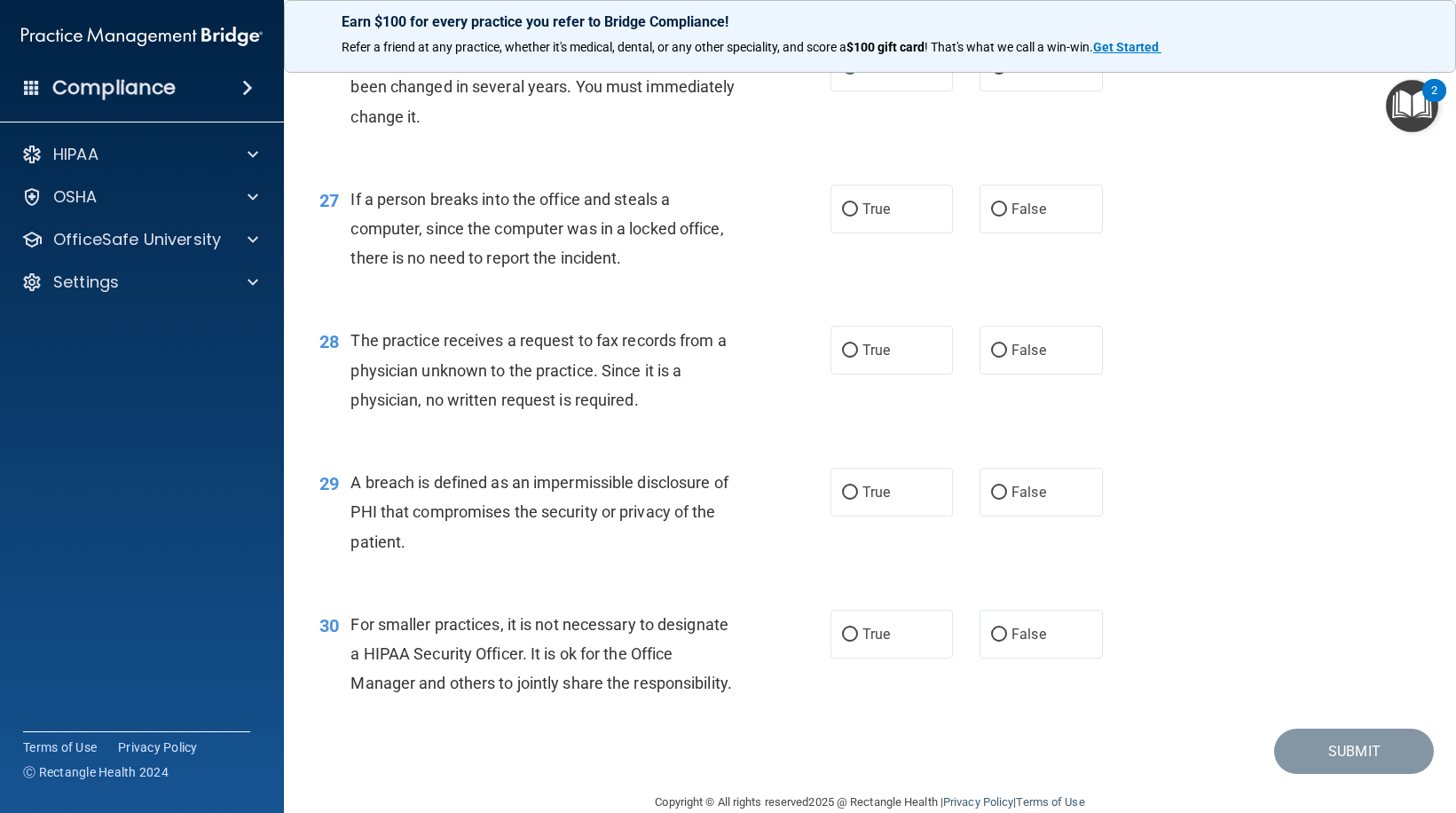
scroll to position [3850, 0]
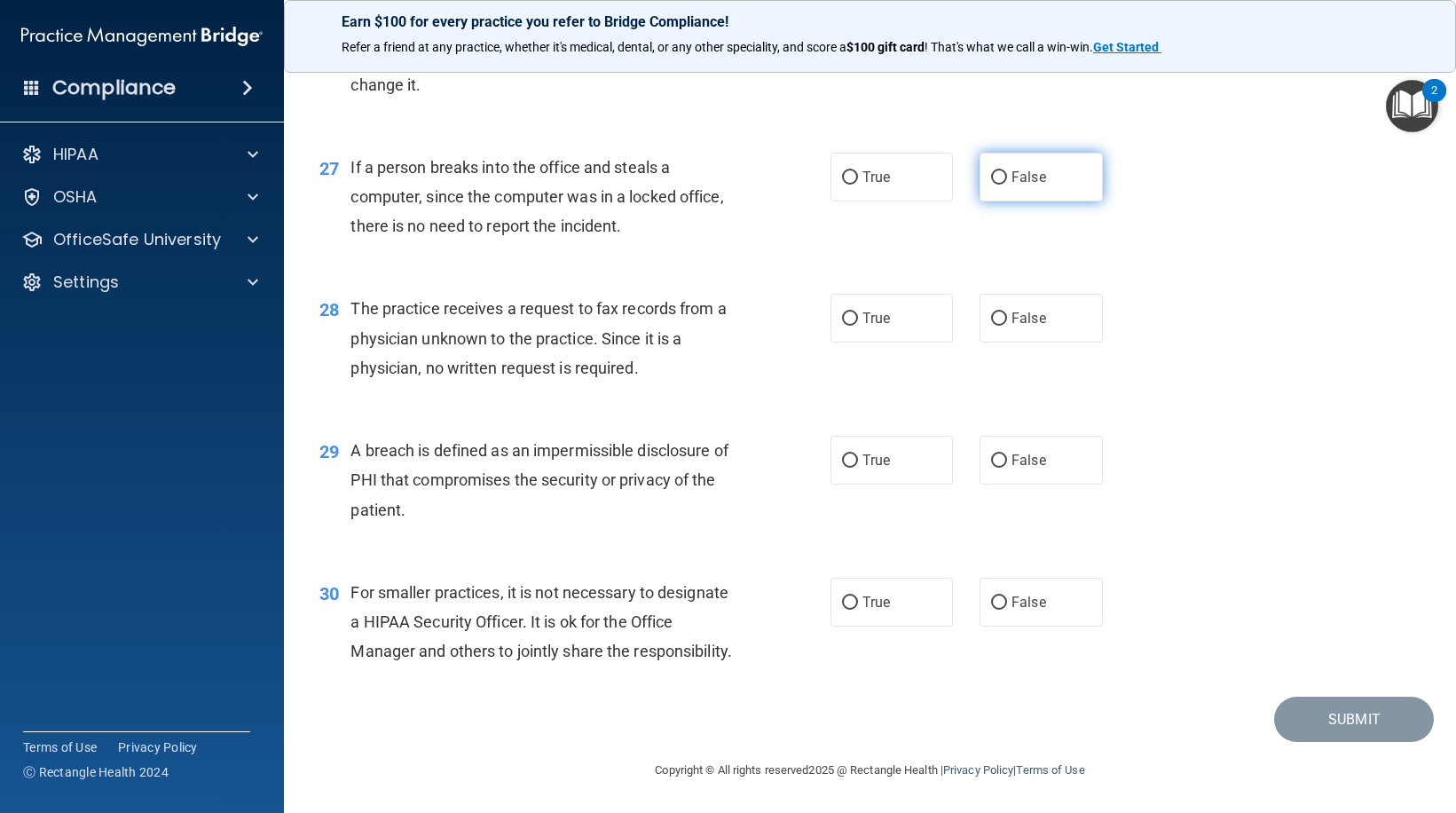
click at [988, 185] on label "False" at bounding box center [1041, 177] width 123 height 49
click at [991, 184] on input "False" at bounding box center [999, 179] width 16 height 14
radio input "true"
click at [998, 322] on input "False" at bounding box center [999, 319] width 16 height 14
radio input "true"
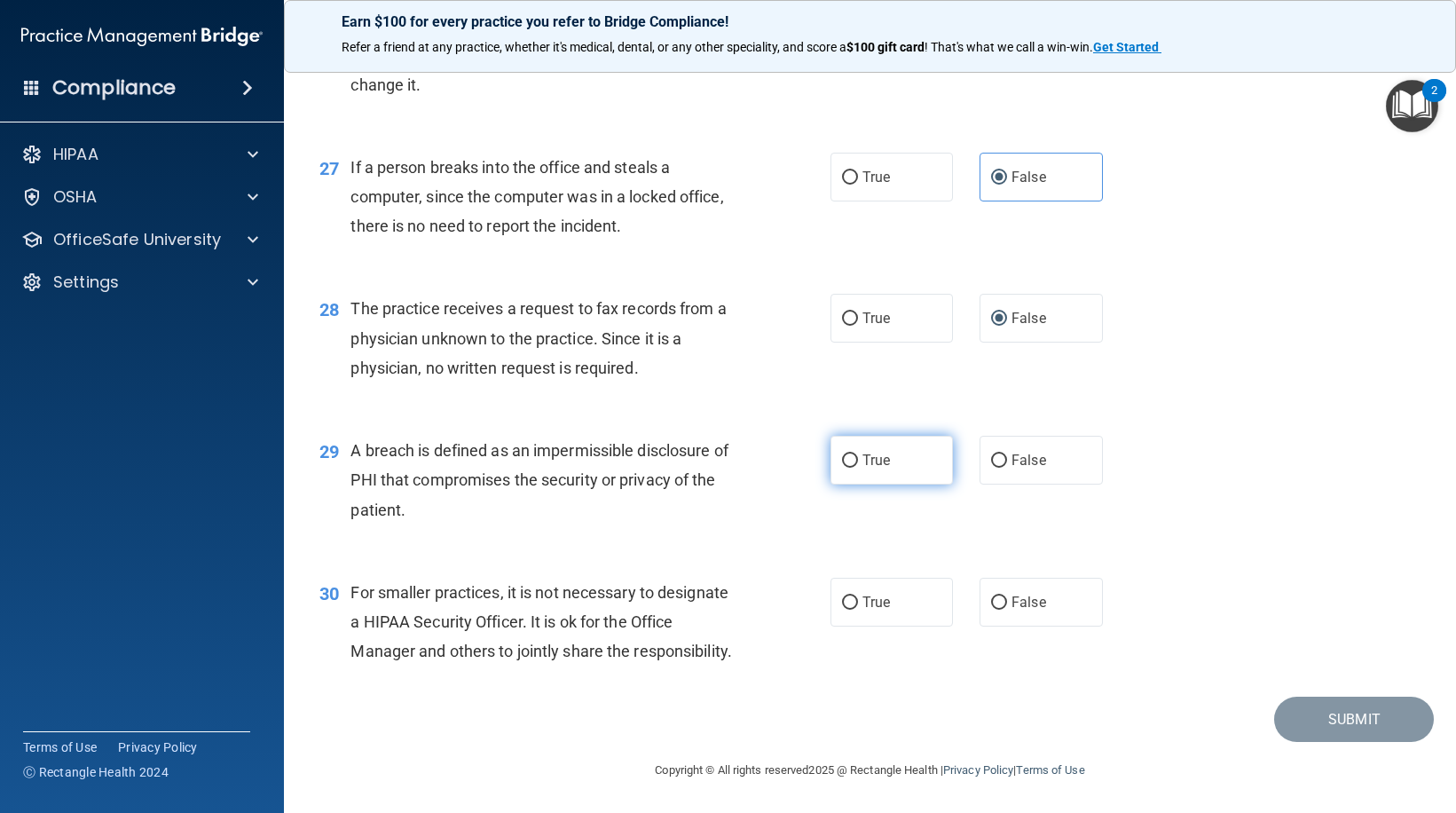
click at [850, 459] on input "True" at bounding box center [850, 461] width 16 height 14
radio input "true"
click at [995, 600] on input "False" at bounding box center [999, 603] width 16 height 14
radio input "true"
click at [1288, 722] on button "Submit" at bounding box center [1354, 719] width 160 height 46
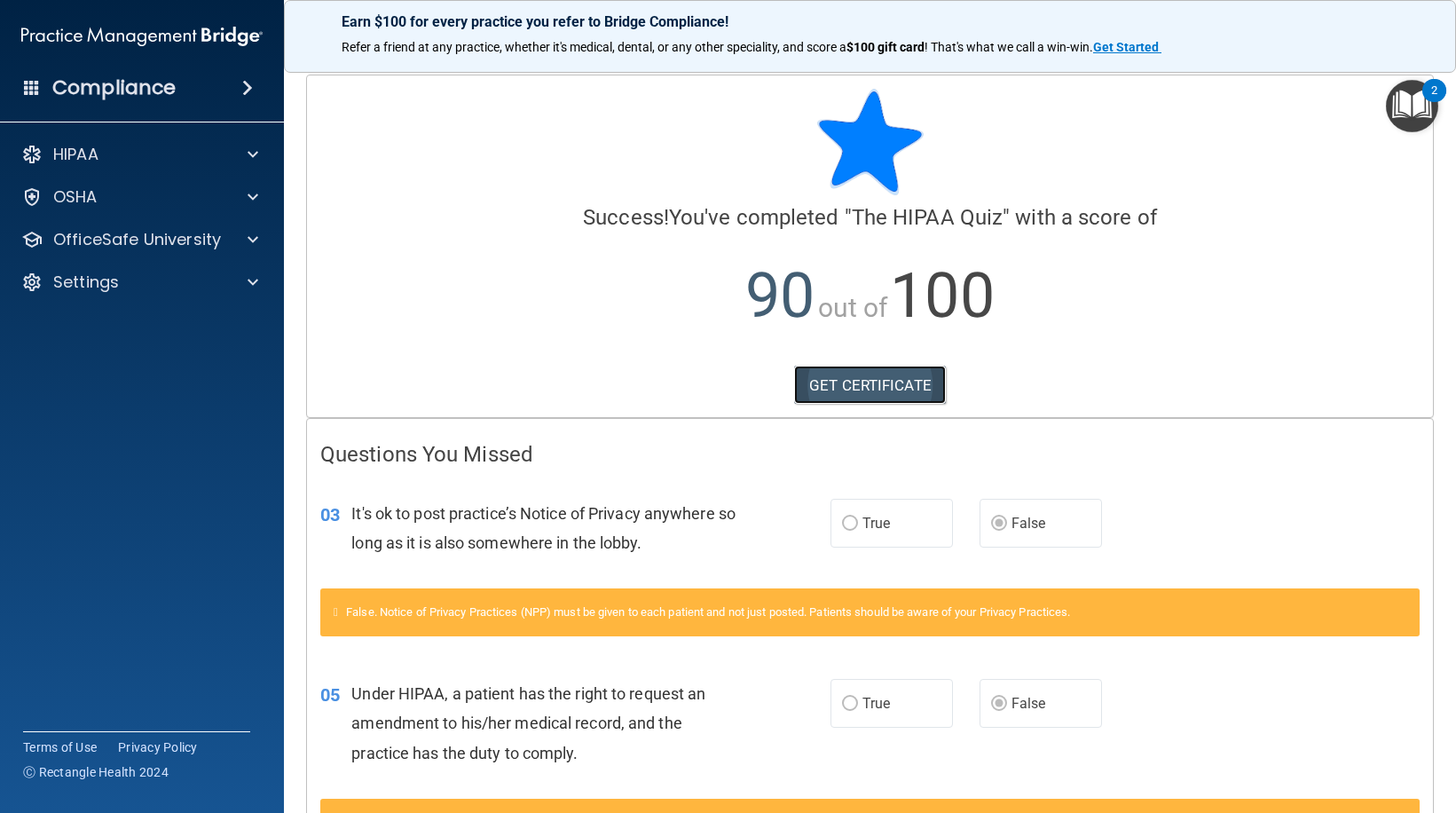
click at [871, 396] on link "GET CERTIFICATE" at bounding box center [870, 385] width 151 height 39
click at [256, 235] on span at bounding box center [252, 240] width 11 height 21
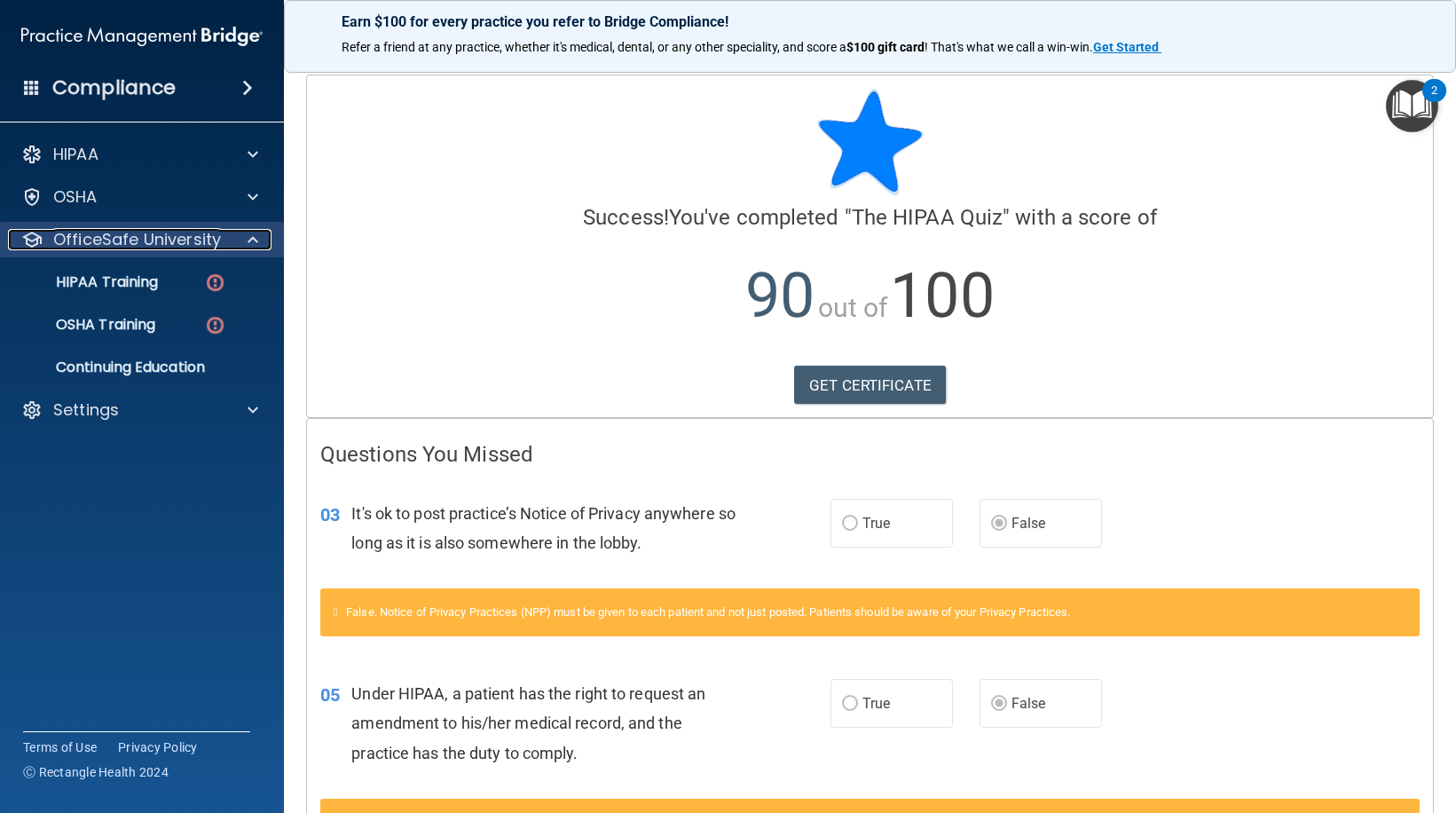
click at [257, 235] on span at bounding box center [252, 240] width 11 height 21
click at [254, 242] on span at bounding box center [252, 240] width 11 height 21
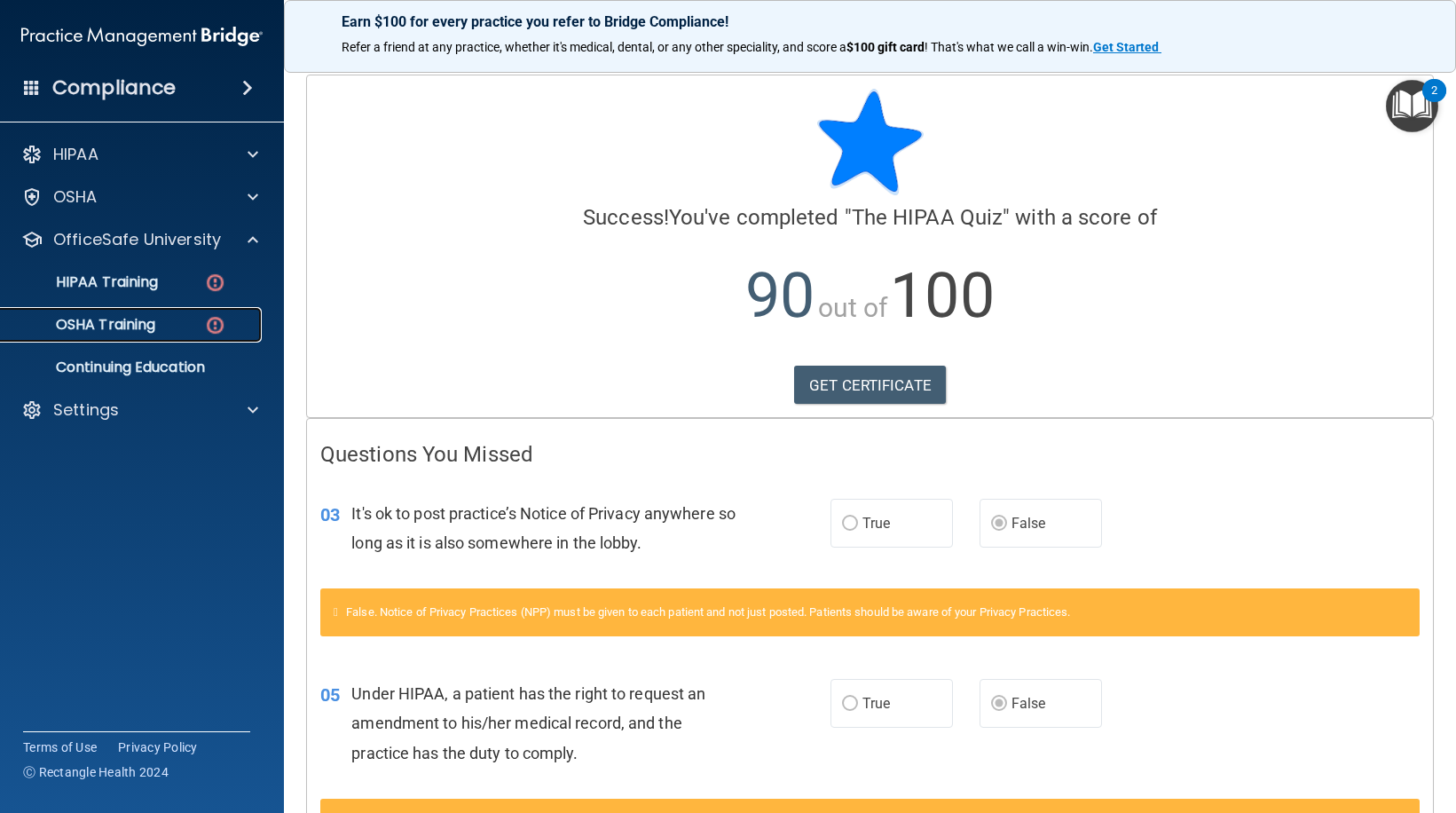
click at [155, 325] on p "OSHA Training" at bounding box center [83, 325] width 144 height 17
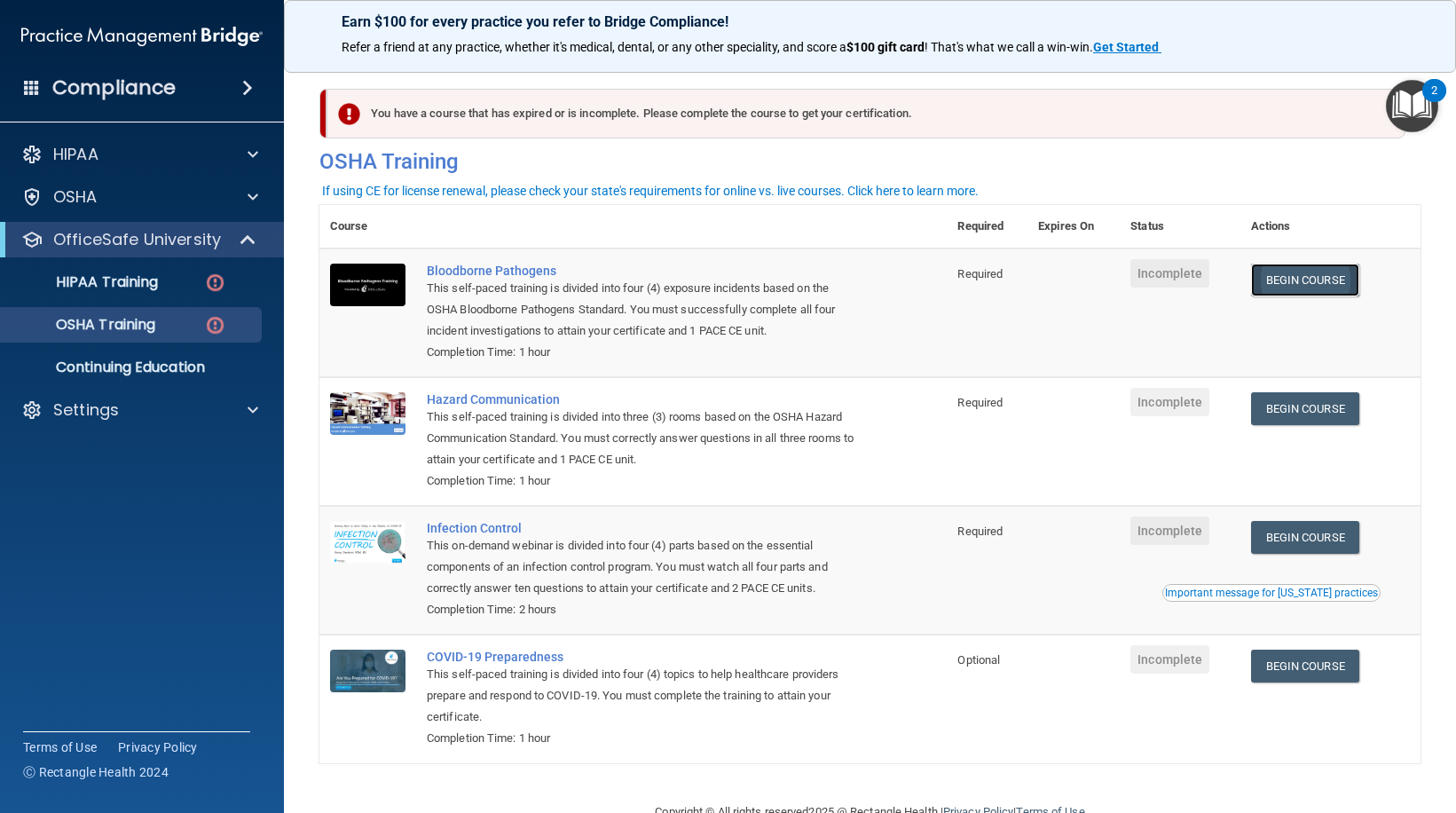
click at [1298, 279] on link "Begin Course" at bounding box center [1306, 280] width 109 height 33
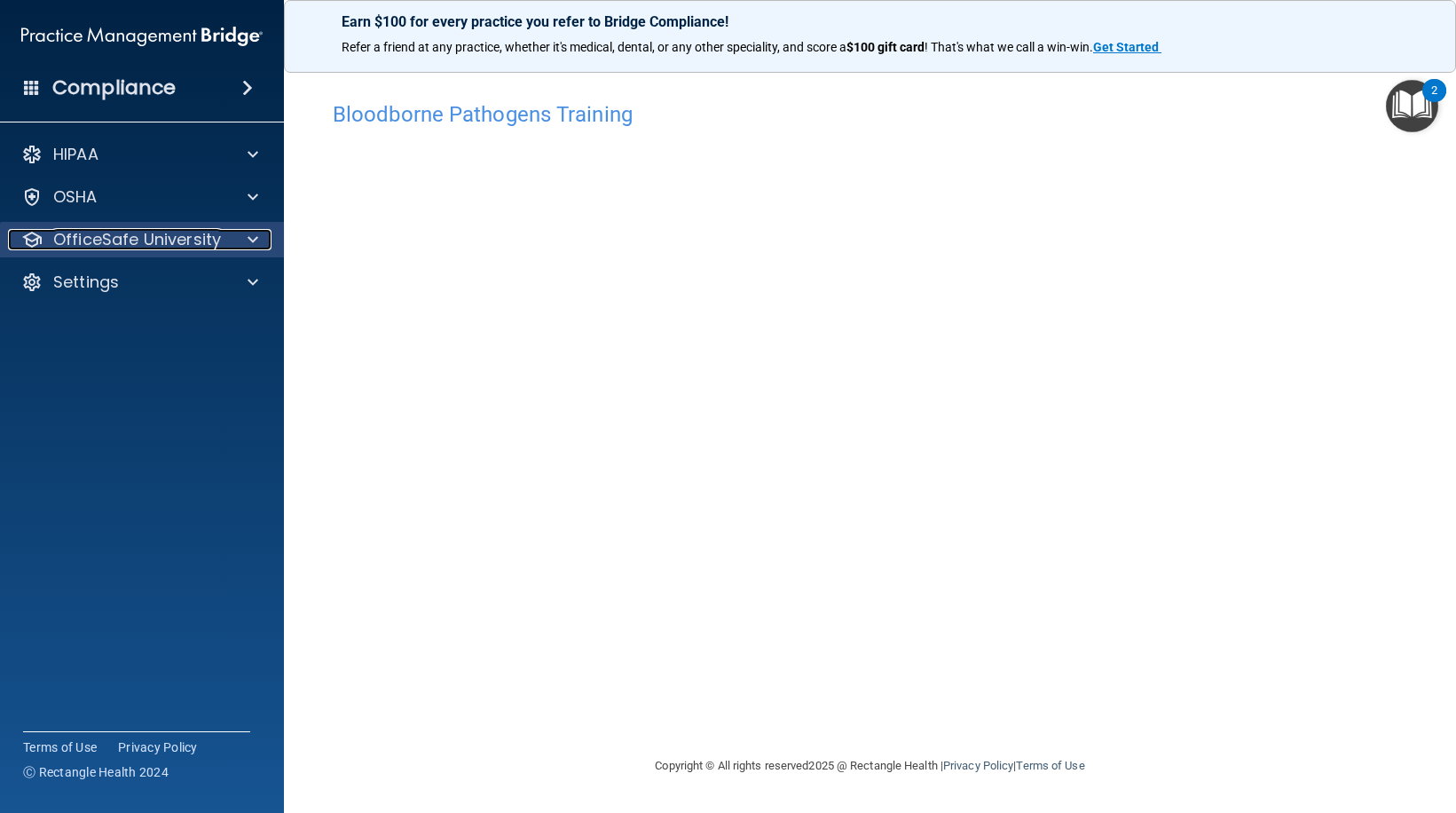
click at [263, 246] on div at bounding box center [250, 240] width 45 height 21
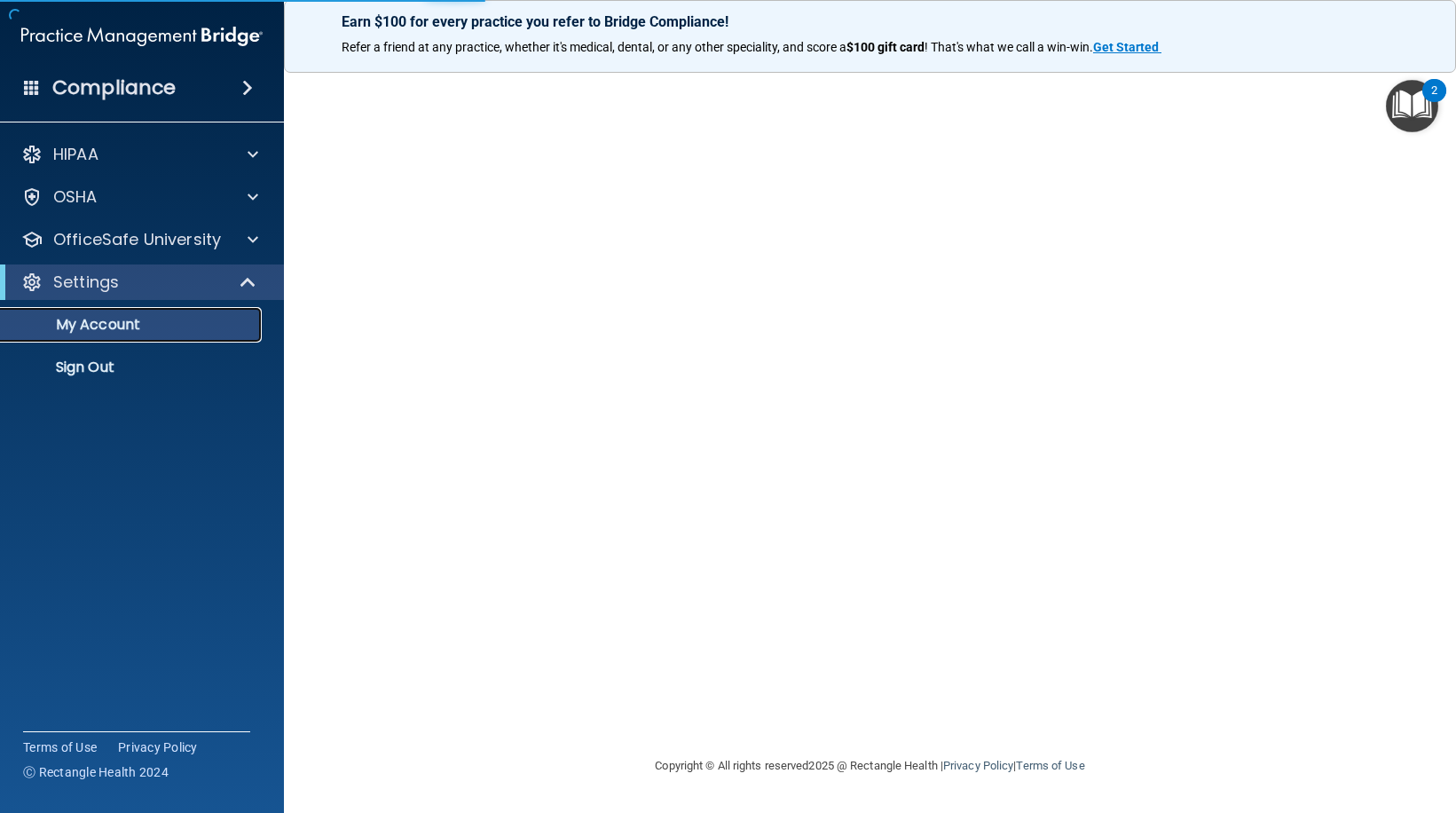
click at [125, 328] on p "My Account" at bounding box center [133, 325] width 243 height 17
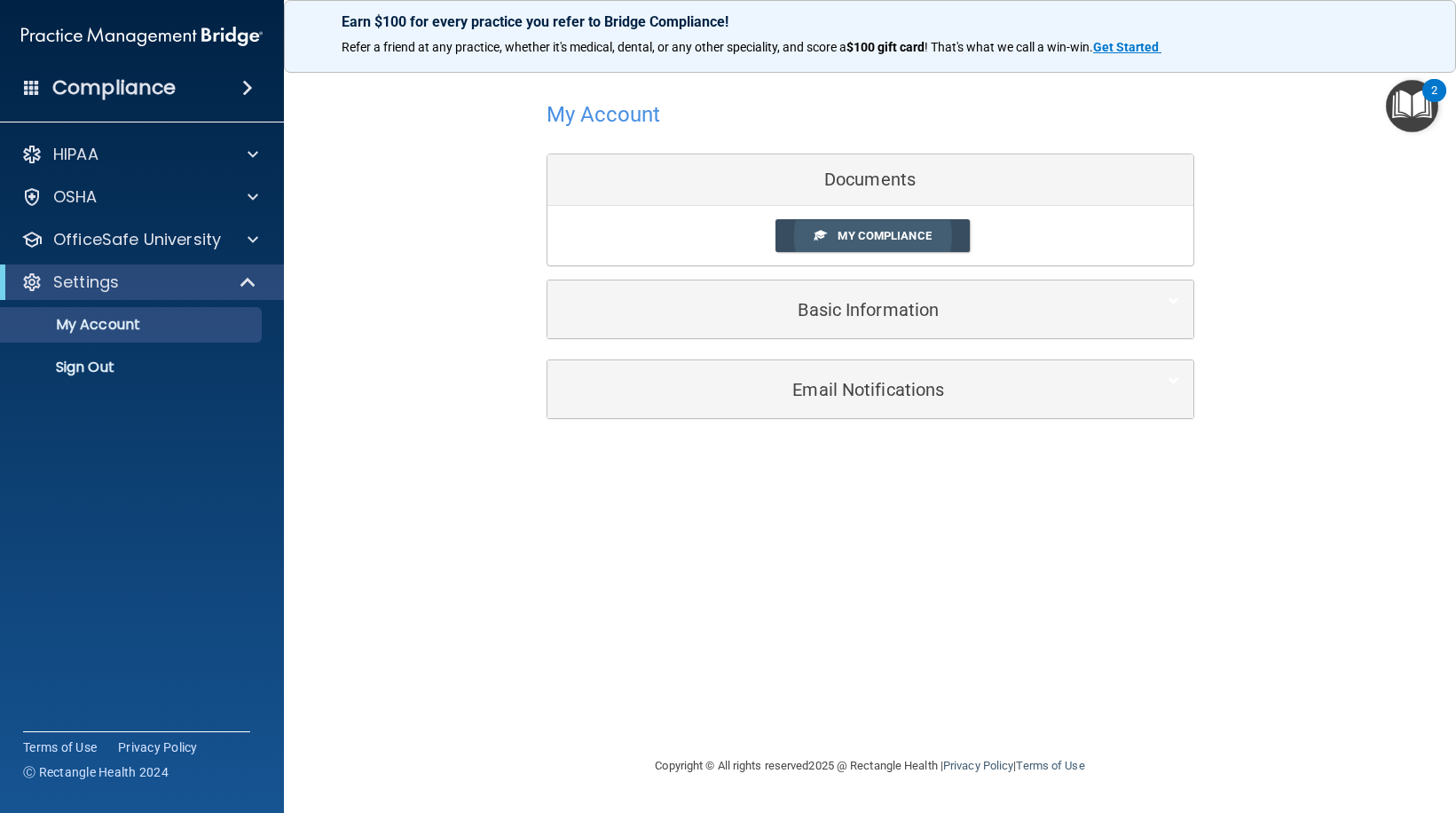
click at [873, 235] on span "My Compliance" at bounding box center [885, 236] width 93 height 14
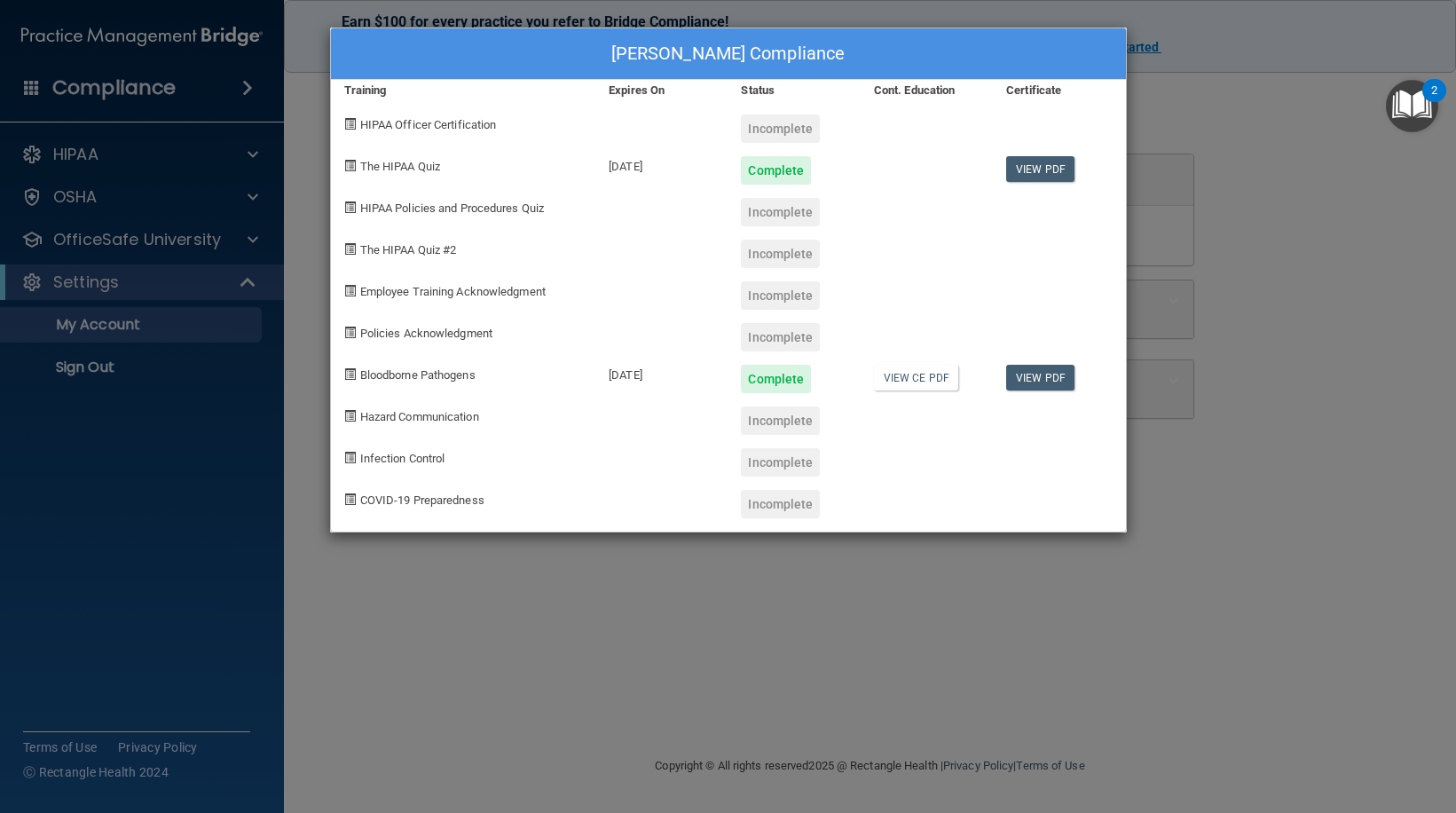
drag, startPoint x: 526, startPoint y: 735, endPoint x: 510, endPoint y: 701, distance: 37.6
click at [526, 734] on div "Allison Lovcik's Compliance Training Expires On Status Cont. Education Certific…" at bounding box center [728, 406] width 1456 height 813
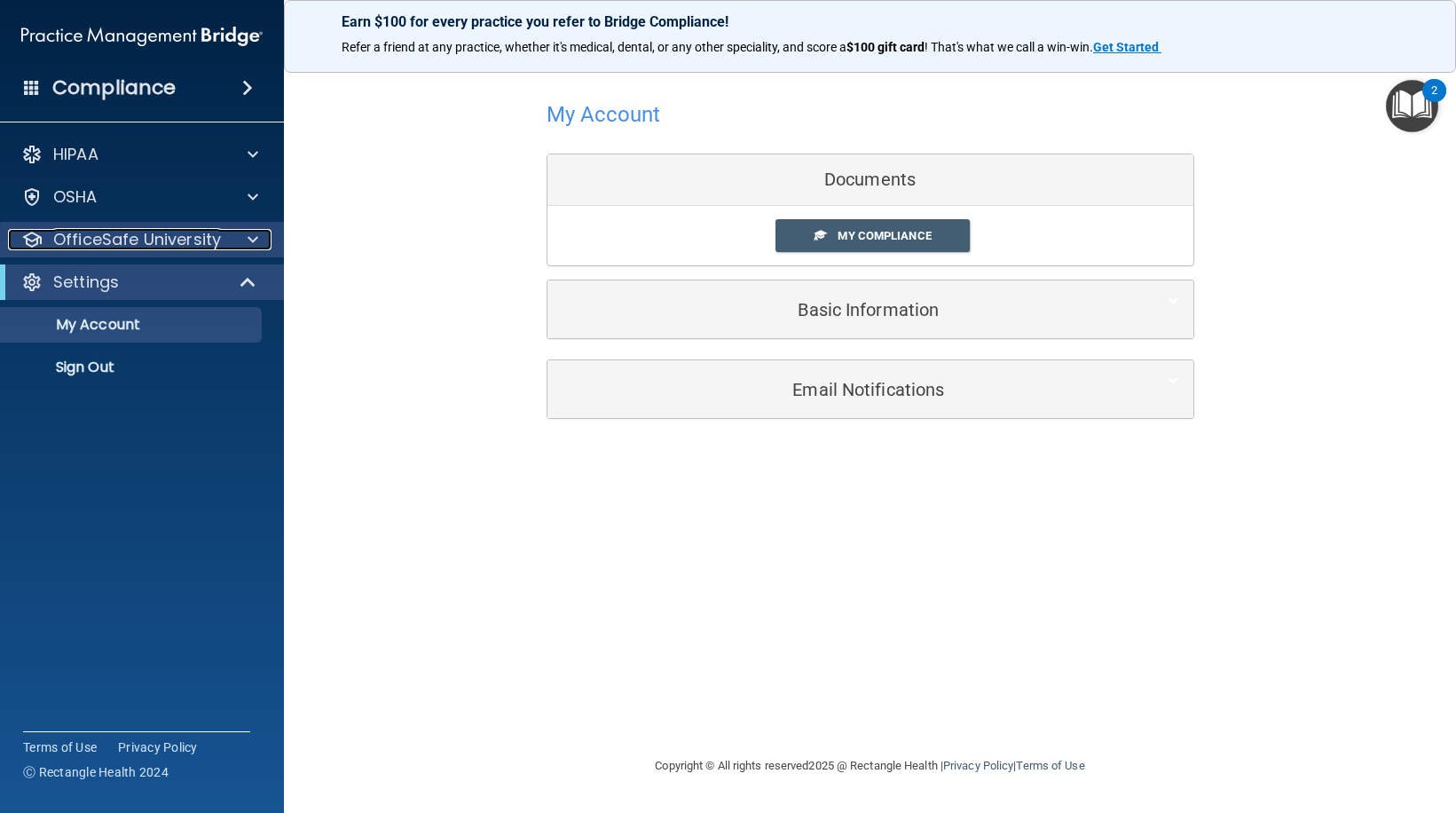
click at [248, 241] on span at bounding box center [252, 240] width 11 height 21
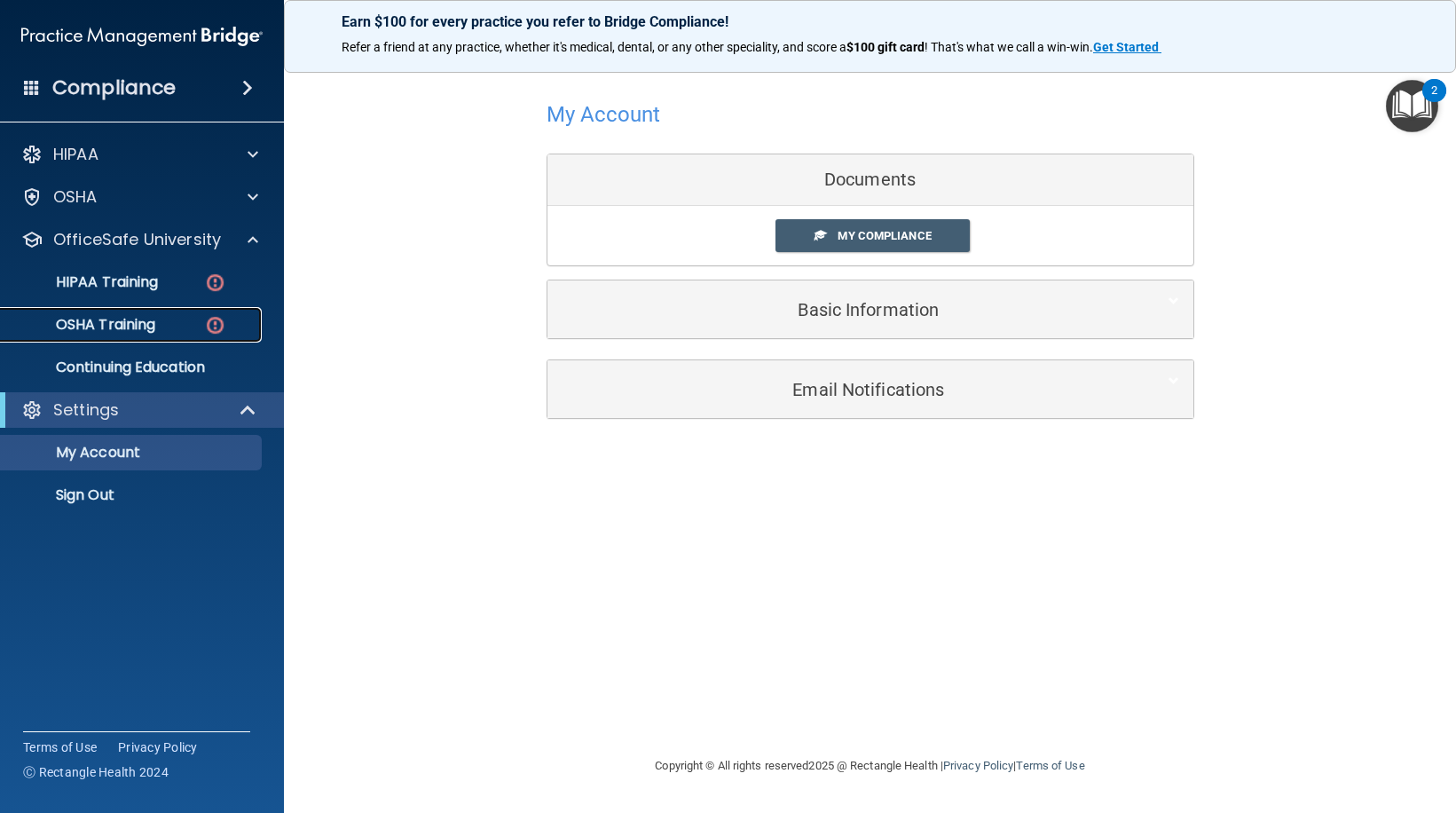
click at [167, 330] on div "OSHA Training" at bounding box center [133, 325] width 243 height 17
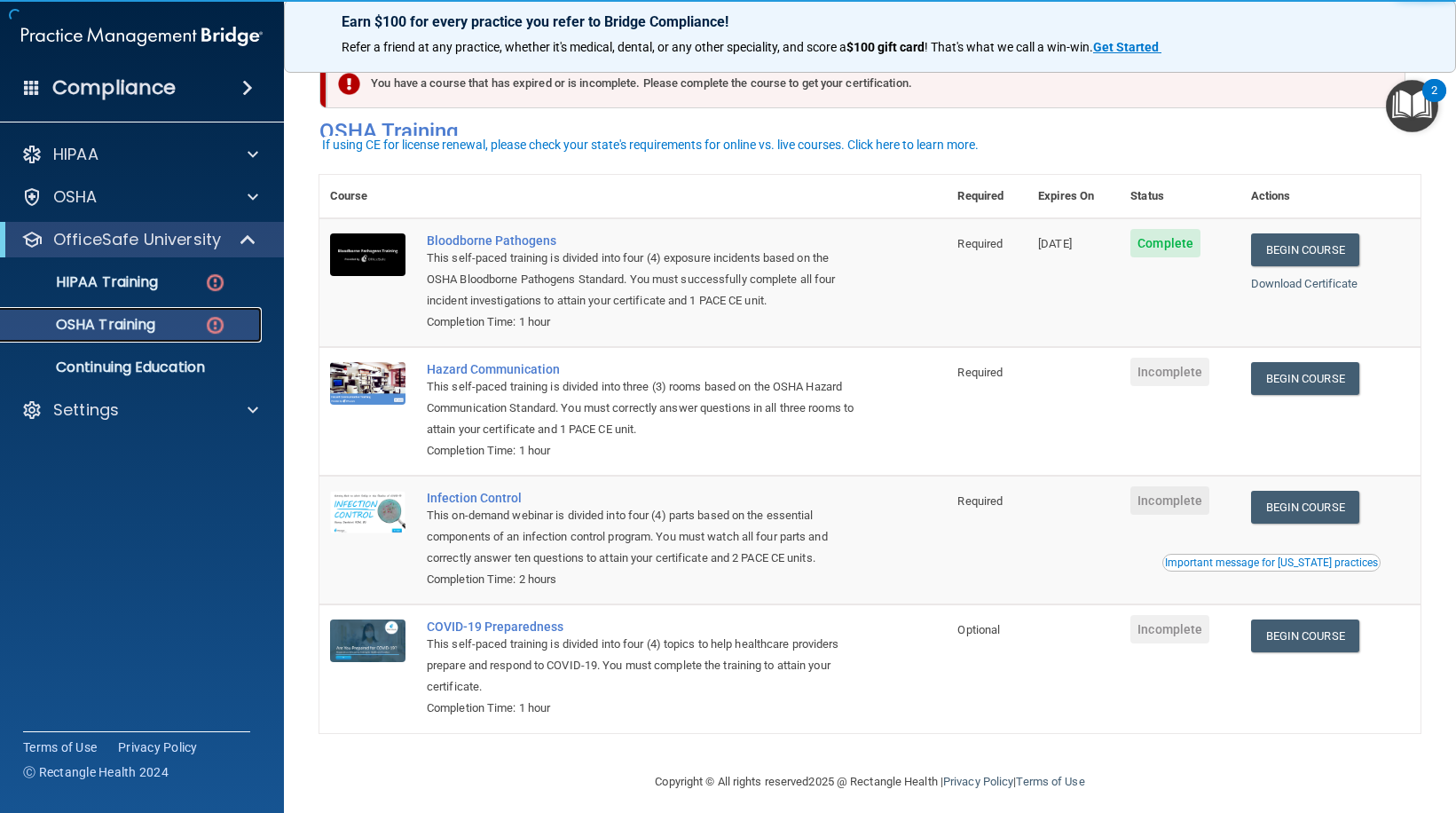
scroll to position [47, 0]
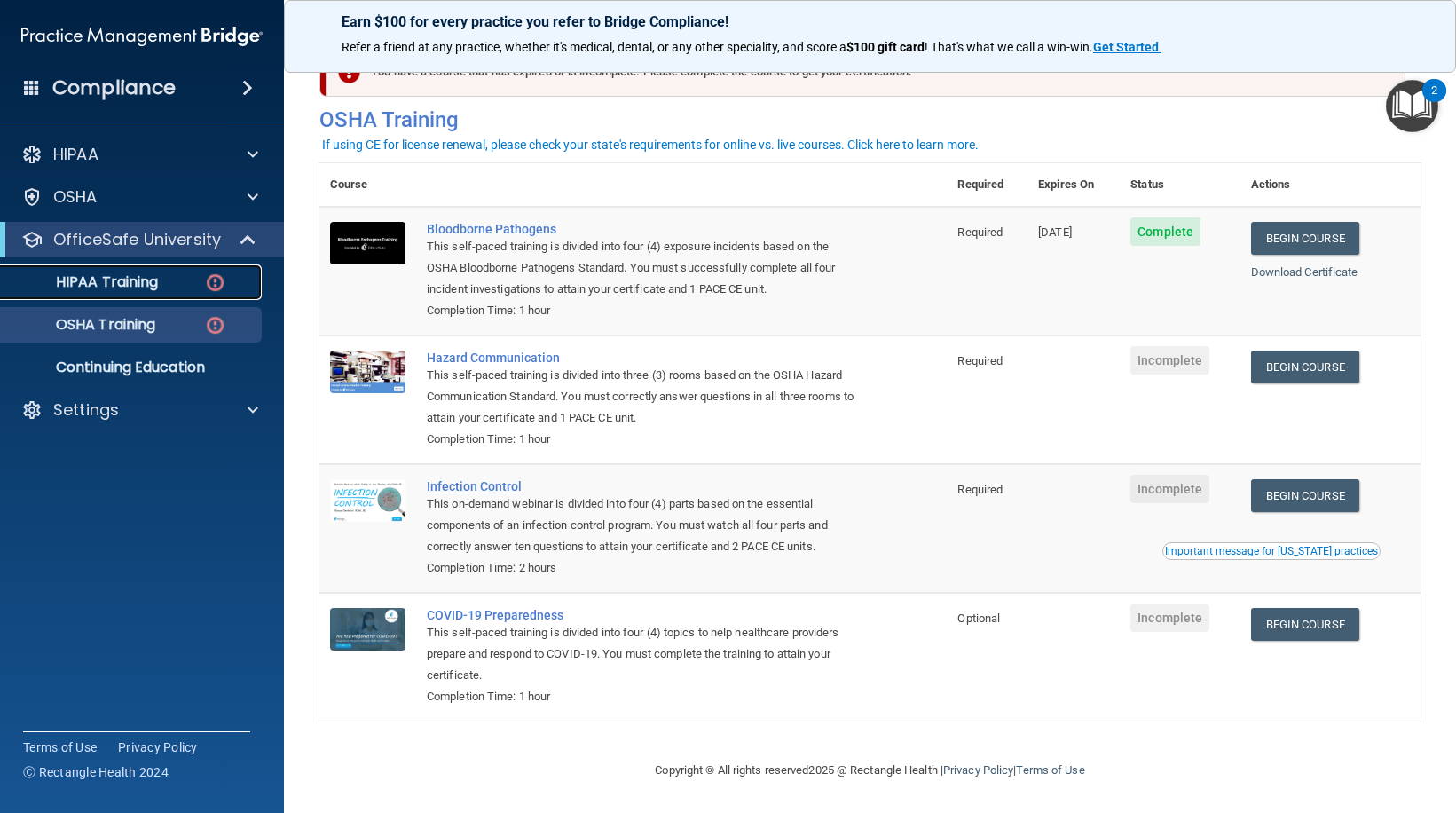
click at [172, 286] on div "HIPAA Training" at bounding box center [133, 282] width 243 height 17
